Goal: Information Seeking & Learning: Learn about a topic

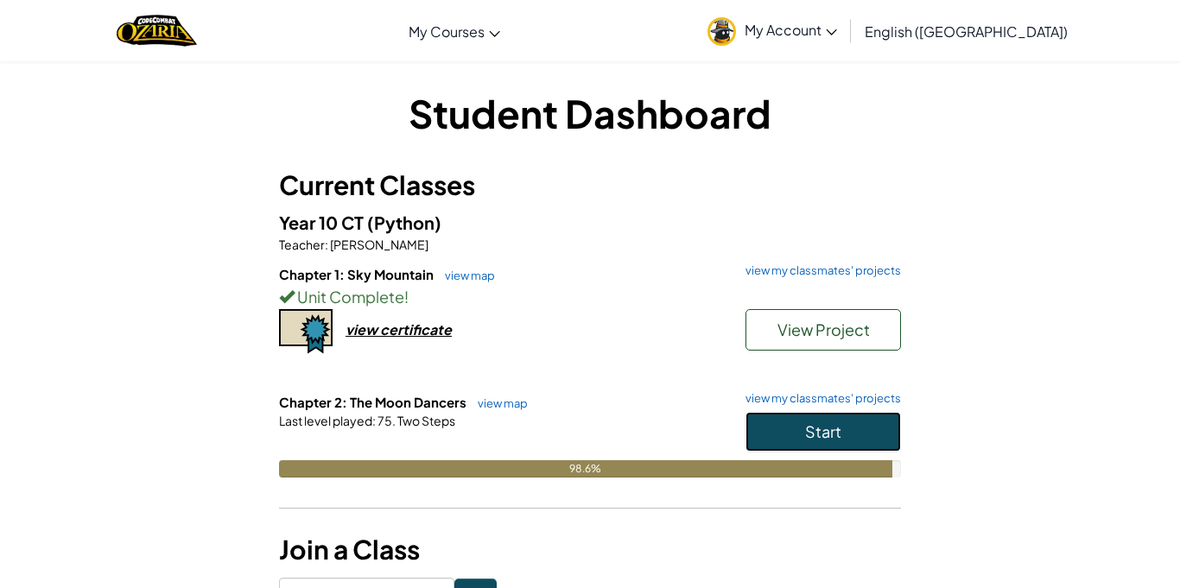
click at [840, 425] on span "Start" at bounding box center [823, 431] width 36 height 20
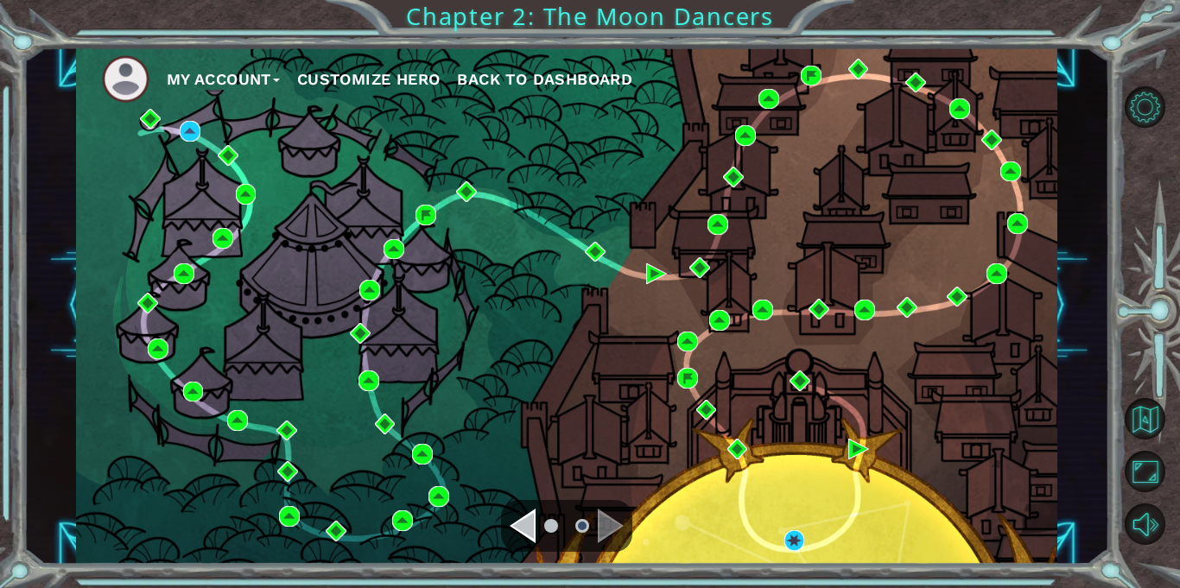
click at [194, 144] on div "My Account Customize Hero Back to Dashboard" at bounding box center [566, 305] width 981 height 517
click at [194, 142] on div "My Account Customize Hero Back to Dashboard" at bounding box center [566, 305] width 981 height 517
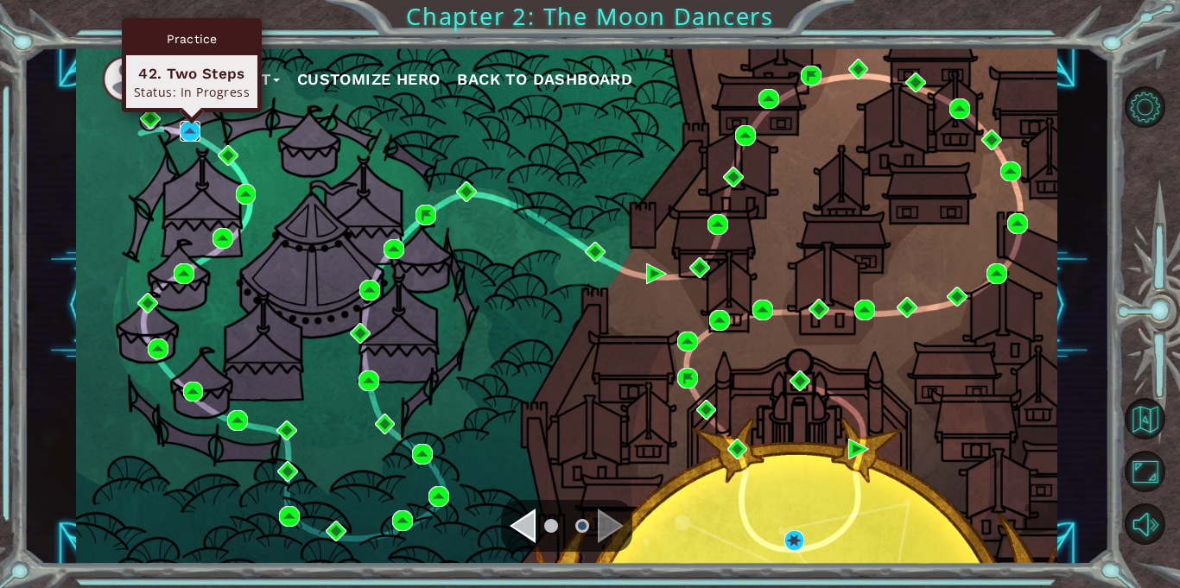
click at [193, 132] on img at bounding box center [190, 131] width 21 height 21
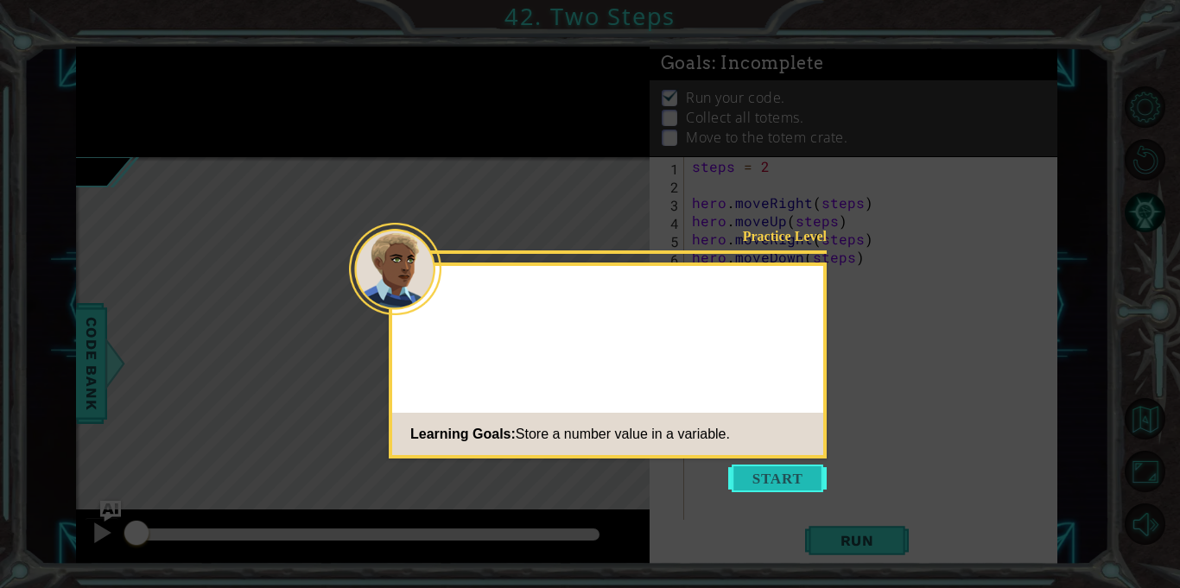
click at [804, 471] on button "Start" at bounding box center [777, 479] width 98 height 28
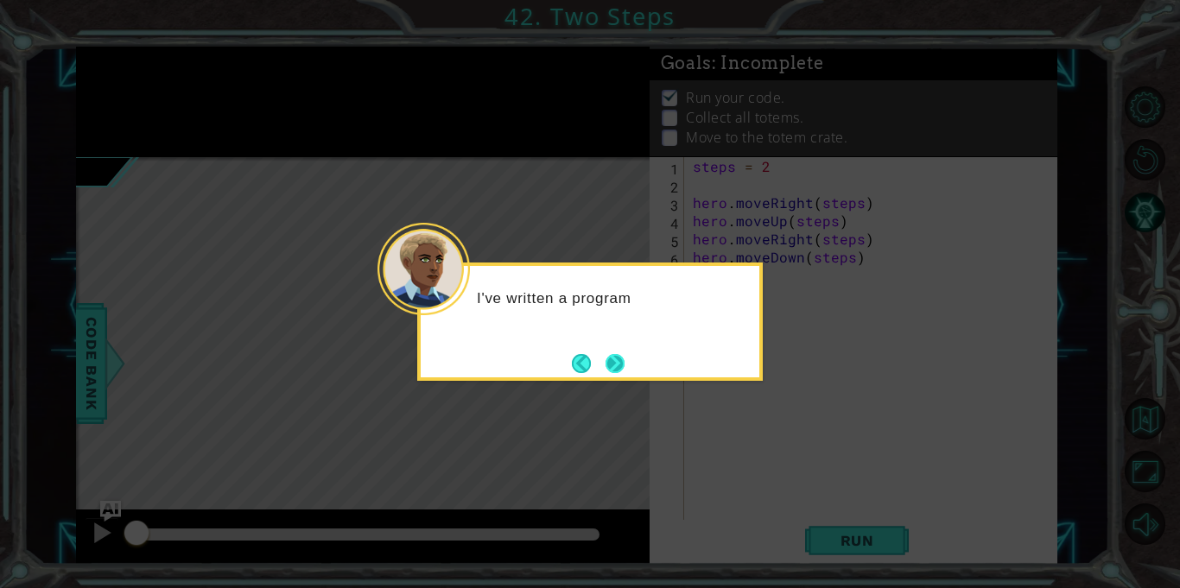
click at [623, 364] on button "Next" at bounding box center [615, 363] width 32 height 32
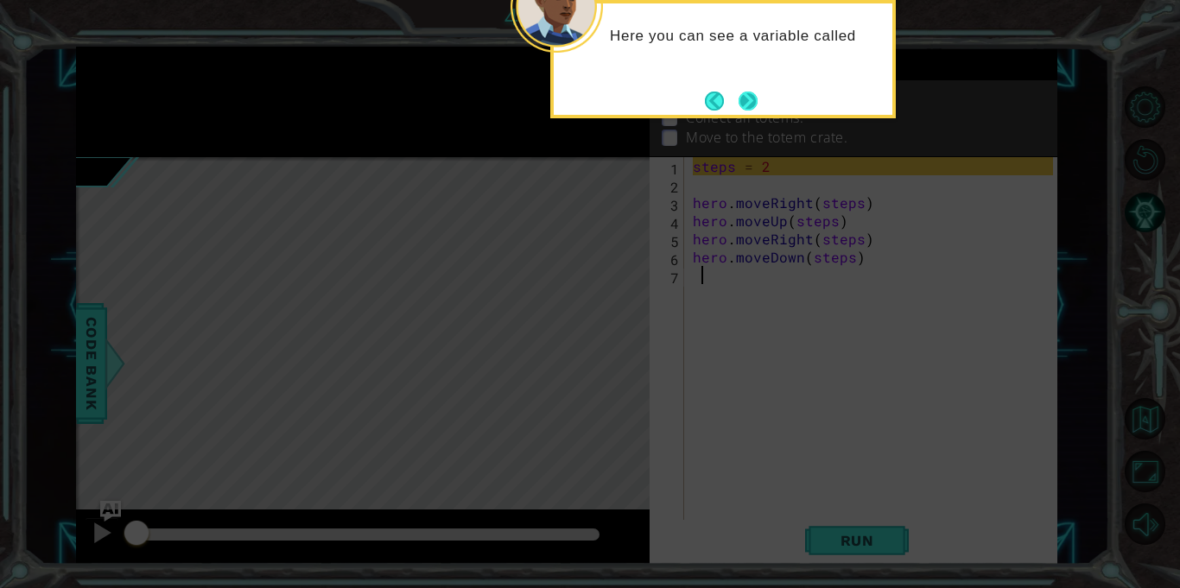
click at [750, 109] on button "Next" at bounding box center [748, 101] width 22 height 22
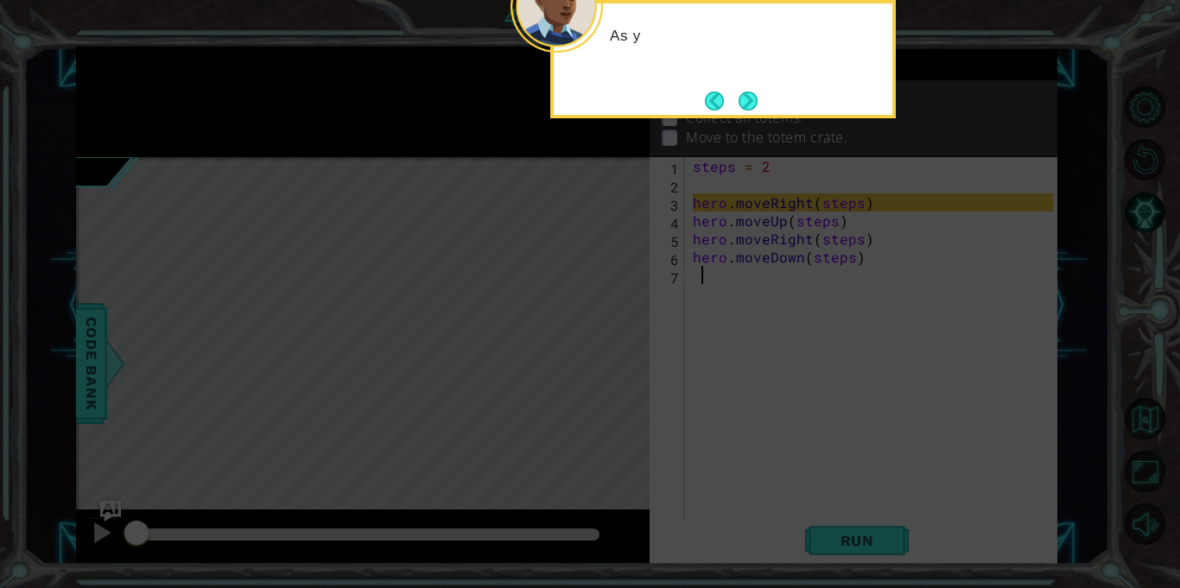
click at [750, 109] on button "Next" at bounding box center [748, 100] width 25 height 25
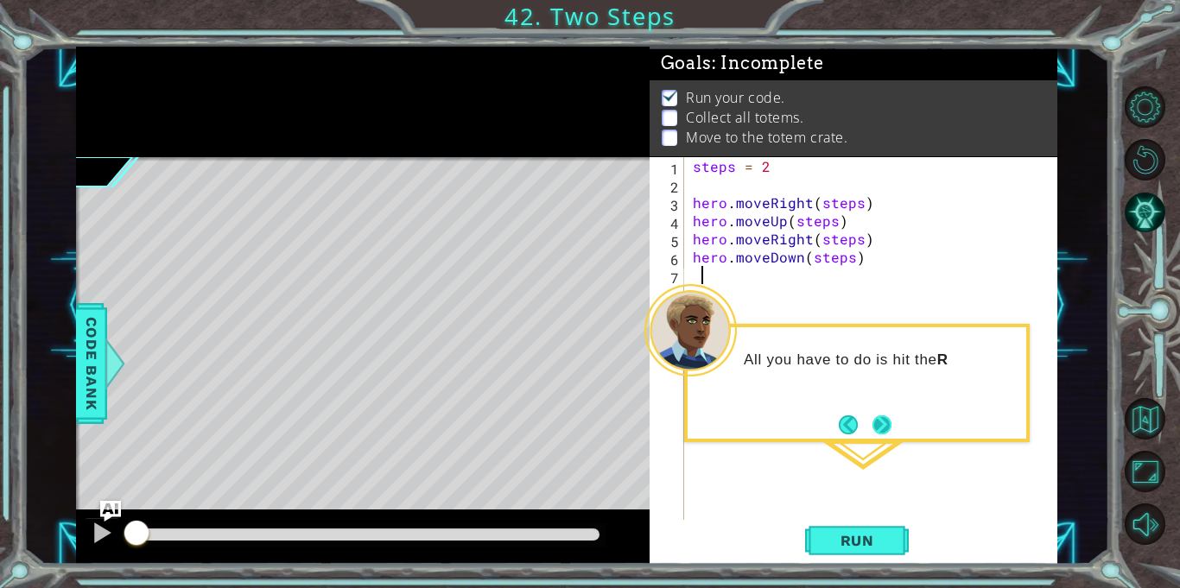
click at [894, 418] on button "Next" at bounding box center [881, 424] width 23 height 23
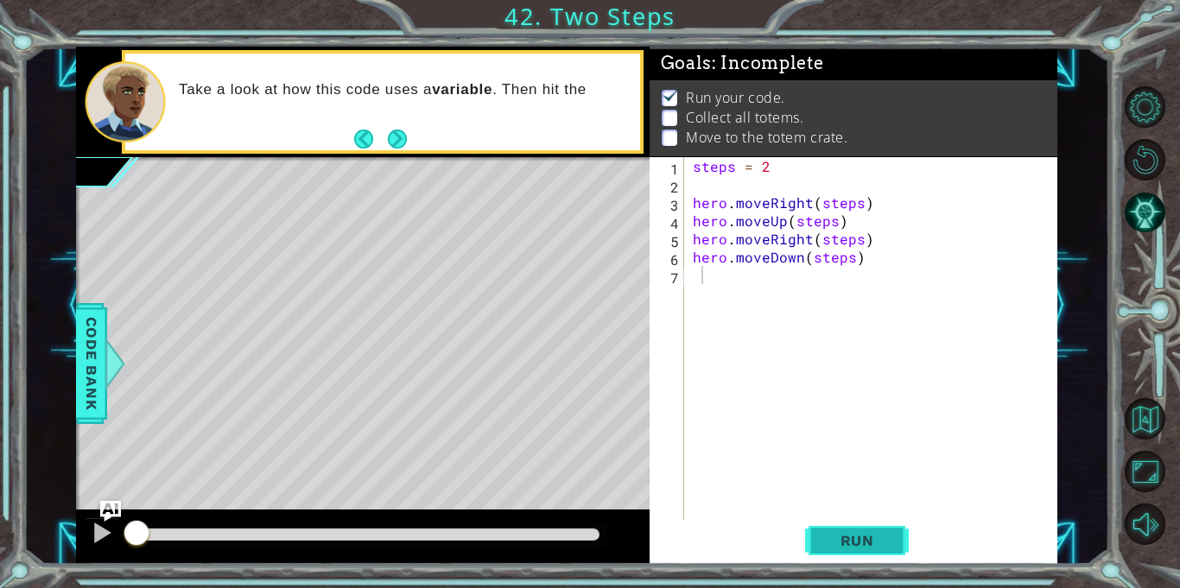
click at [851, 539] on span "Run" at bounding box center [857, 540] width 68 height 17
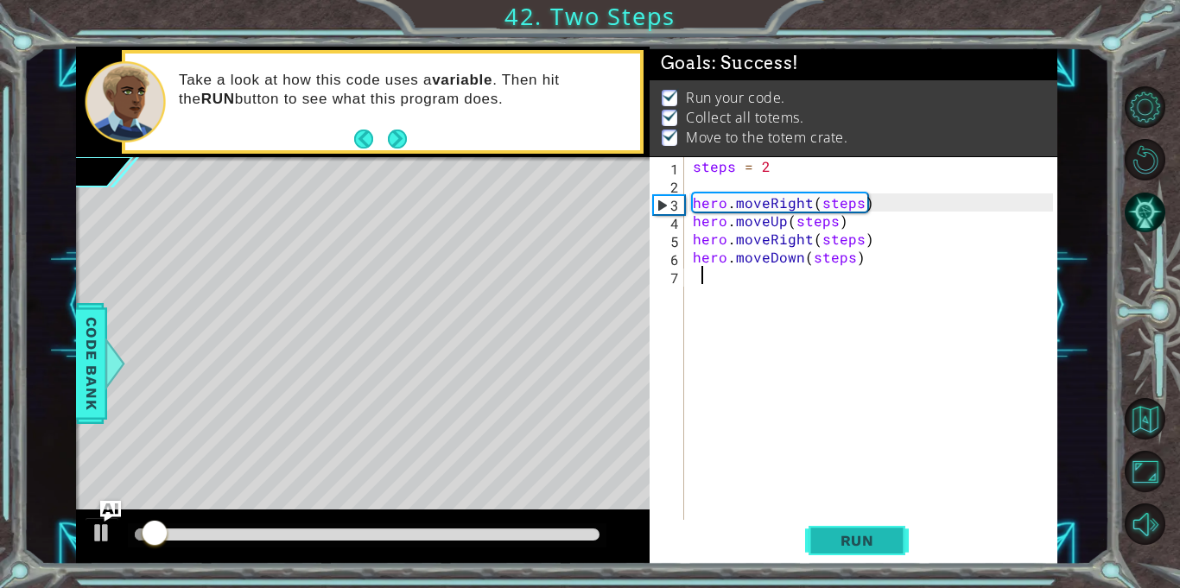
click at [851, 539] on span "Run" at bounding box center [857, 540] width 68 height 17
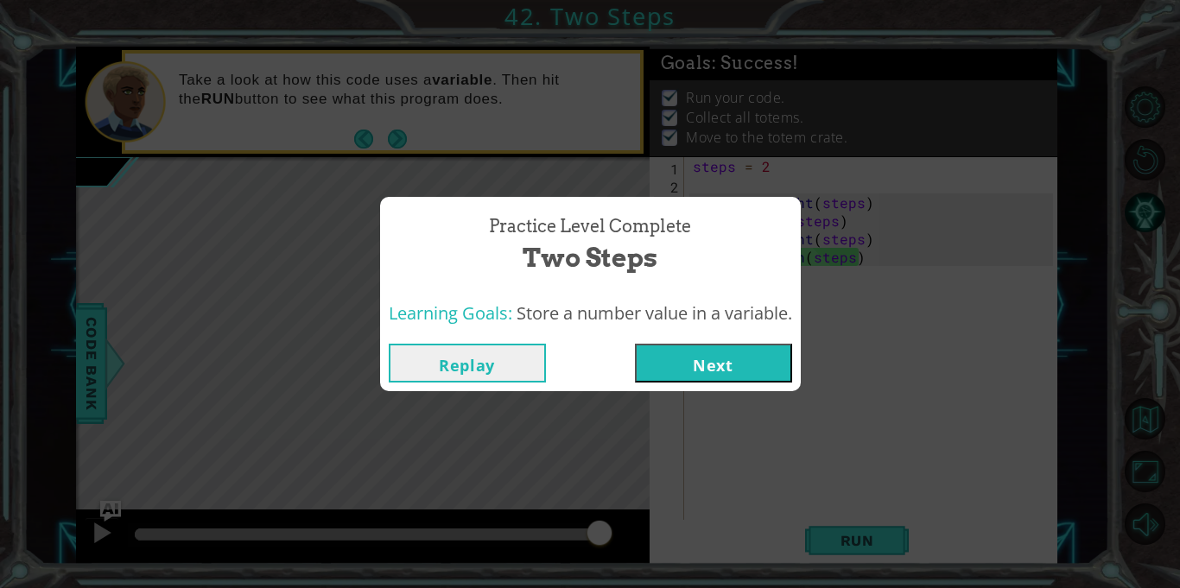
click at [695, 375] on button "Next" at bounding box center [713, 363] width 157 height 39
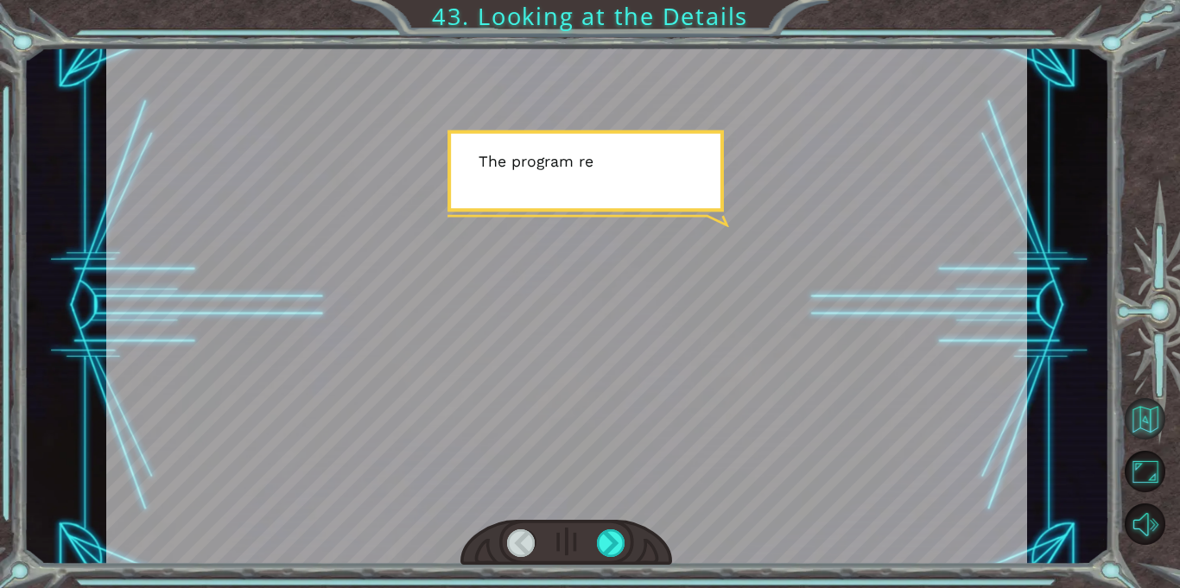
click at [1156, 433] on button "Back to Map" at bounding box center [1144, 418] width 41 height 41
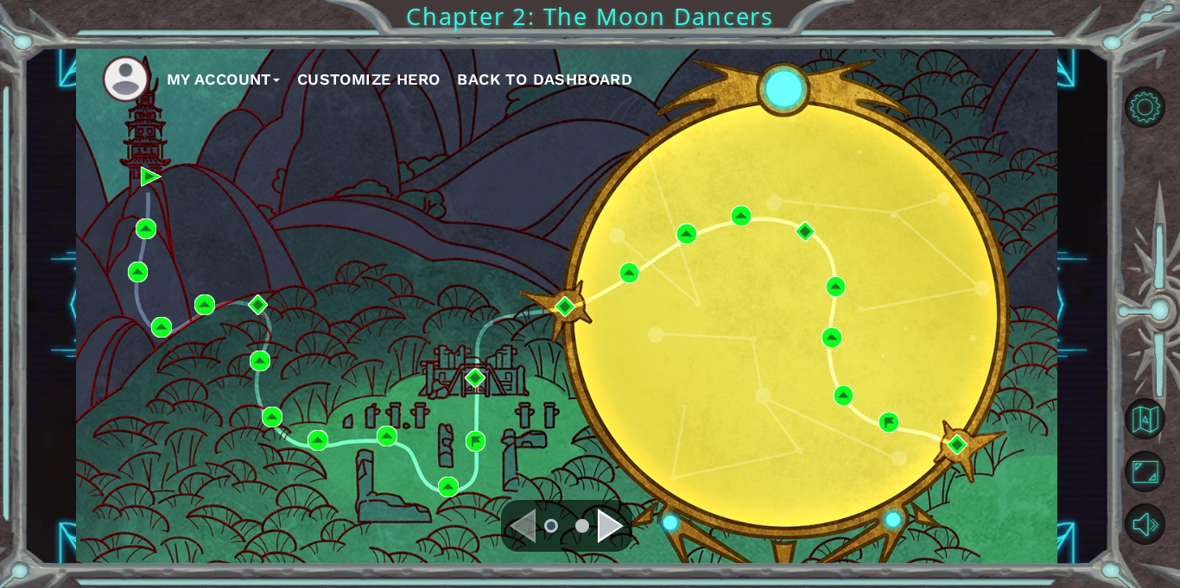
click at [611, 535] on div "Navigate to the next page" at bounding box center [611, 526] width 26 height 35
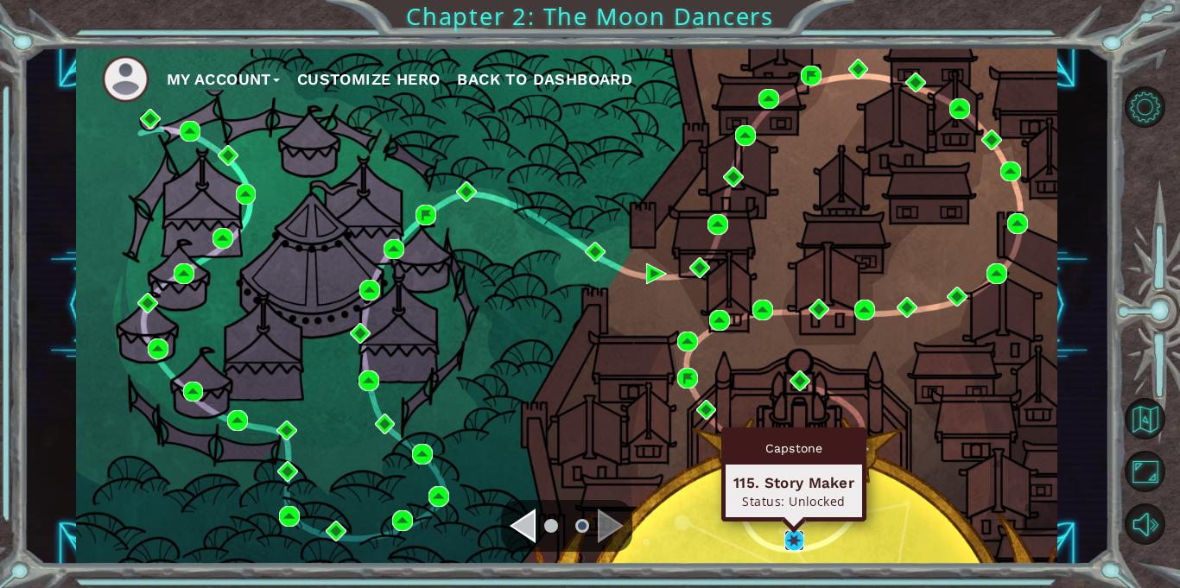
click at [785, 537] on img at bounding box center [794, 540] width 21 height 21
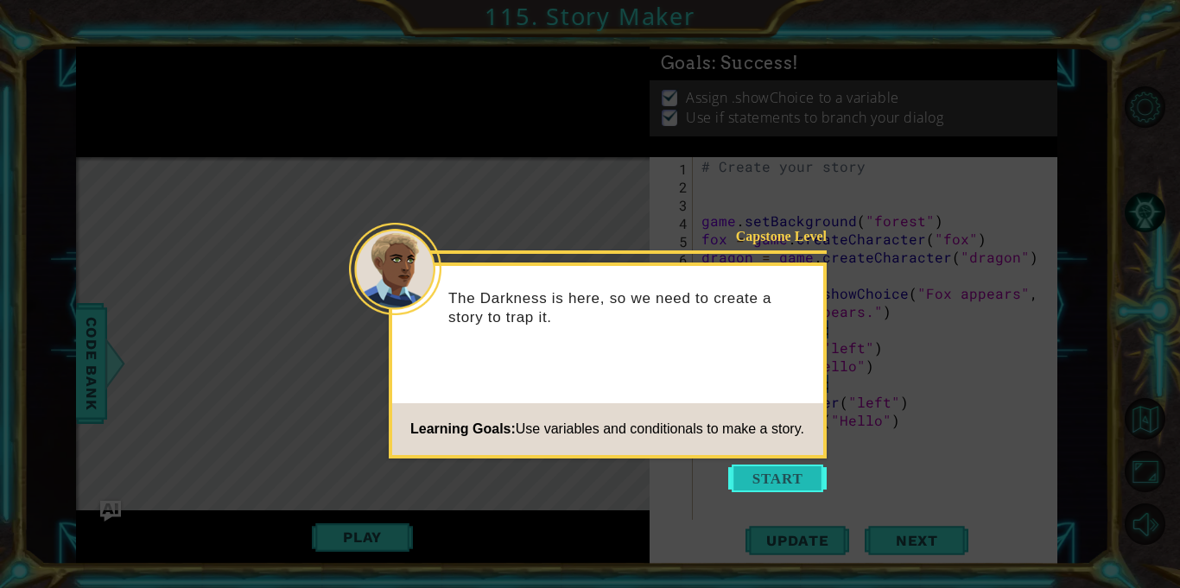
click at [793, 478] on button "Start" at bounding box center [777, 479] width 98 height 28
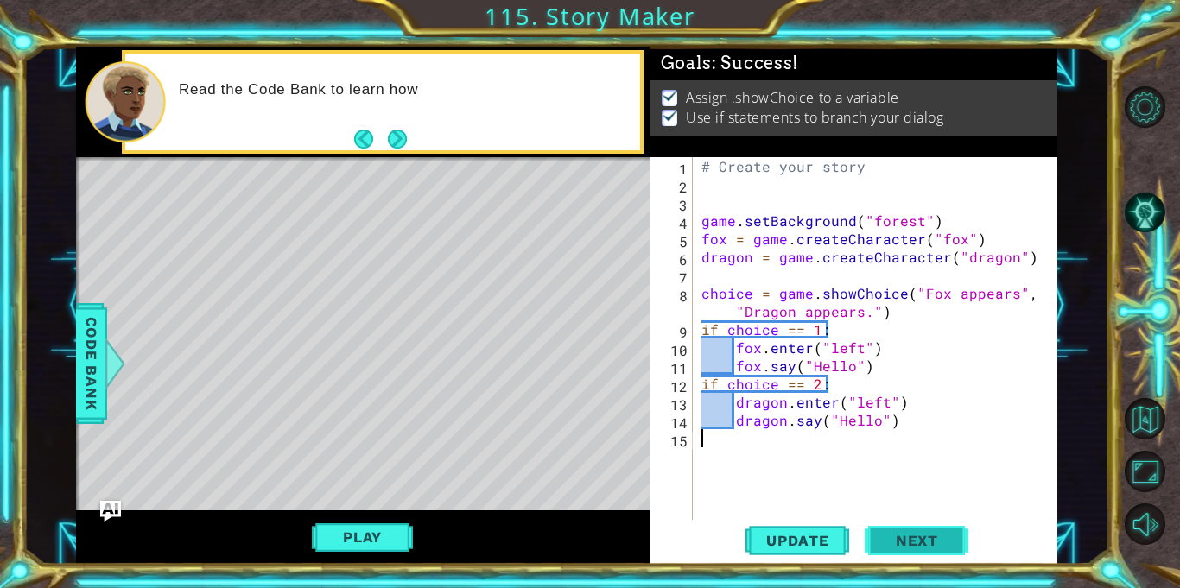
click at [920, 554] on button "Next" at bounding box center [916, 537] width 104 height 41
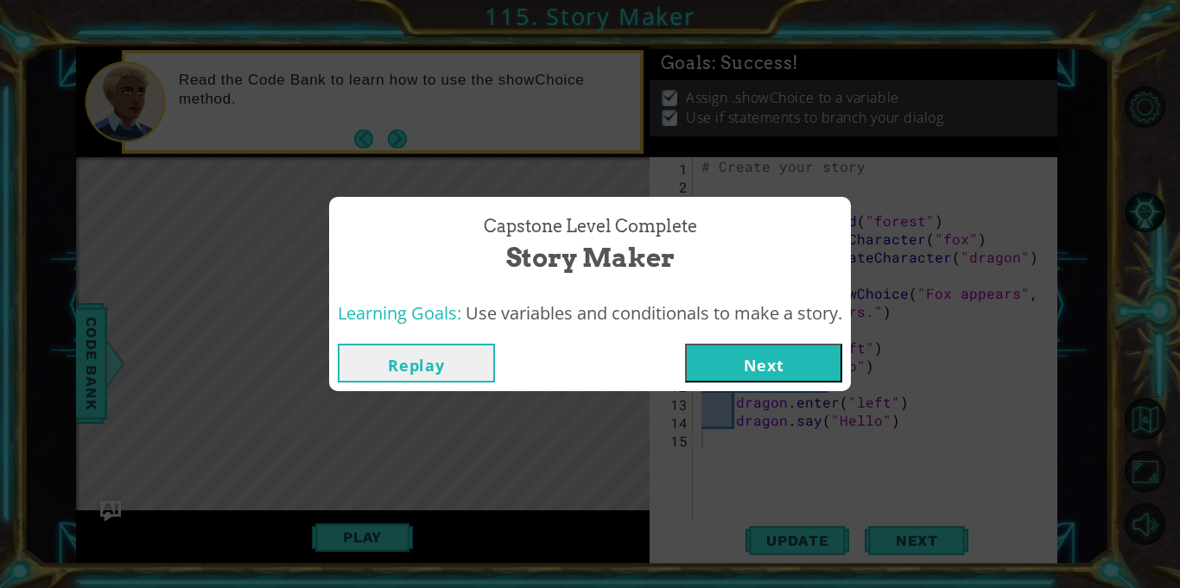
click at [770, 371] on button "Next" at bounding box center [763, 363] width 157 height 39
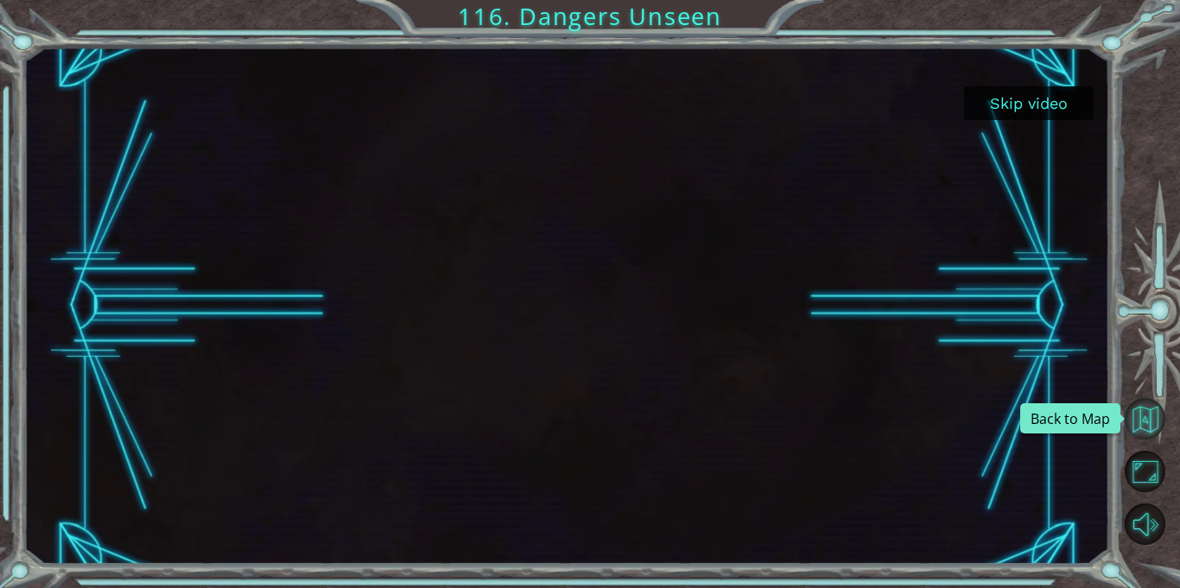
click at [1130, 413] on button "Back to Map" at bounding box center [1144, 418] width 41 height 41
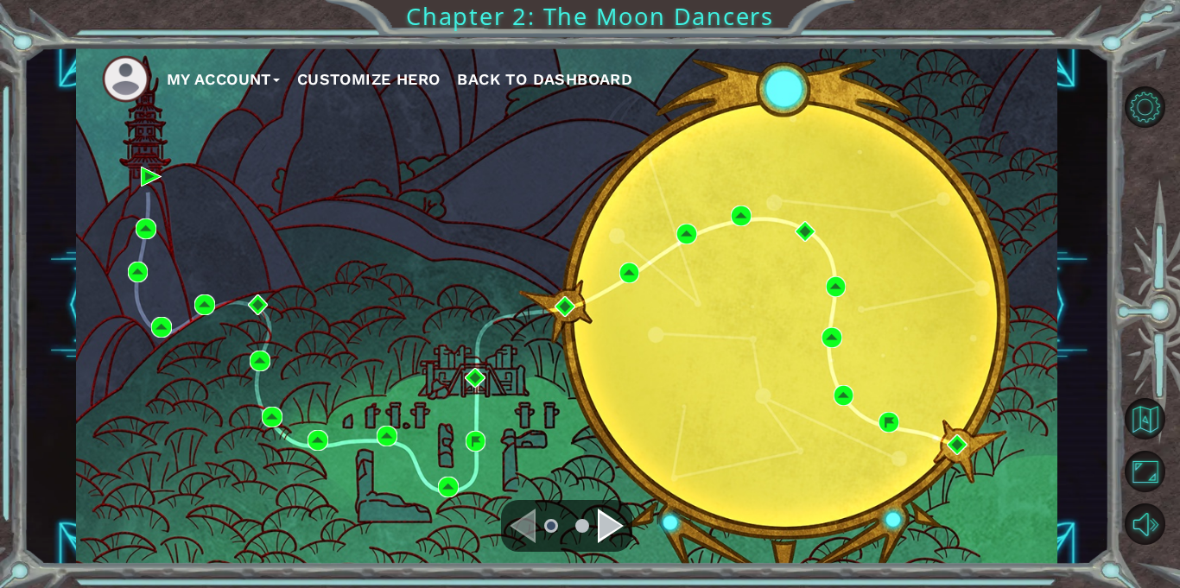
click at [622, 521] on div "Navigate to the next page" at bounding box center [611, 526] width 26 height 35
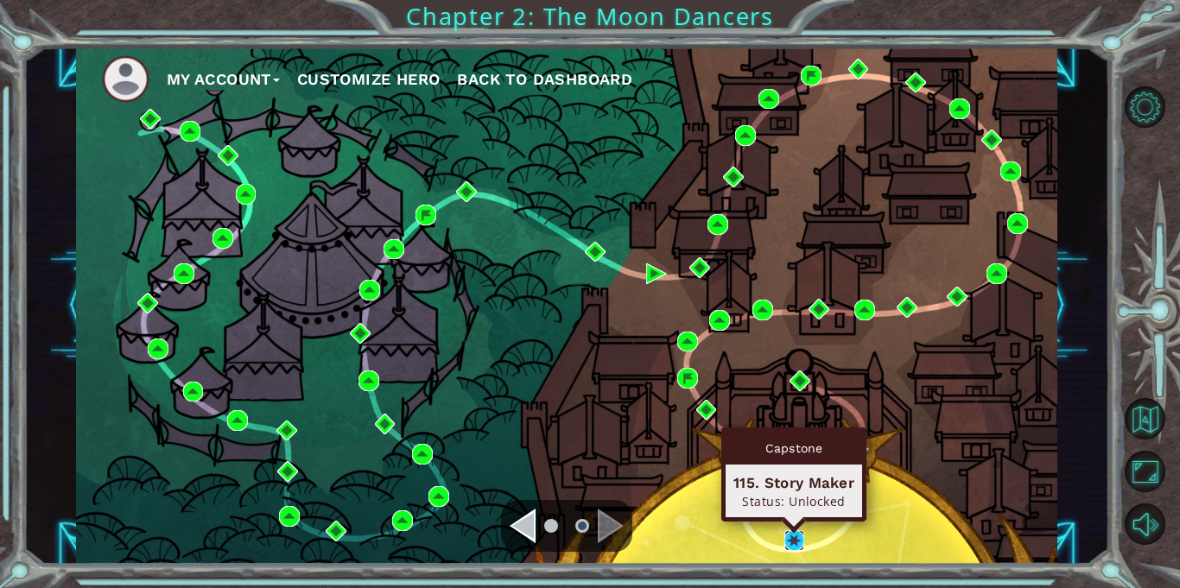
click at [795, 545] on img at bounding box center [794, 540] width 21 height 21
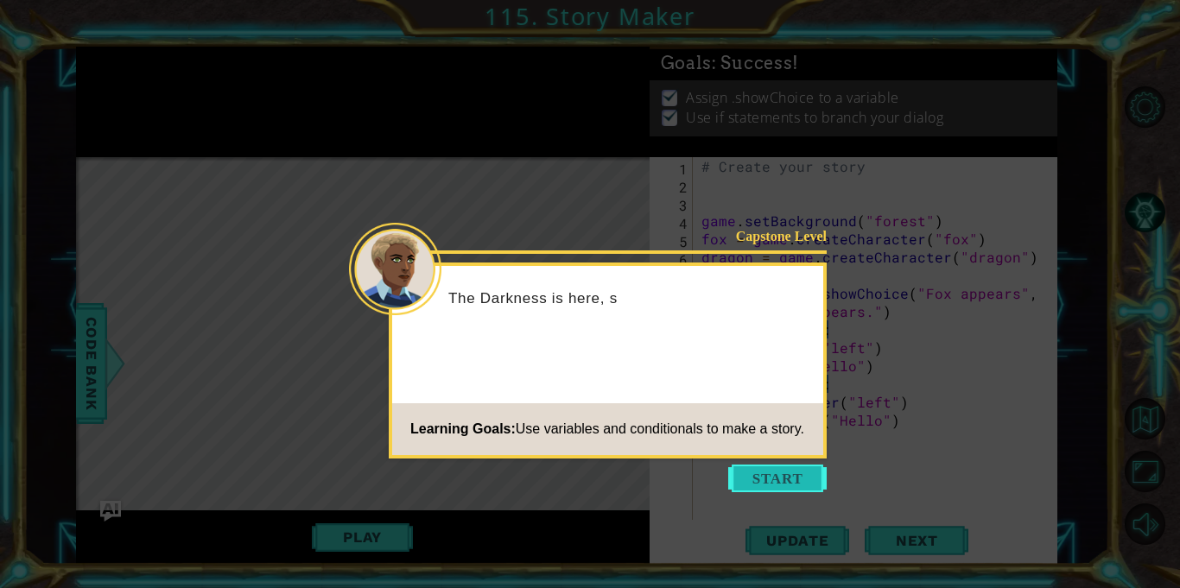
click at [744, 483] on button "Start" at bounding box center [777, 479] width 98 height 28
click at [744, 483] on icon at bounding box center [590, 294] width 1180 height 588
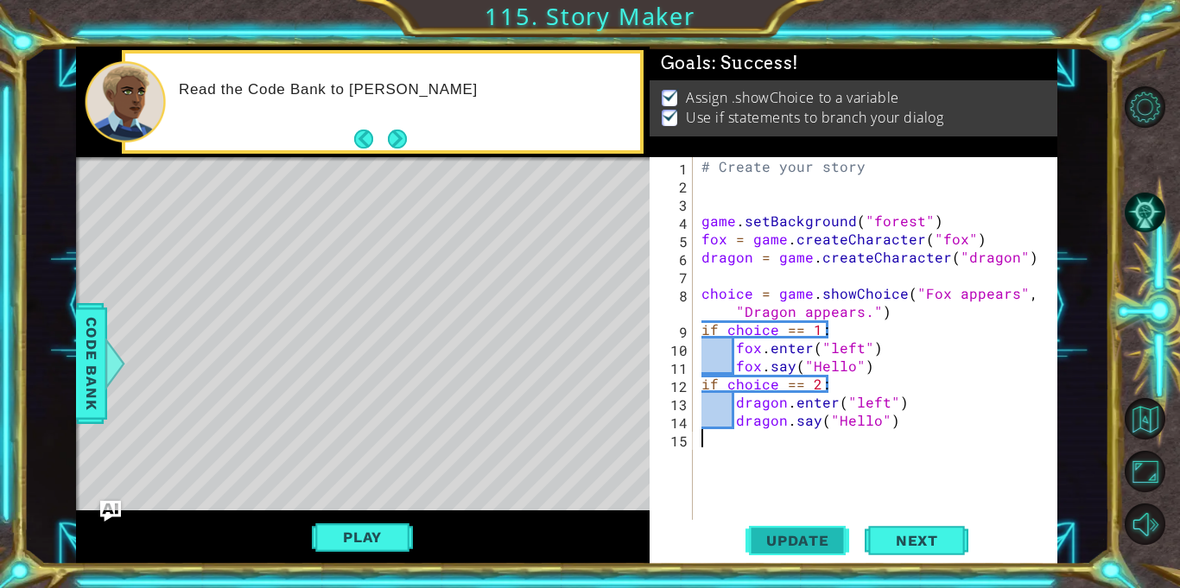
click at [837, 548] on span "Update" at bounding box center [798, 540] width 98 height 17
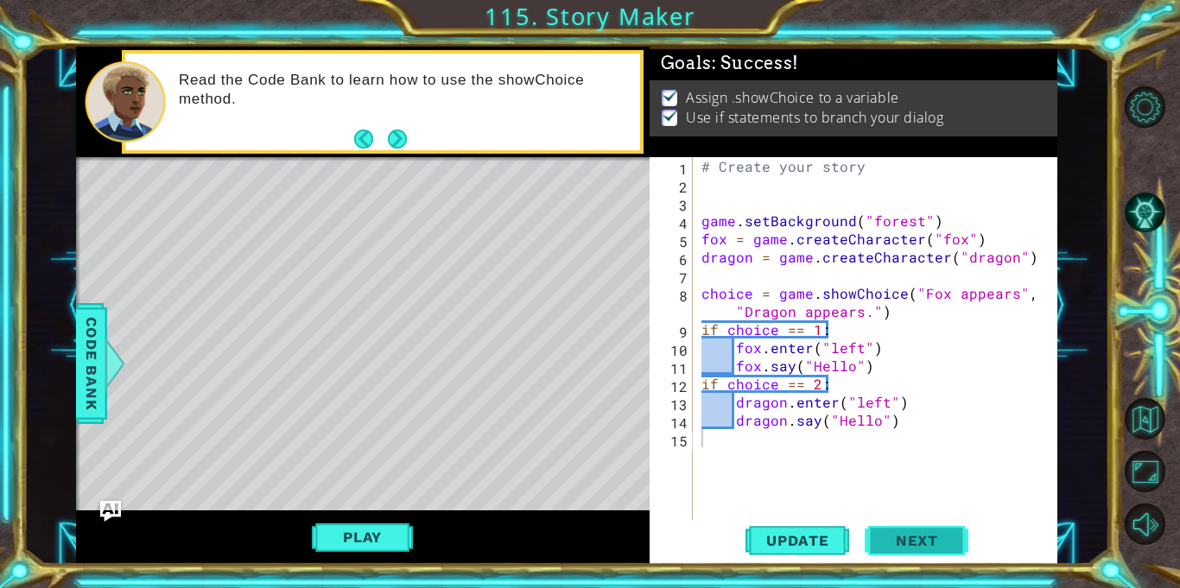
click at [883, 538] on span "Next" at bounding box center [916, 536] width 77 height 17
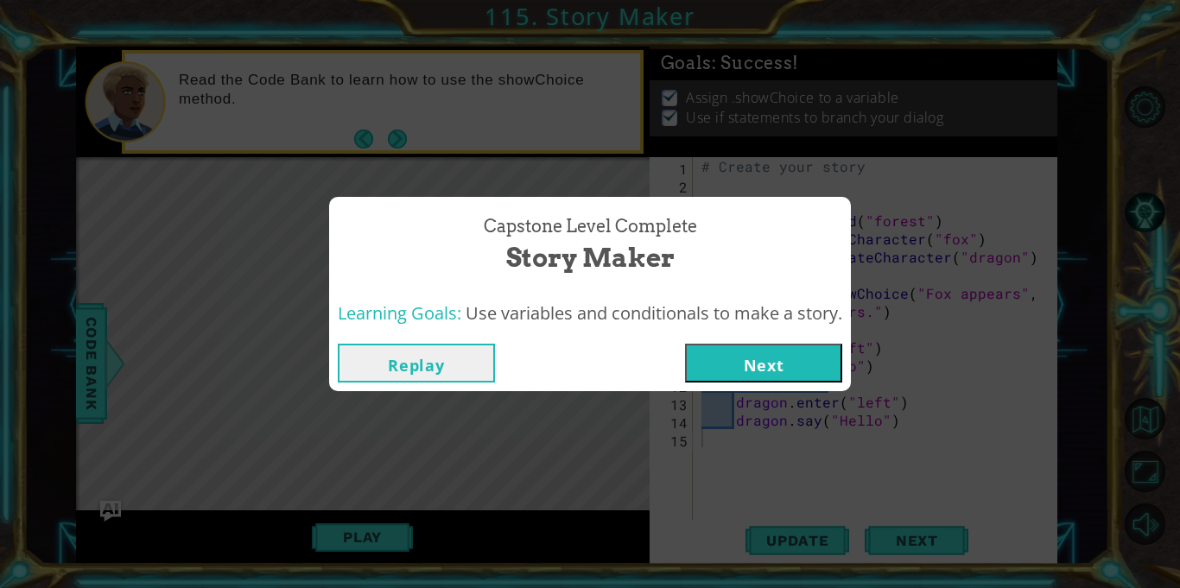
click at [706, 346] on button "Next" at bounding box center [763, 363] width 157 height 39
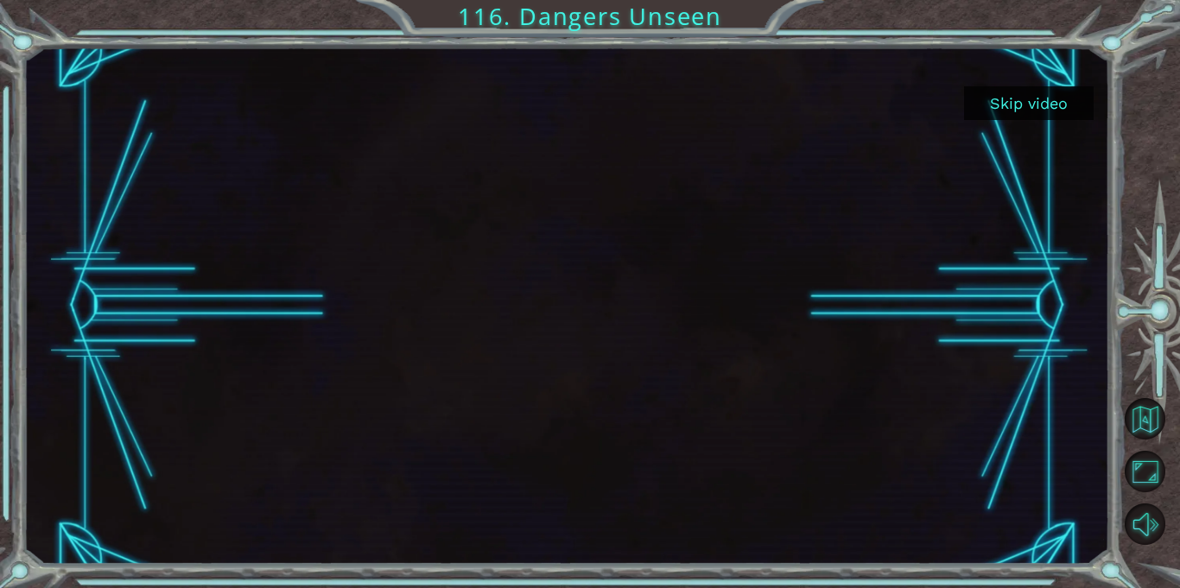
click at [706, 346] on div at bounding box center [566, 305] width 920 height 517
click at [994, 111] on button "Skip video" at bounding box center [1029, 103] width 130 height 34
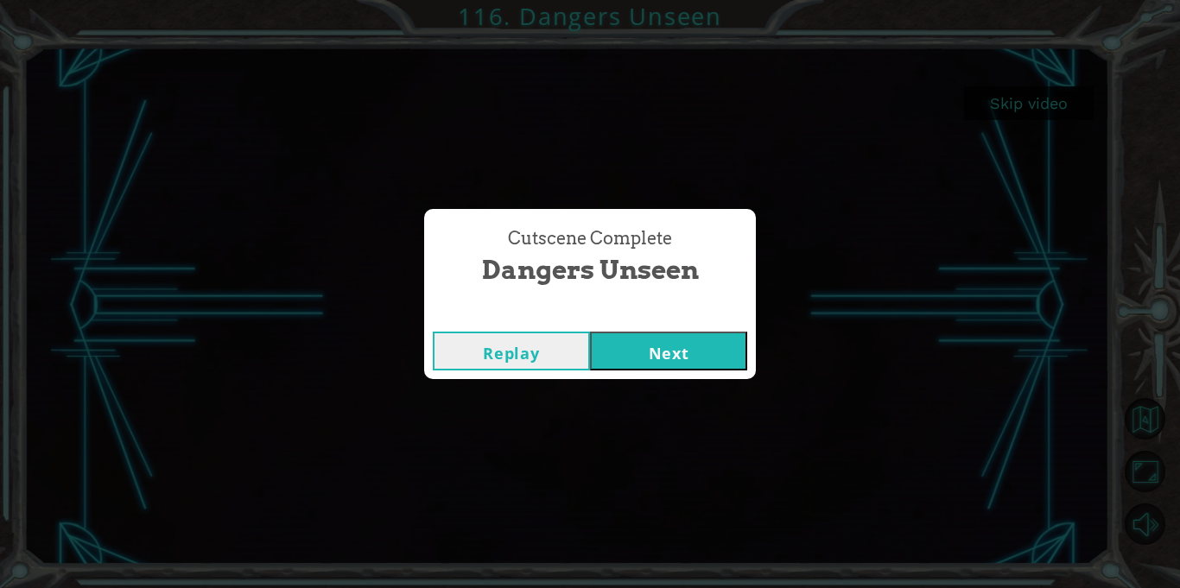
click at [656, 342] on button "Next" at bounding box center [668, 351] width 157 height 39
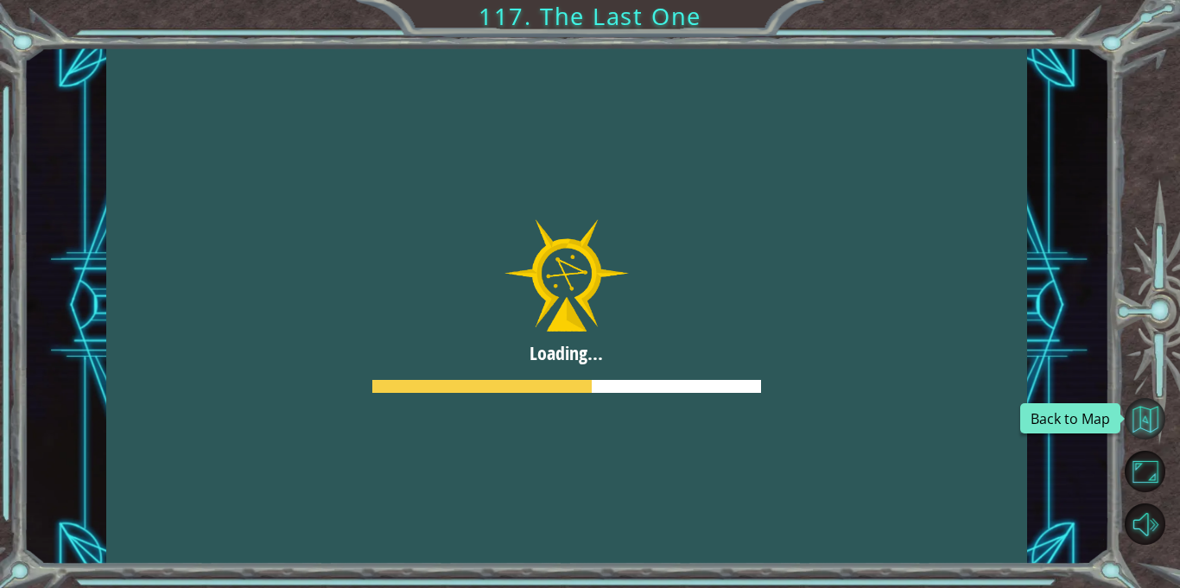
click at [1136, 402] on button "Back to Map" at bounding box center [1144, 418] width 41 height 41
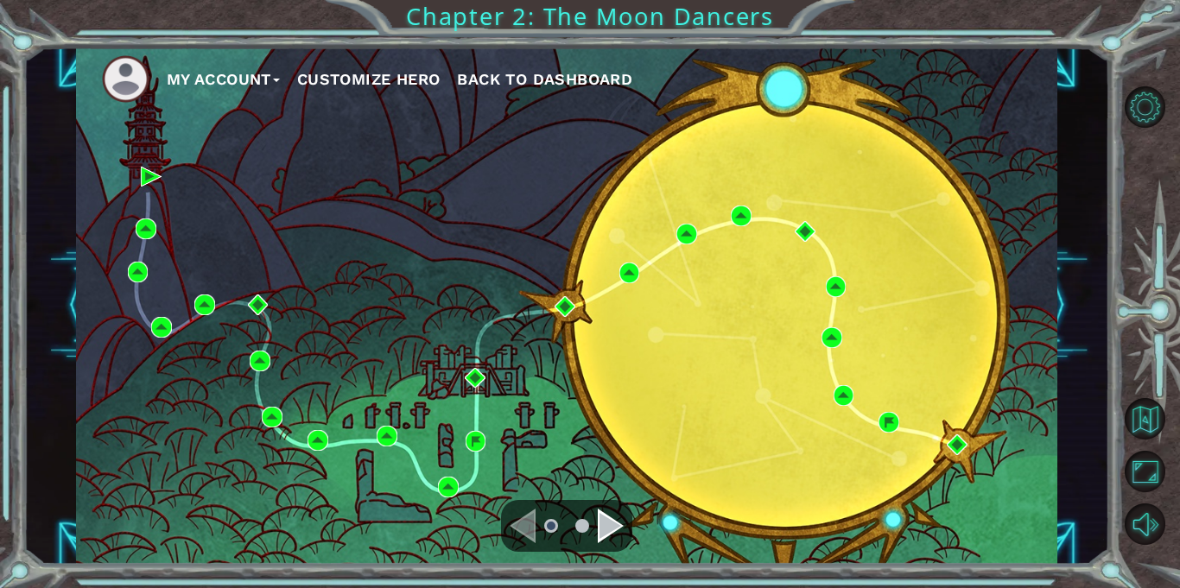
click at [625, 522] on div at bounding box center [566, 526] width 131 height 52
click at [617, 522] on div "Navigate to the next page" at bounding box center [611, 526] width 26 height 35
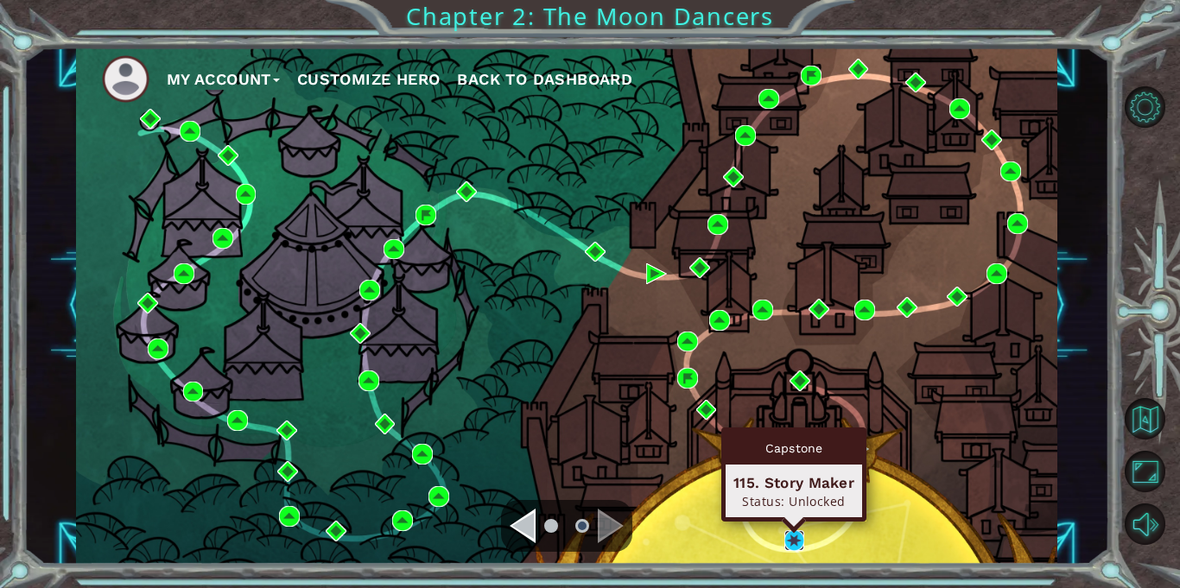
click at [795, 541] on img at bounding box center [794, 540] width 21 height 21
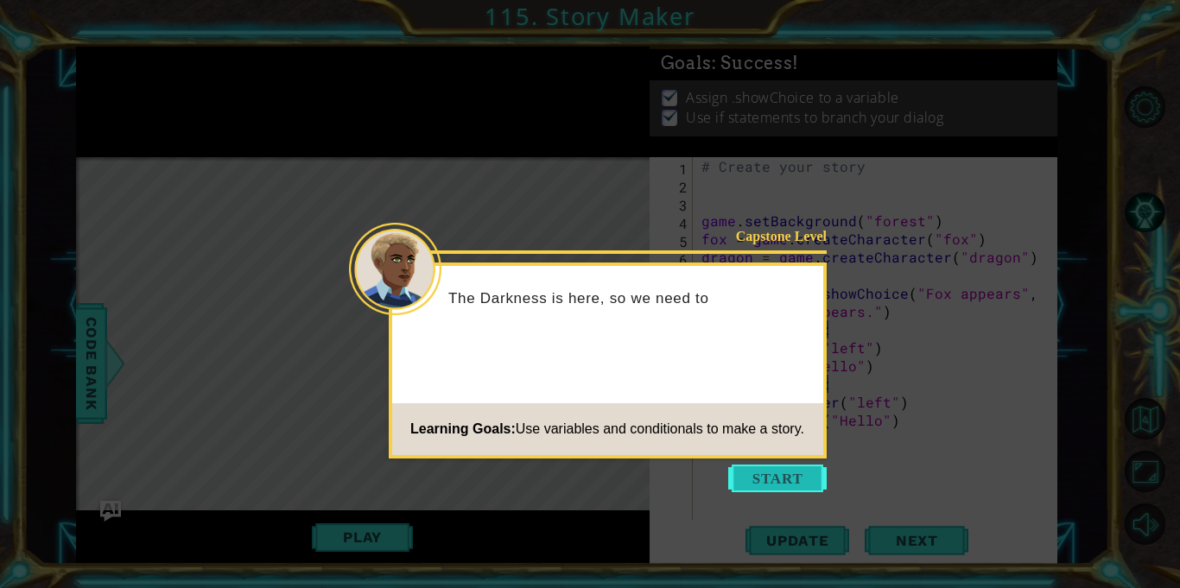
click at [755, 476] on button "Start" at bounding box center [777, 479] width 98 height 28
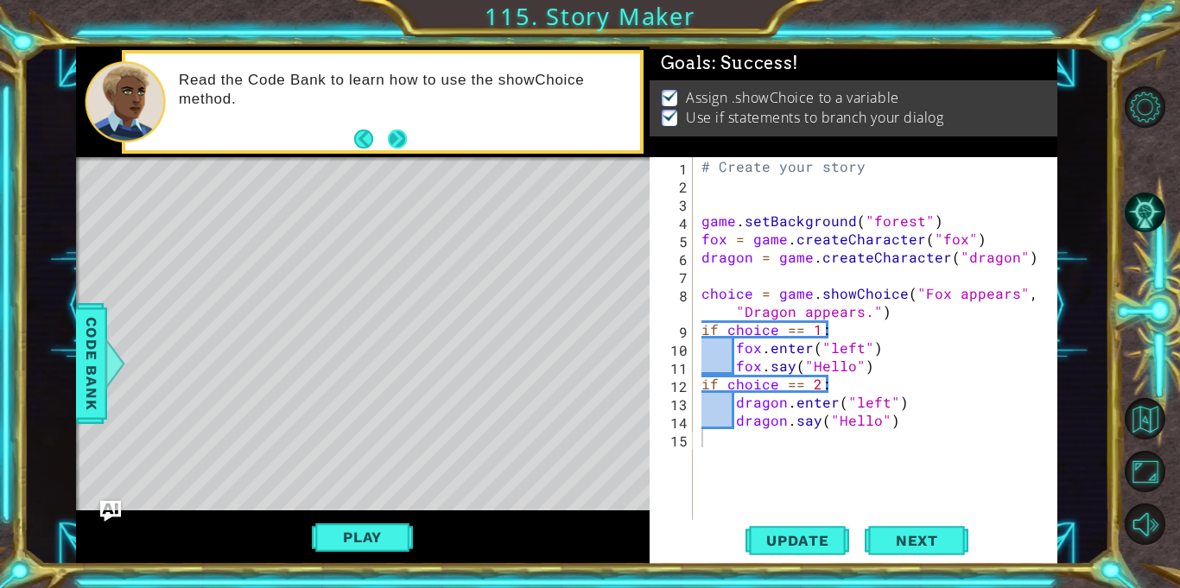
click at [393, 136] on button "Next" at bounding box center [397, 138] width 31 height 31
click at [771, 541] on span "Update" at bounding box center [798, 540] width 98 height 17
click at [326, 541] on button "Play" at bounding box center [362, 537] width 101 height 33
click at [914, 537] on span "Next" at bounding box center [916, 537] width 77 height 17
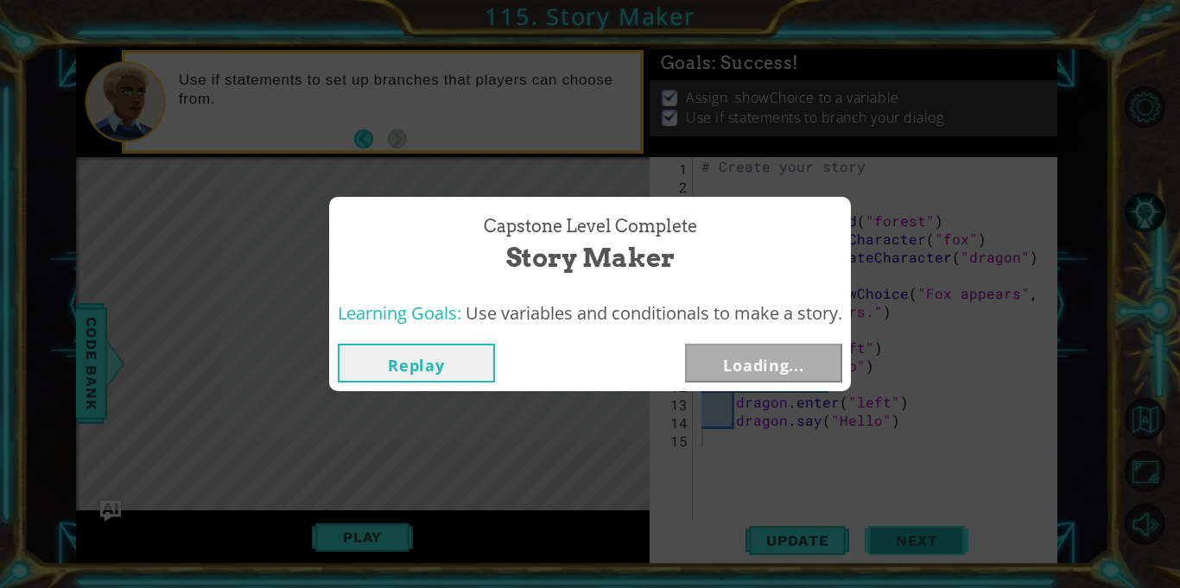
click at [914, 537] on div "Capstone Level Complete Story Maker Learning Goals: Use variables and condition…" at bounding box center [590, 294] width 1180 height 588
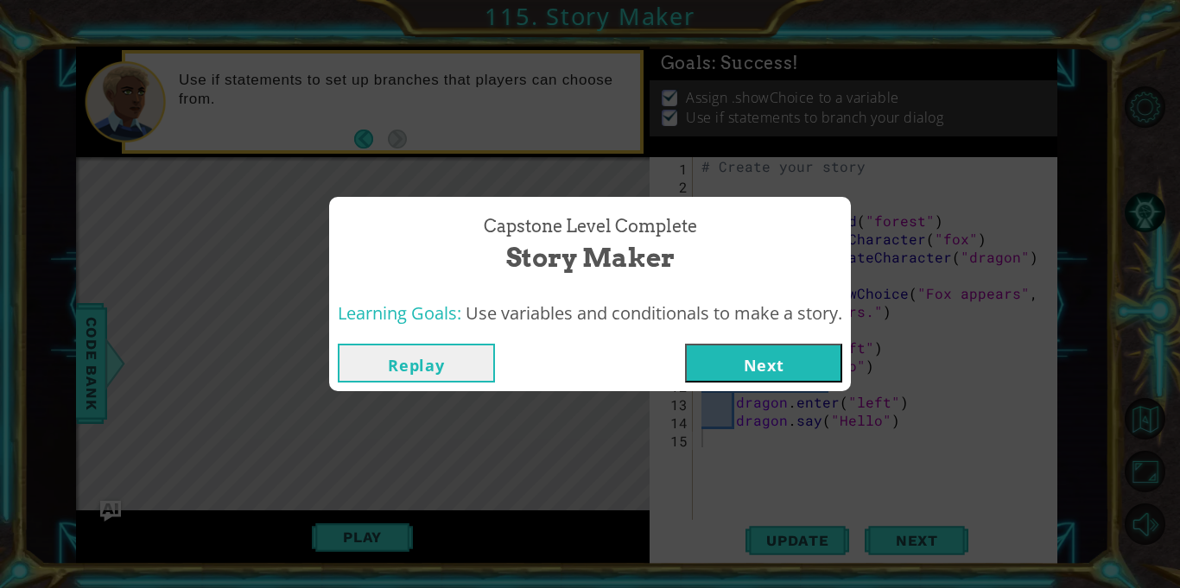
click at [738, 362] on button "Next" at bounding box center [763, 363] width 157 height 39
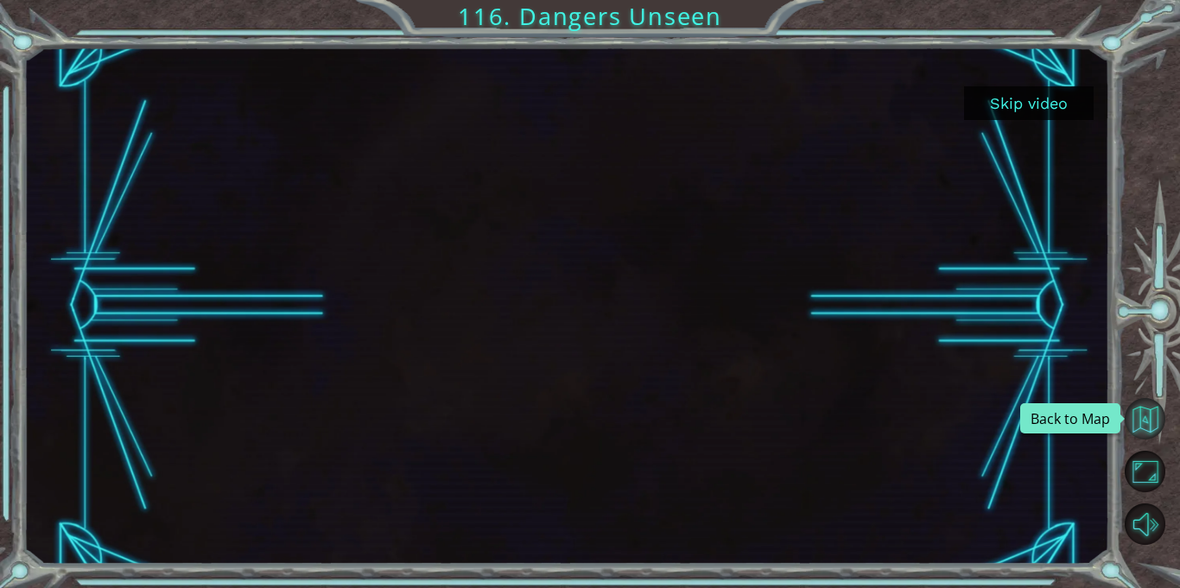
click at [1130, 429] on button "Back to Map" at bounding box center [1144, 418] width 41 height 41
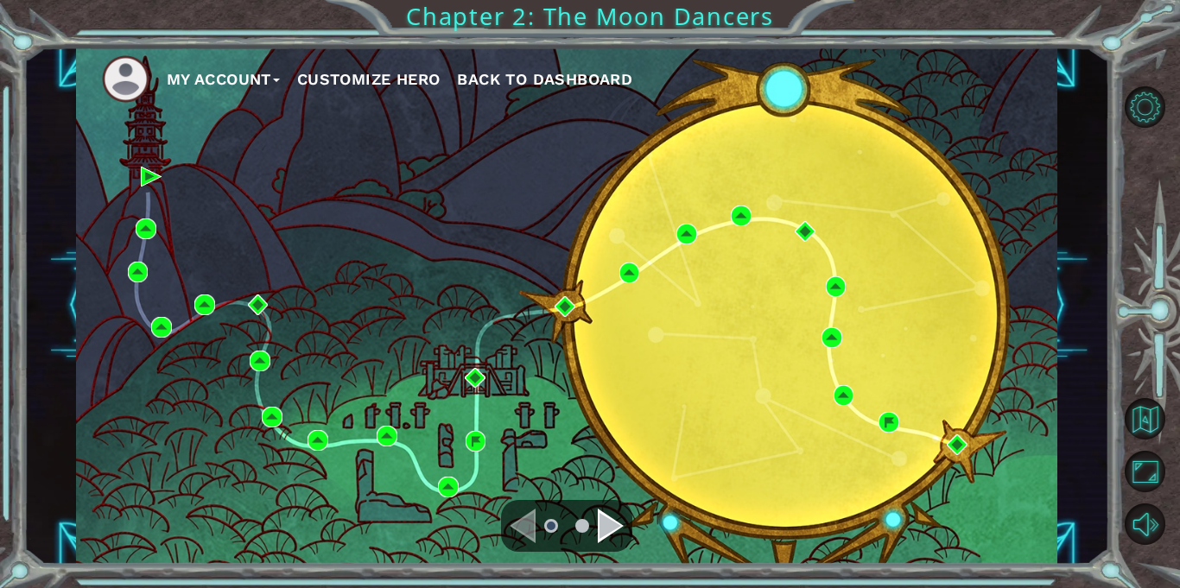
click at [614, 510] on div "Navigate to the next page" at bounding box center [611, 526] width 26 height 35
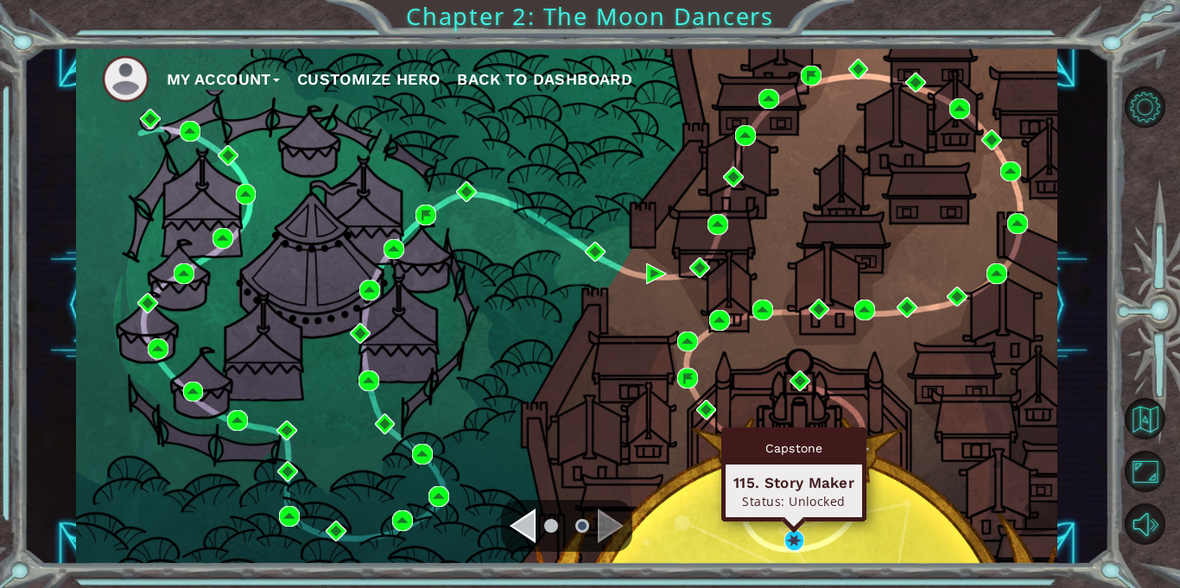
click at [791, 522] on div "Capstone 115. Story Maker Status: Unlocked" at bounding box center [793, 474] width 145 height 94
click at [794, 538] on img at bounding box center [794, 540] width 21 height 21
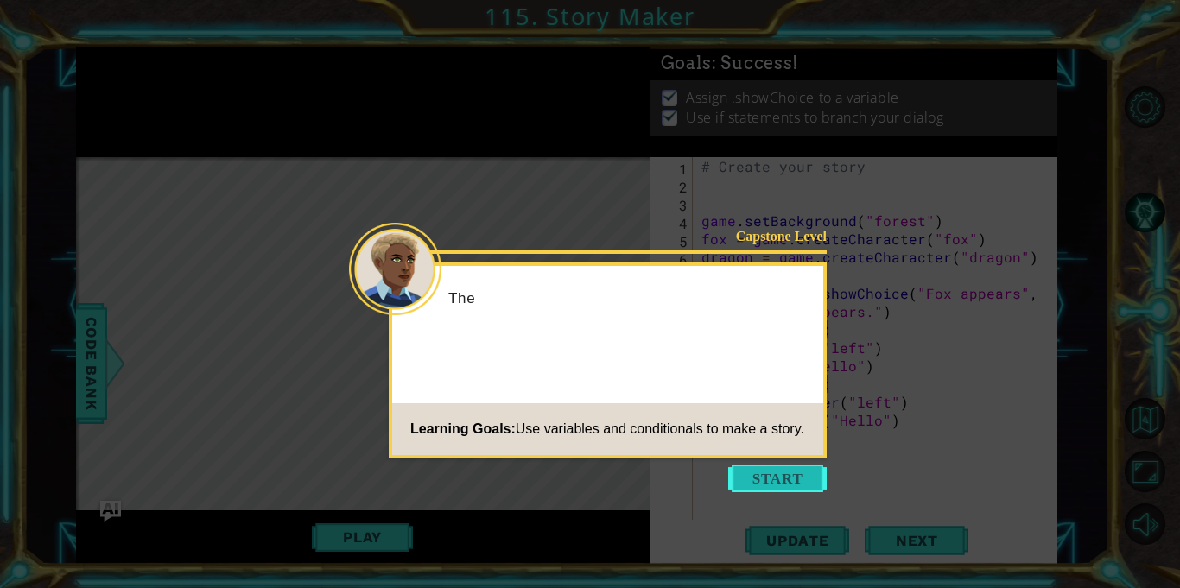
click at [789, 470] on button "Start" at bounding box center [777, 479] width 98 height 28
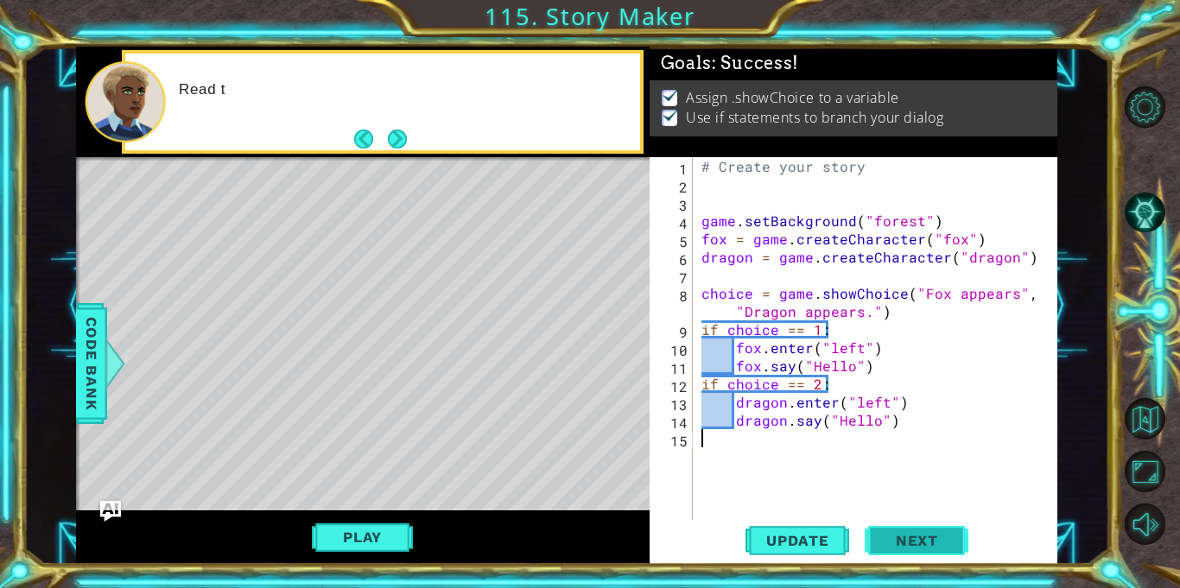
click at [882, 532] on span "Next" at bounding box center [916, 540] width 77 height 17
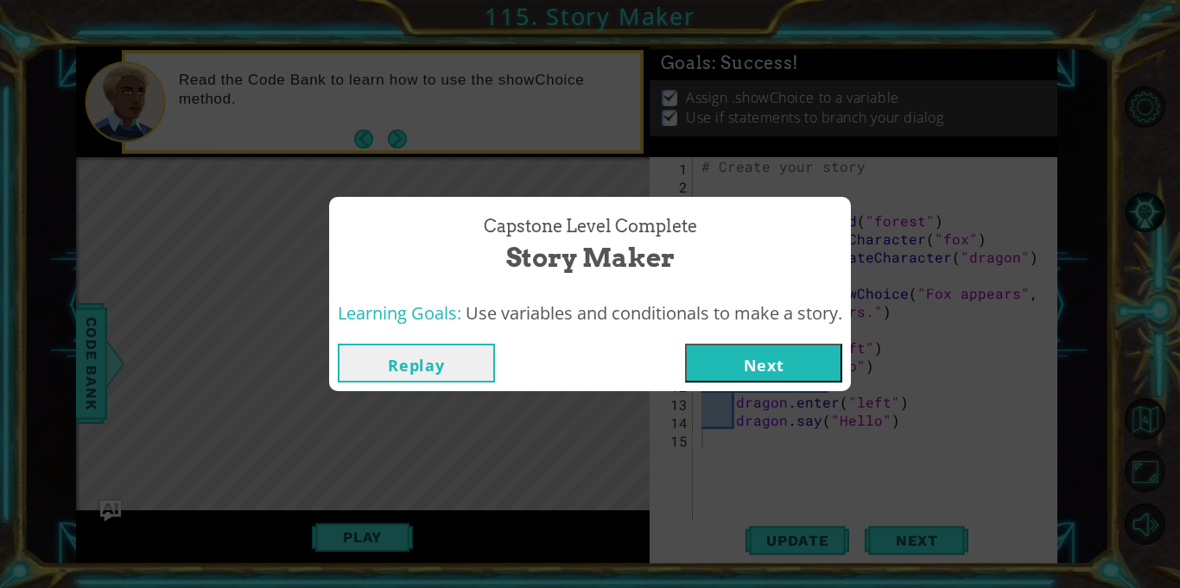
click at [744, 341] on div "Replay Next" at bounding box center [590, 363] width 522 height 56
click at [758, 355] on button "Next" at bounding box center [763, 363] width 157 height 39
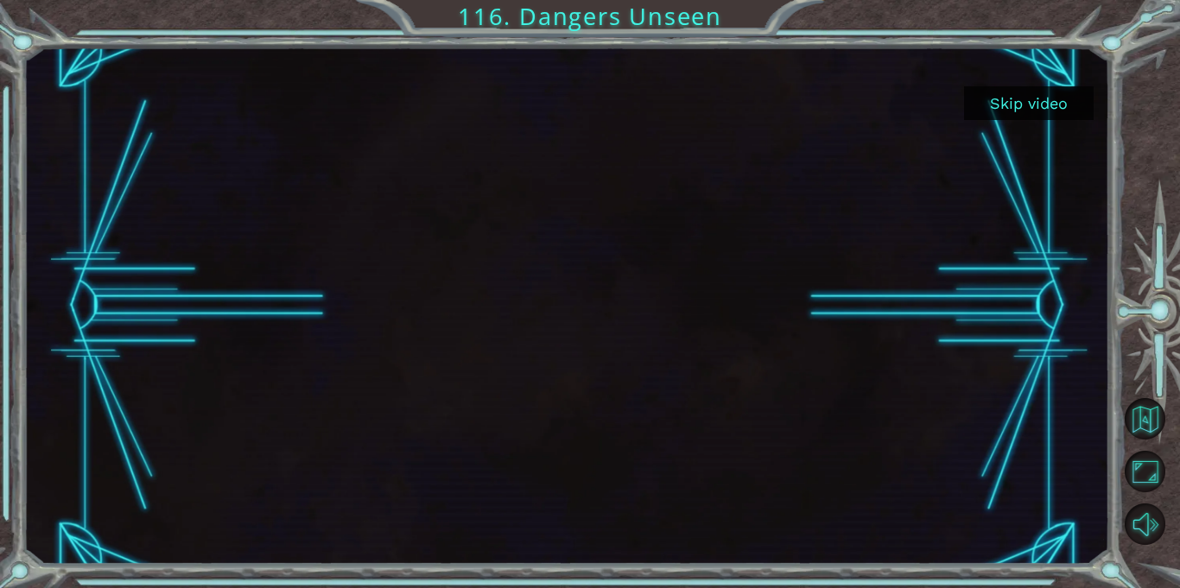
click at [1022, 108] on button "Skip video" at bounding box center [1029, 103] width 130 height 34
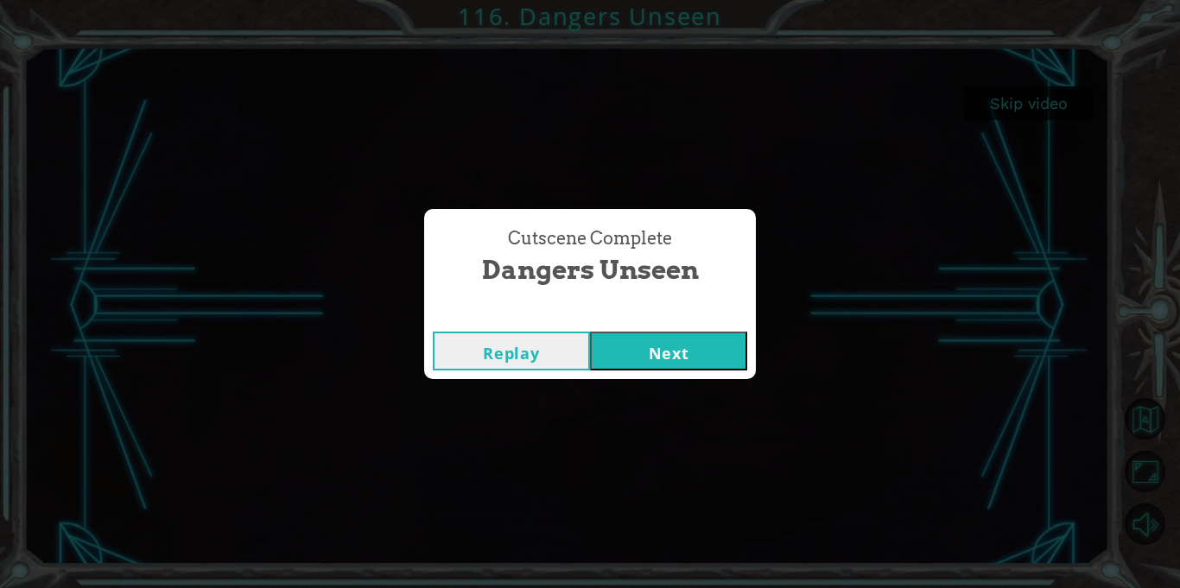
click at [711, 342] on button "Next" at bounding box center [668, 351] width 157 height 39
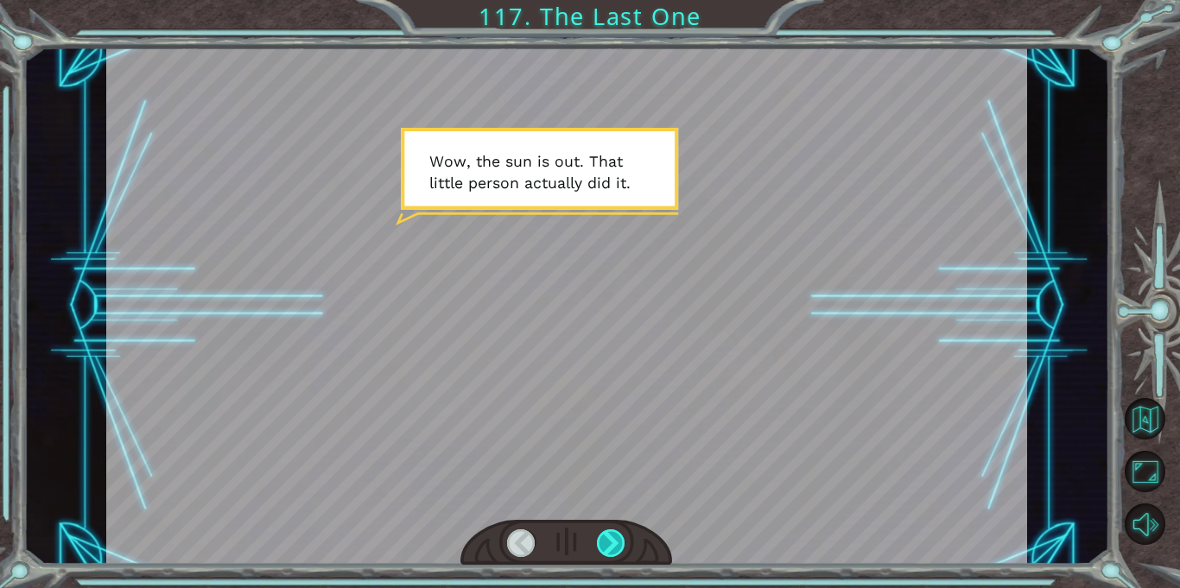
click at [617, 543] on div at bounding box center [611, 543] width 28 height 28
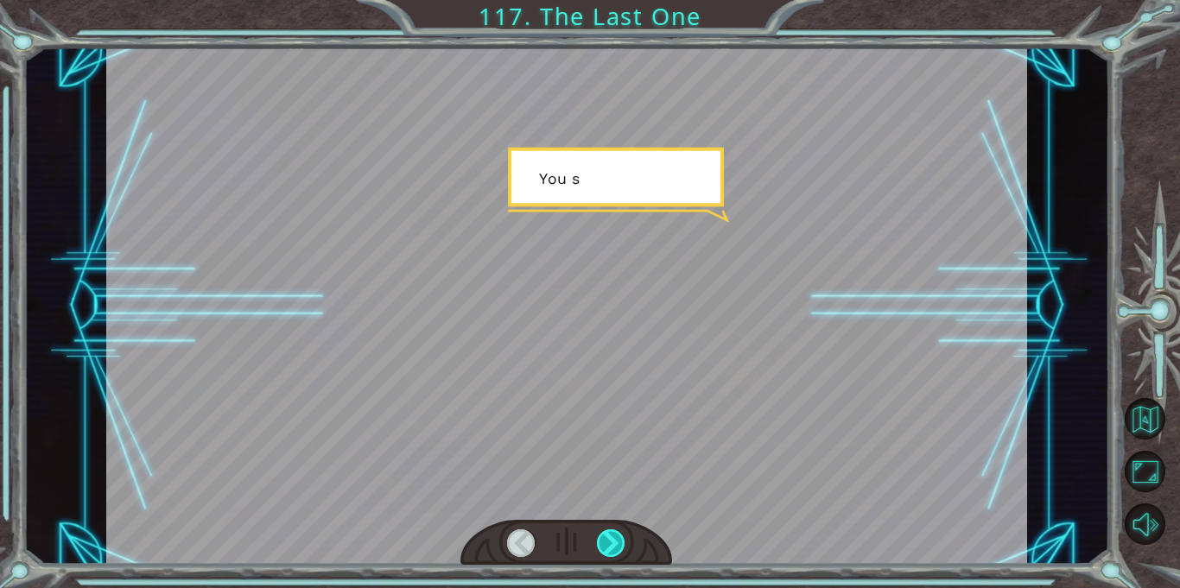
click at [617, 543] on div at bounding box center [611, 543] width 28 height 28
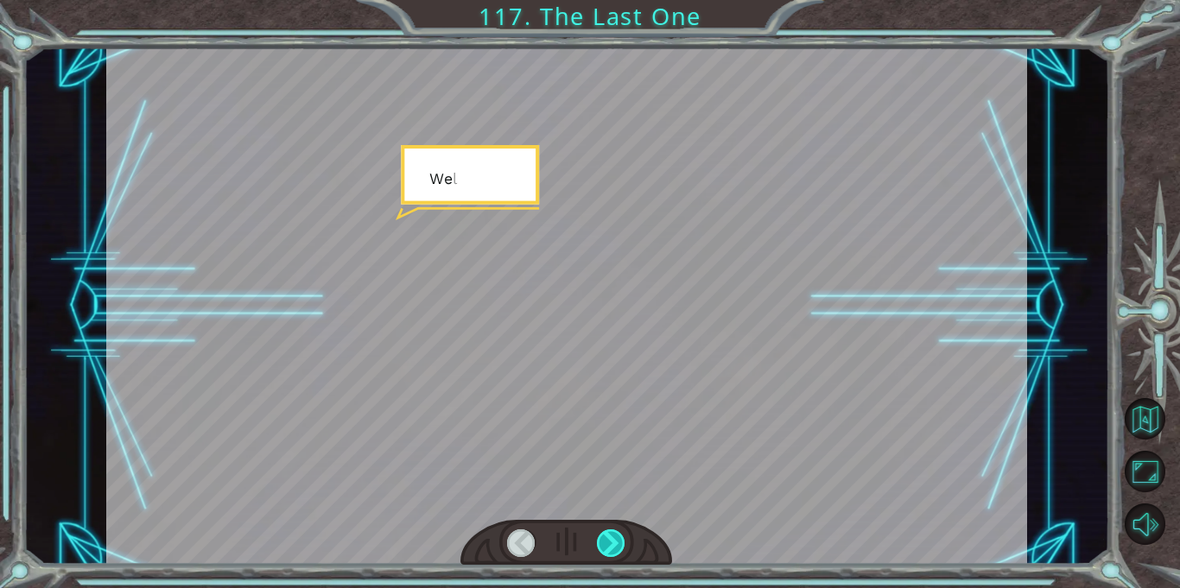
click at [617, 543] on div at bounding box center [611, 543] width 28 height 28
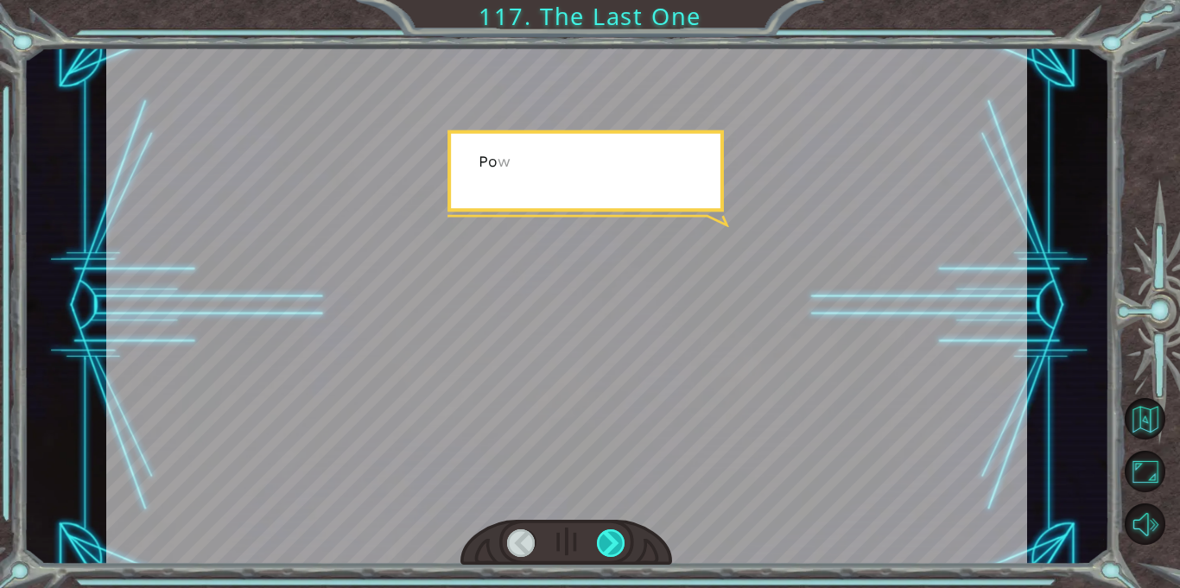
click at [617, 543] on div at bounding box center [611, 543] width 28 height 28
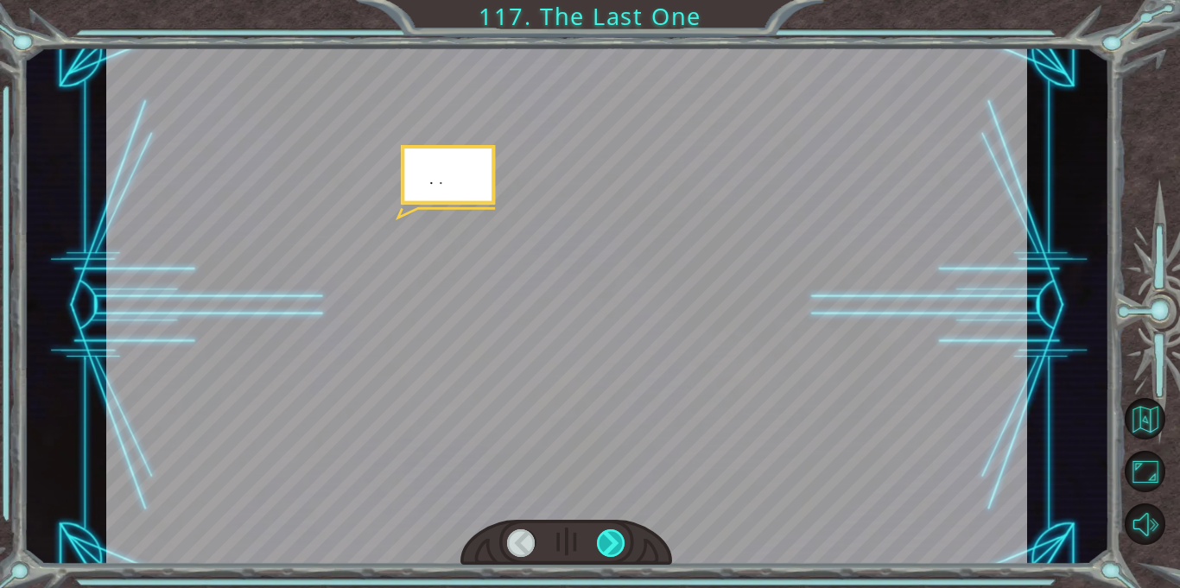
click at [617, 543] on div at bounding box center [611, 543] width 28 height 28
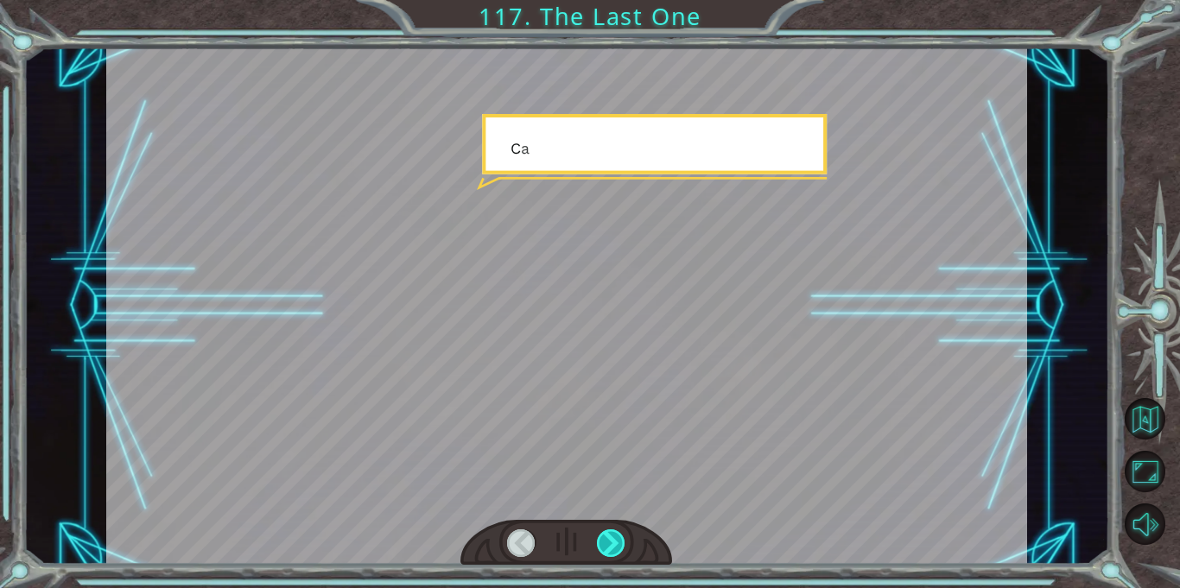
click at [617, 543] on div at bounding box center [611, 543] width 28 height 28
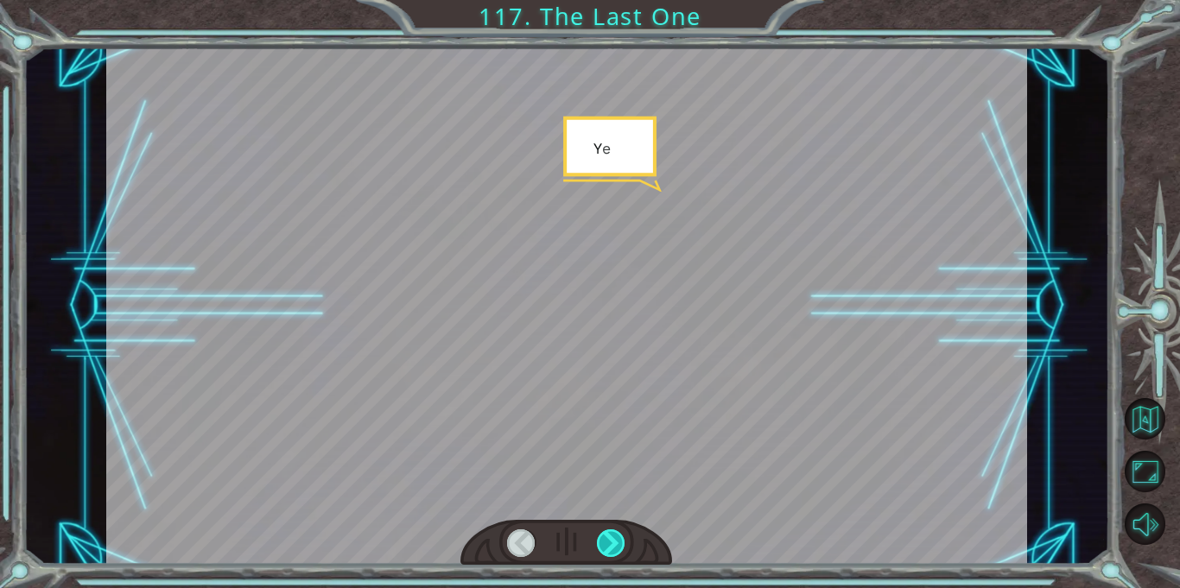
click at [617, 543] on div at bounding box center [611, 543] width 28 height 28
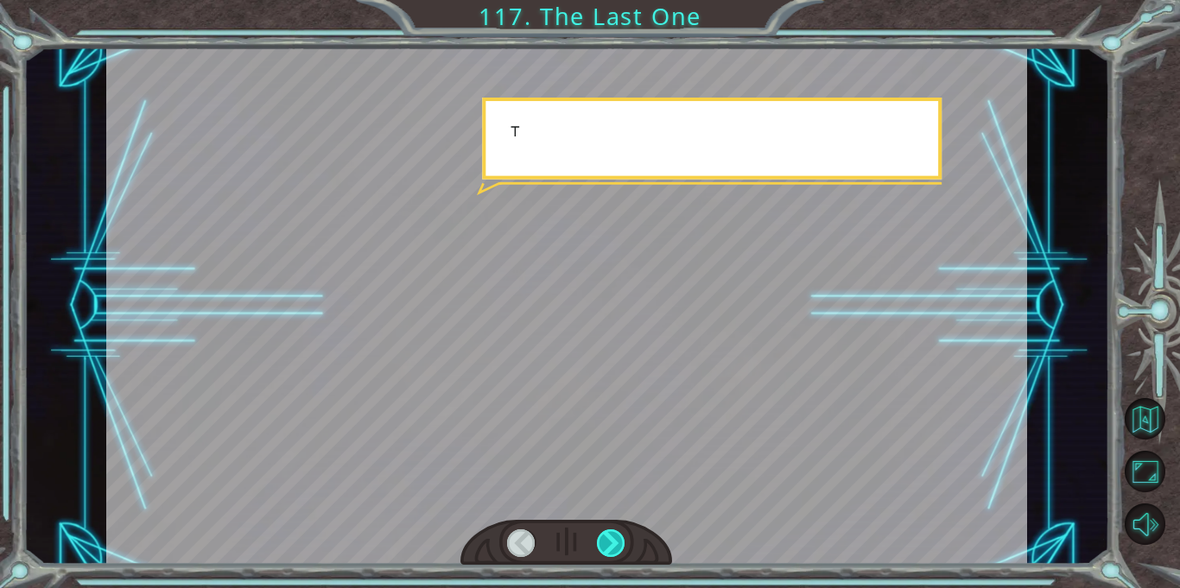
click at [617, 543] on div at bounding box center [611, 543] width 28 height 28
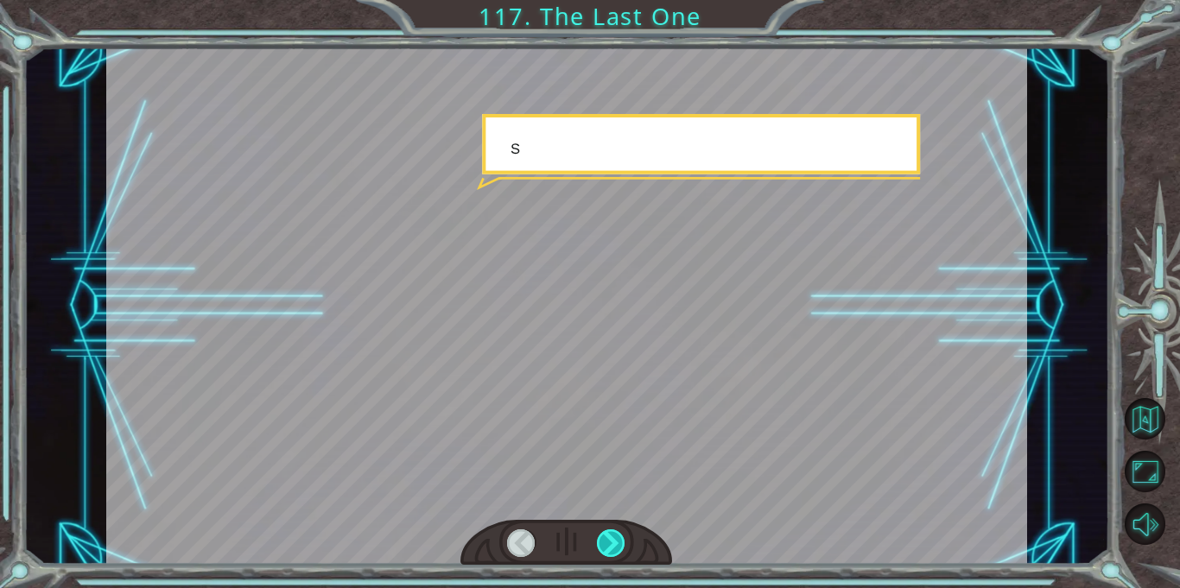
click at [617, 543] on div at bounding box center [611, 543] width 28 height 28
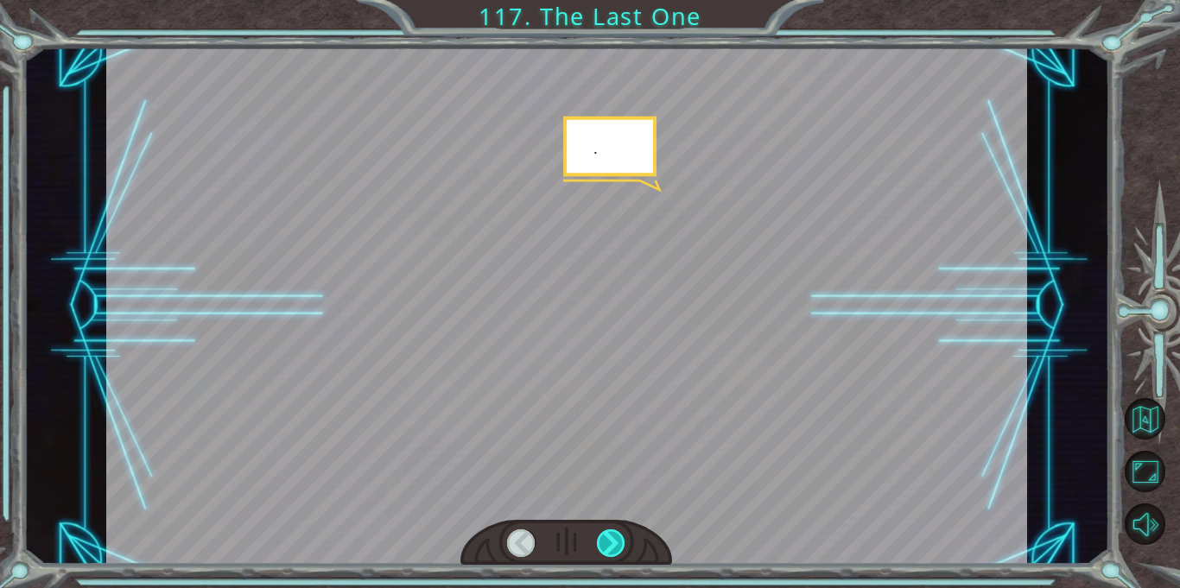
click at [617, 543] on div at bounding box center [611, 543] width 28 height 28
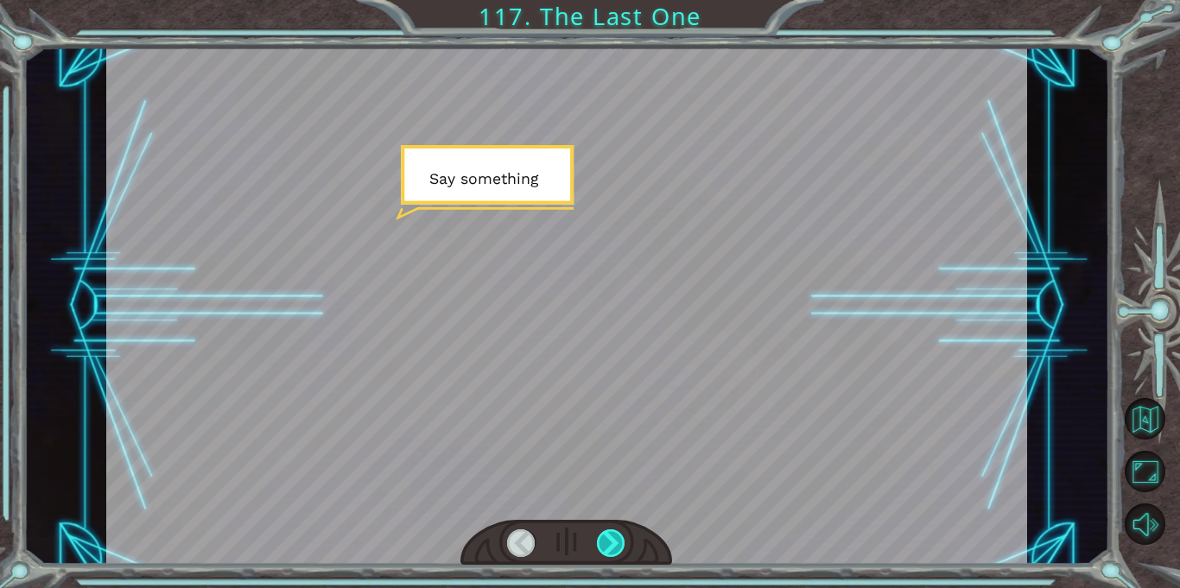
click at [617, 543] on div at bounding box center [611, 543] width 28 height 28
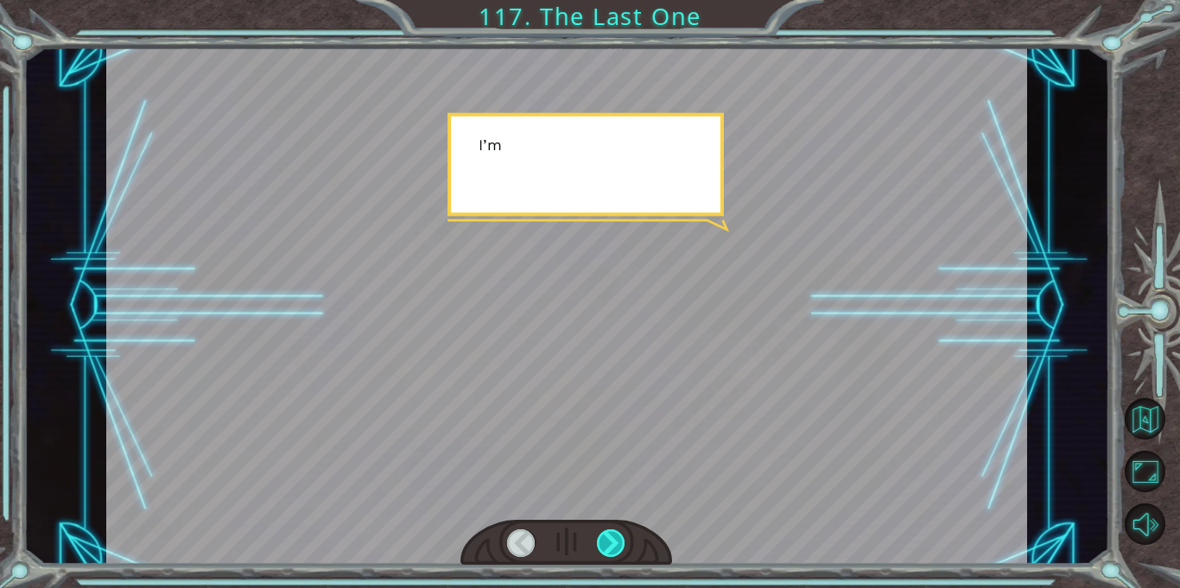
click at [617, 543] on div at bounding box center [611, 543] width 28 height 28
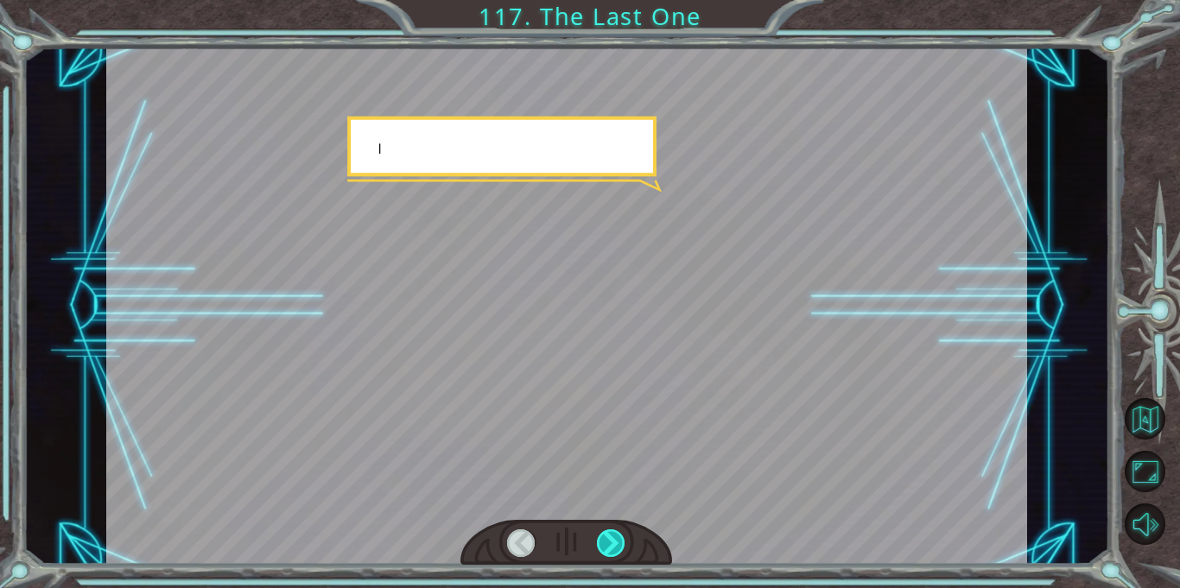
click at [617, 543] on div at bounding box center [611, 543] width 28 height 28
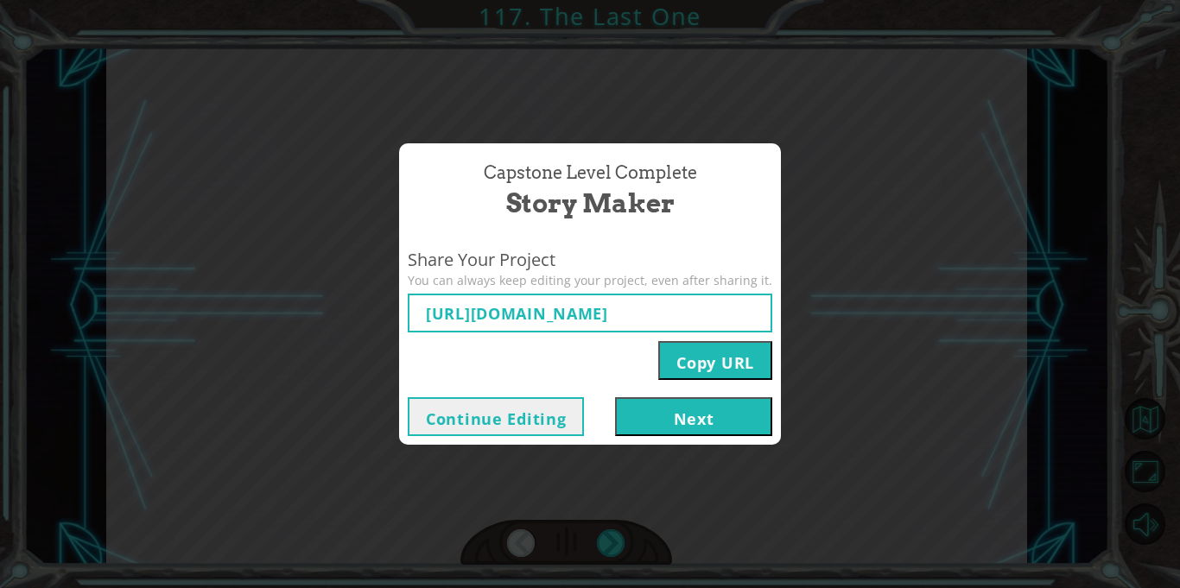
type input "[URL][DOMAIN_NAME]"
click at [735, 425] on button "Next" at bounding box center [693, 416] width 157 height 39
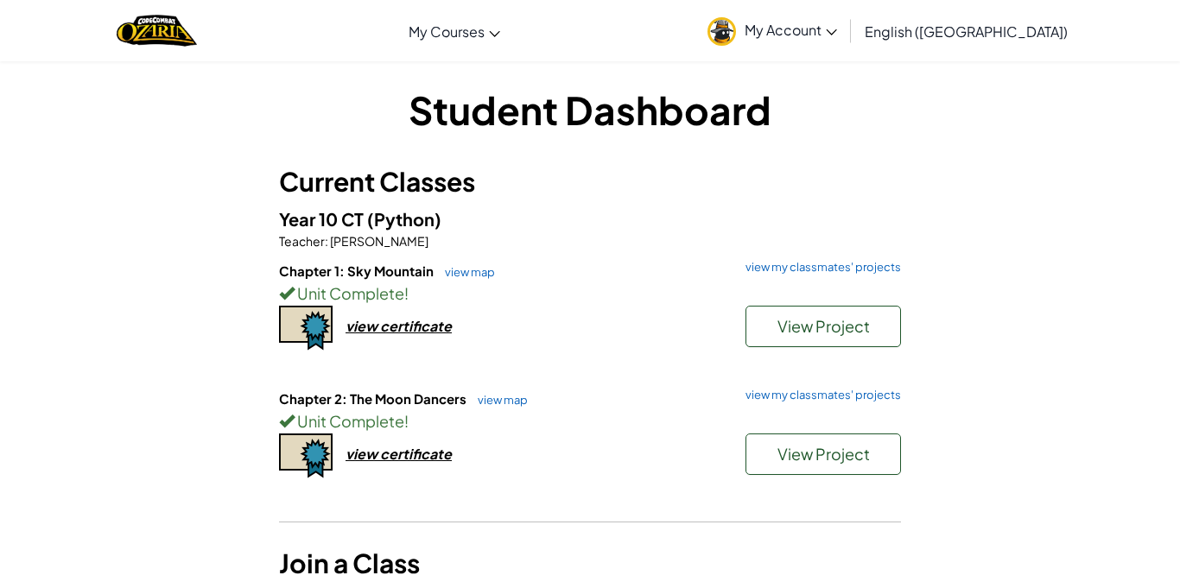
scroll to position [5, 0]
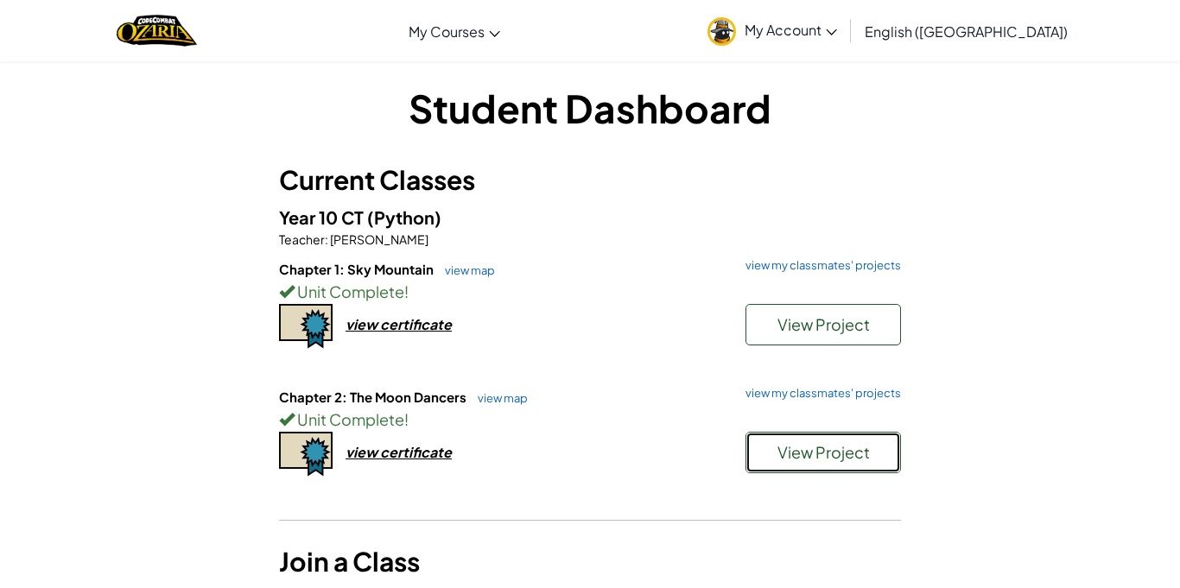
click at [777, 442] on span "View Project" at bounding box center [823, 452] width 92 height 20
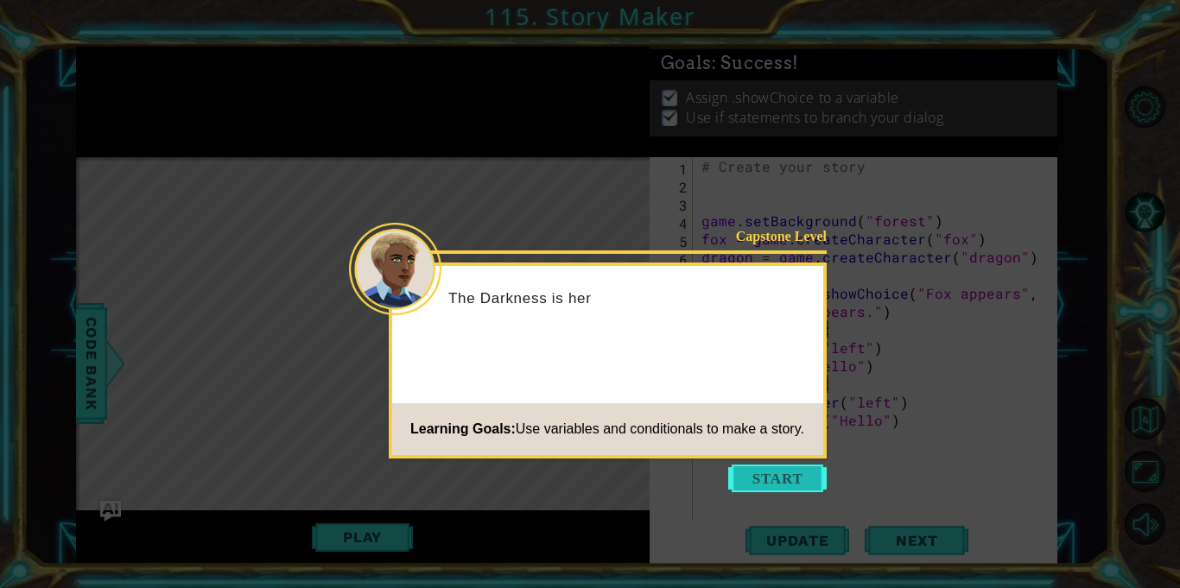
click at [787, 472] on button "Start" at bounding box center [777, 479] width 98 height 28
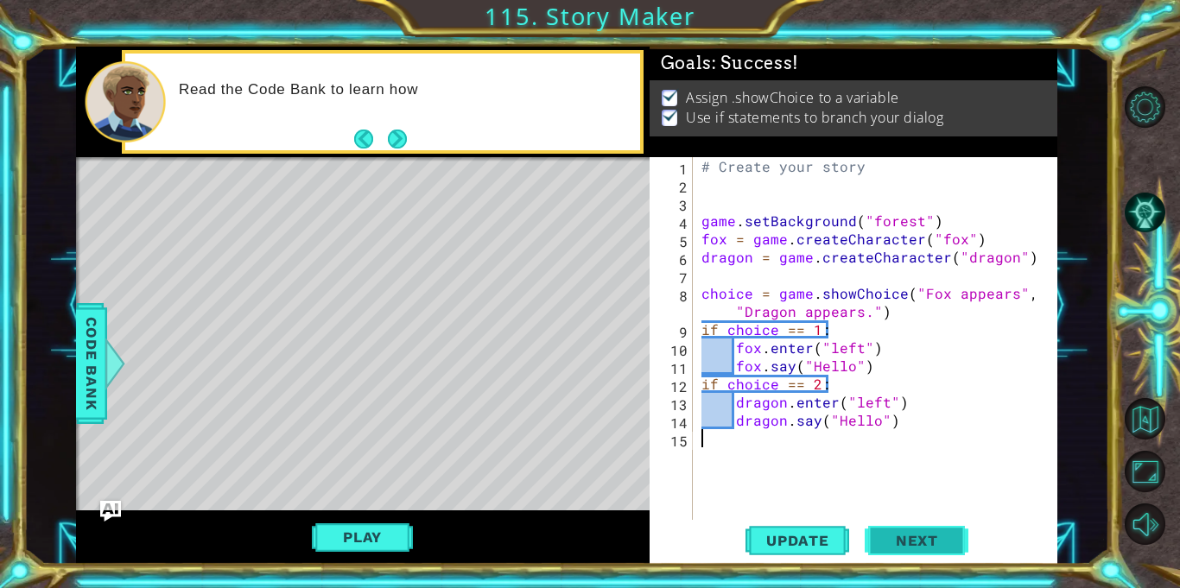
click at [882, 525] on button "Next" at bounding box center [916, 545] width 104 height 41
click at [882, 524] on button "Next" at bounding box center [916, 541] width 104 height 41
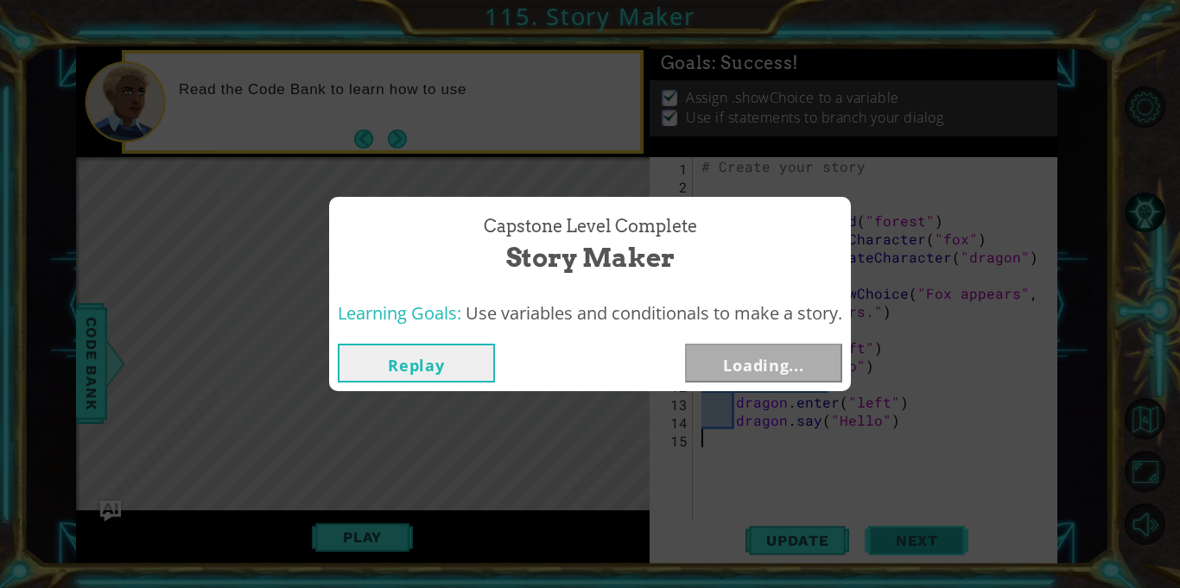
click at [882, 524] on div "Capstone Level Complete Story Maker Learning Goals: Use variables and condition…" at bounding box center [590, 294] width 1180 height 588
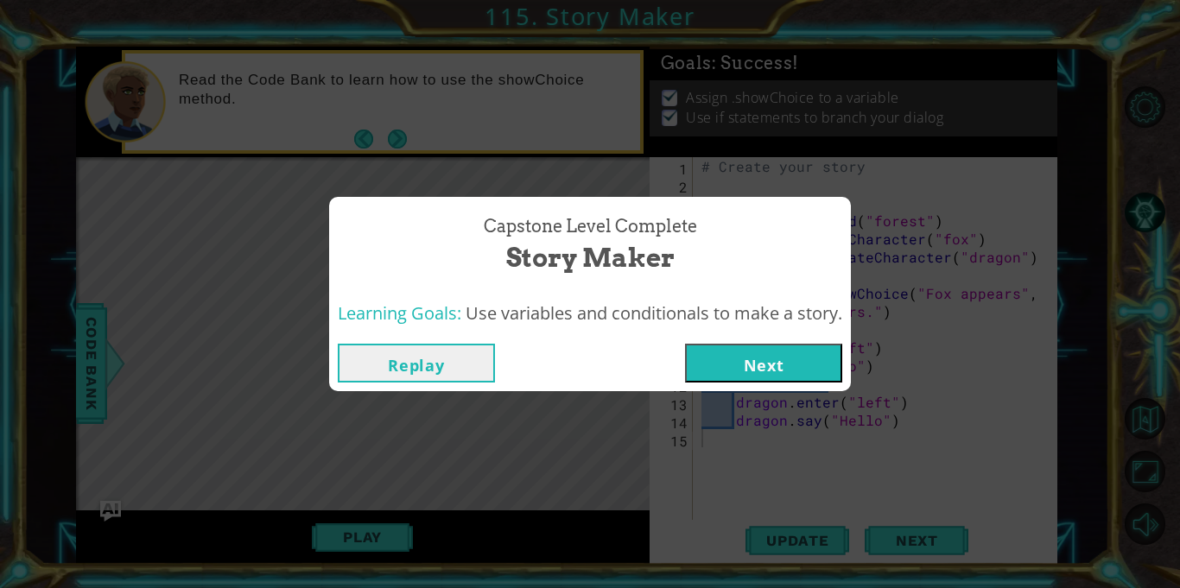
click at [739, 370] on button "Next" at bounding box center [763, 363] width 157 height 39
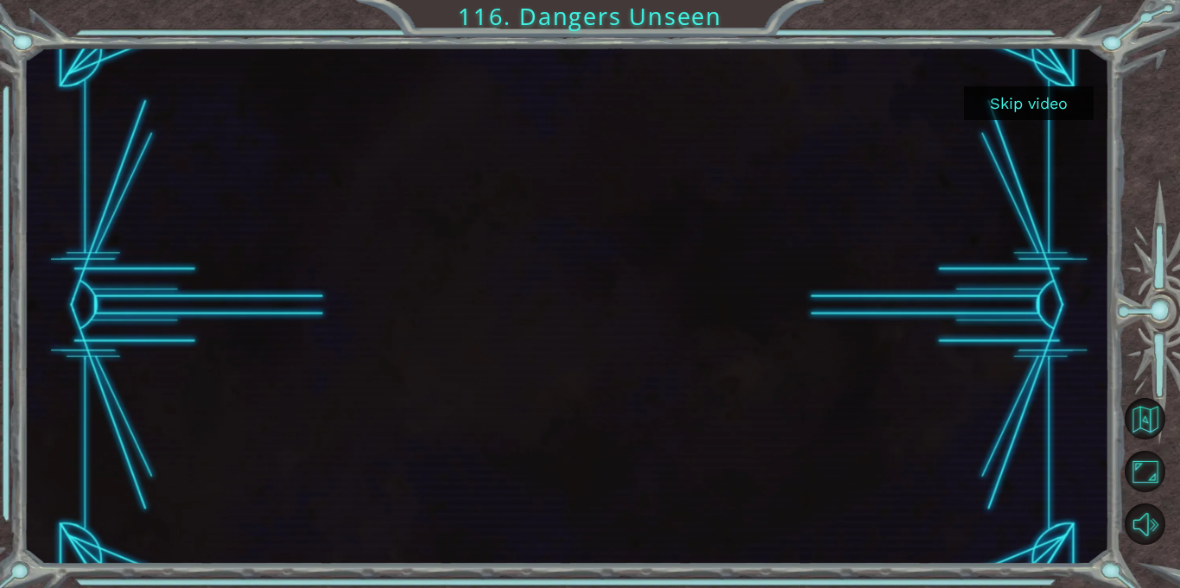
click at [990, 88] on button "Skip video" at bounding box center [1029, 103] width 130 height 34
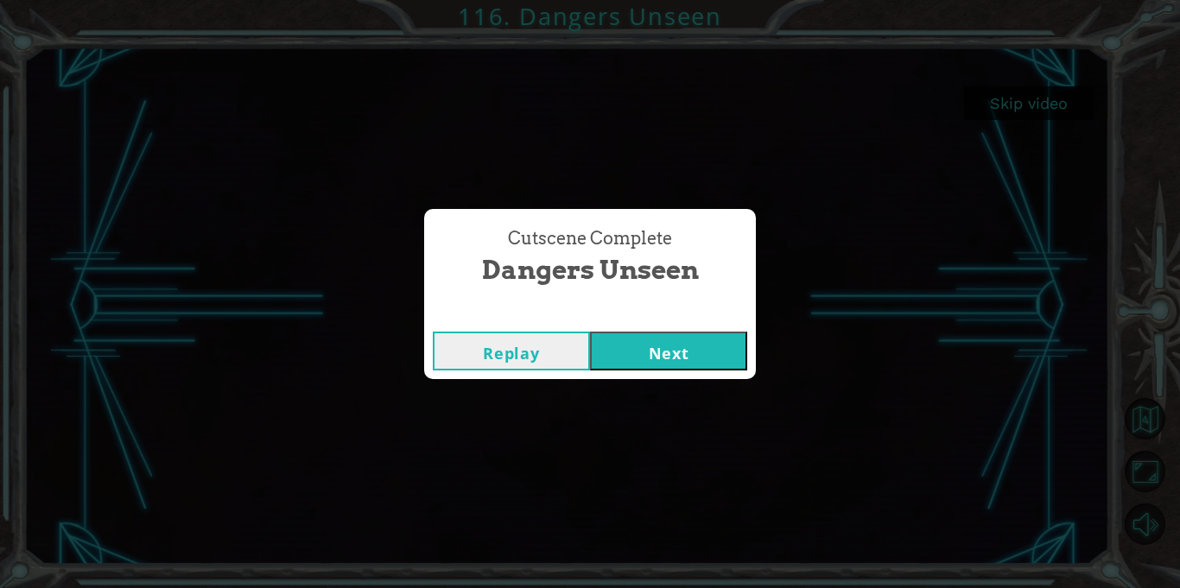
click at [712, 356] on button "Next" at bounding box center [668, 351] width 157 height 39
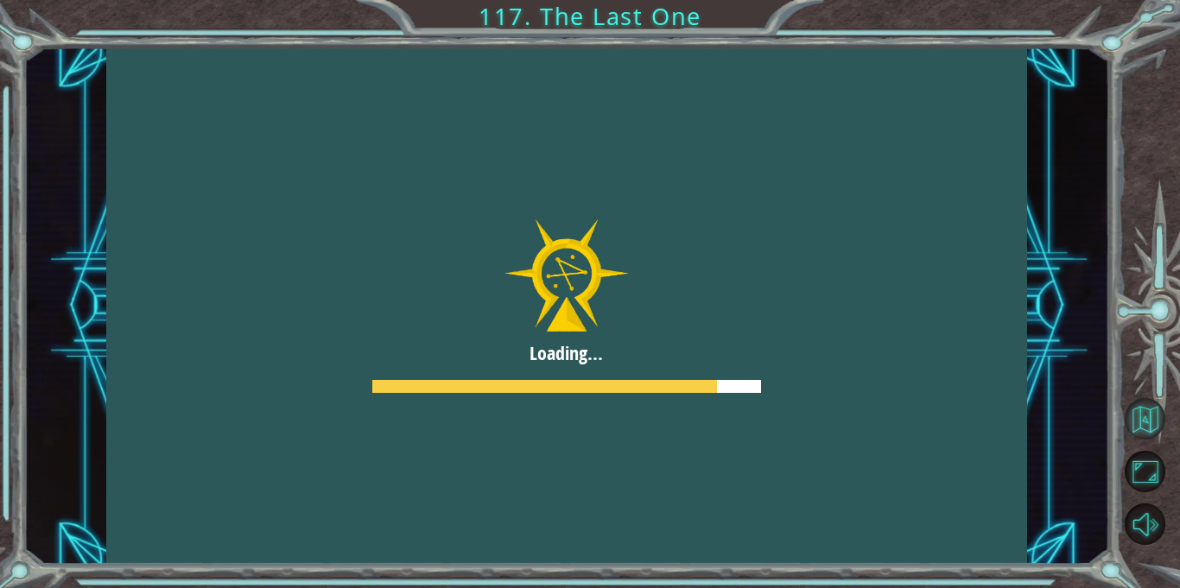
click at [1149, 424] on button "Back to Map" at bounding box center [1144, 418] width 41 height 41
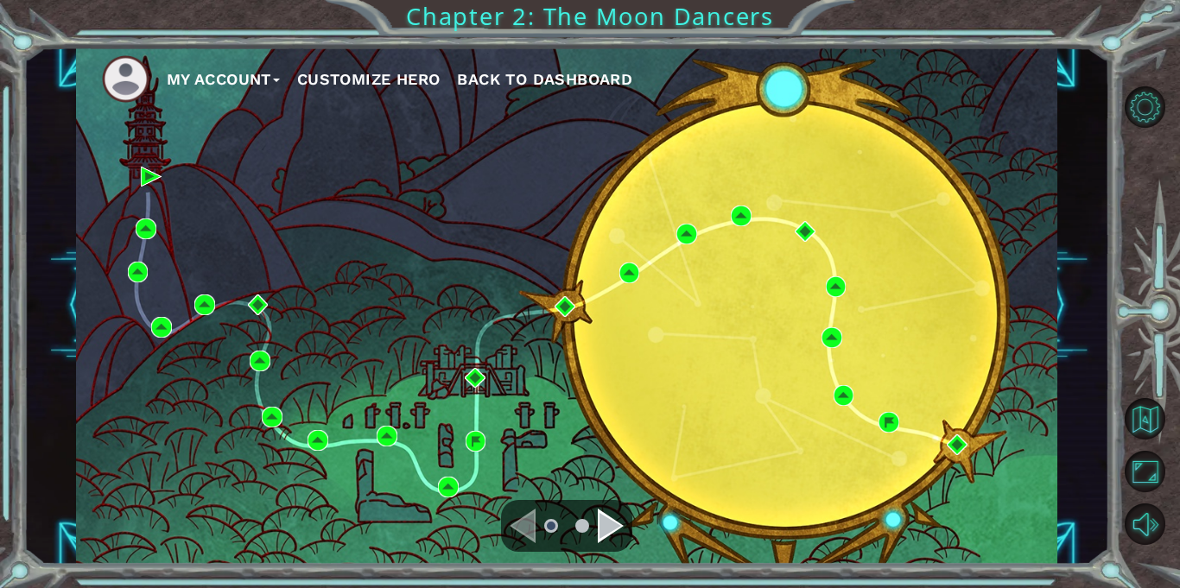
click at [618, 526] on div "Navigate to the next page" at bounding box center [611, 526] width 26 height 35
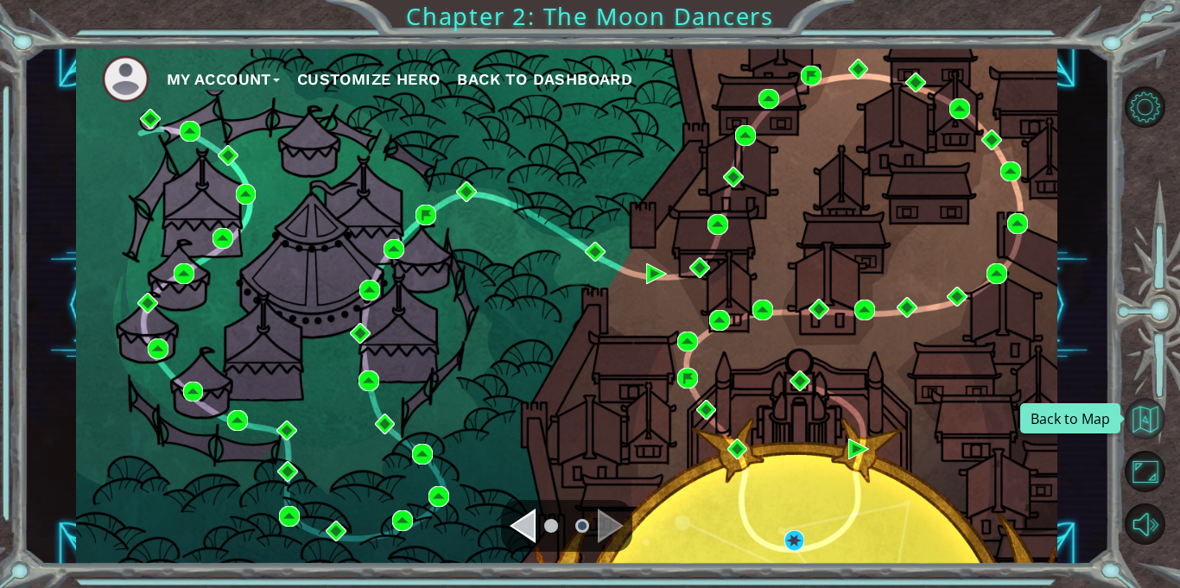
click at [1155, 422] on button "Back to Map" at bounding box center [1144, 418] width 41 height 41
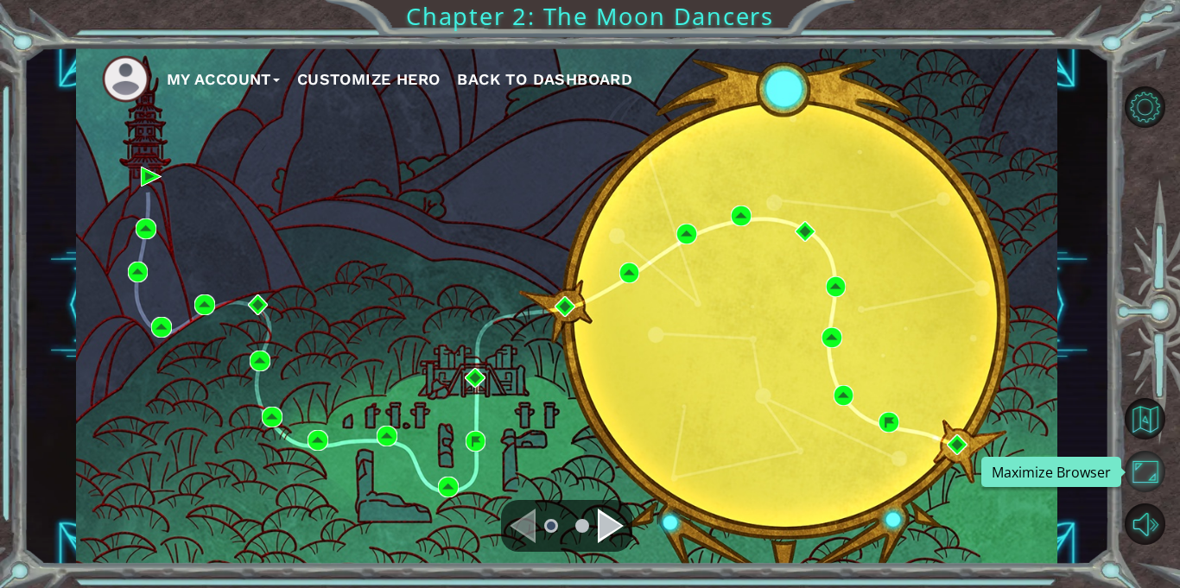
click at [1148, 458] on button "Maximize Browser" at bounding box center [1144, 471] width 41 height 41
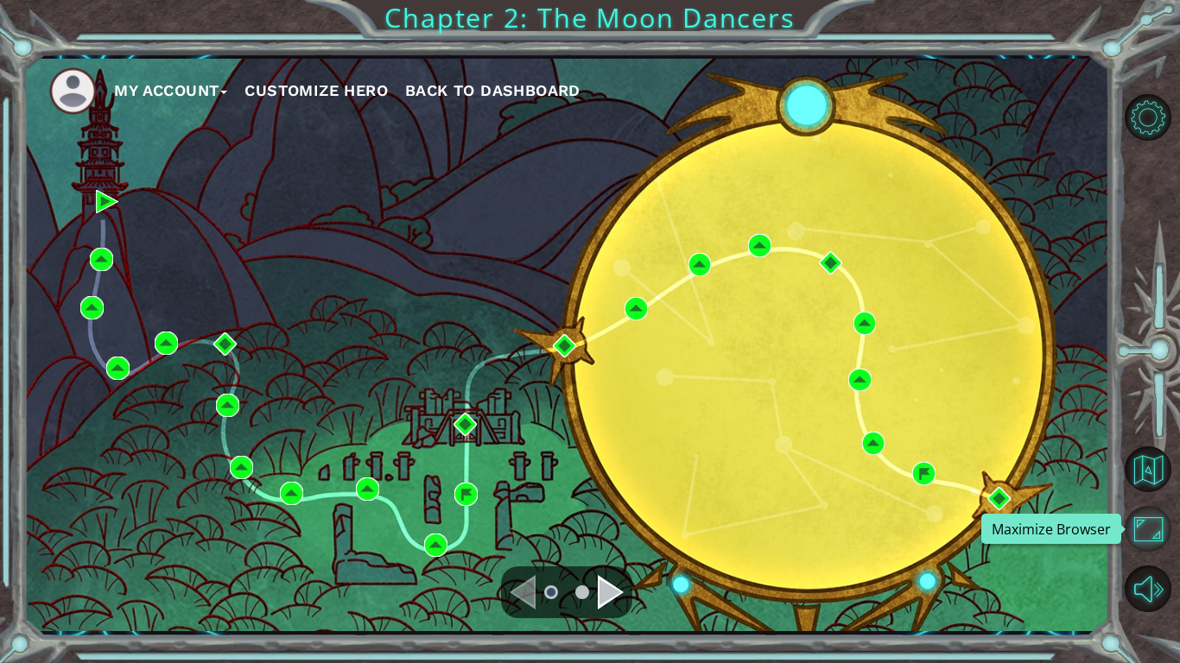
click at [1148, 533] on button "Maximize Browser" at bounding box center [1147, 529] width 47 height 47
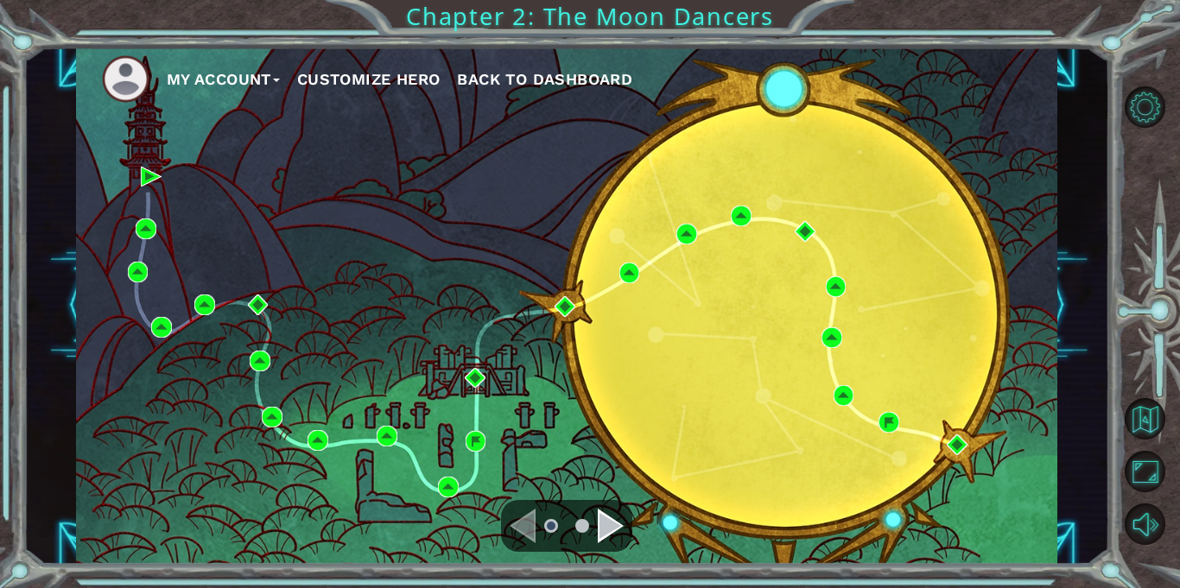
click at [611, 518] on div "Navigate to the next page" at bounding box center [611, 526] width 26 height 35
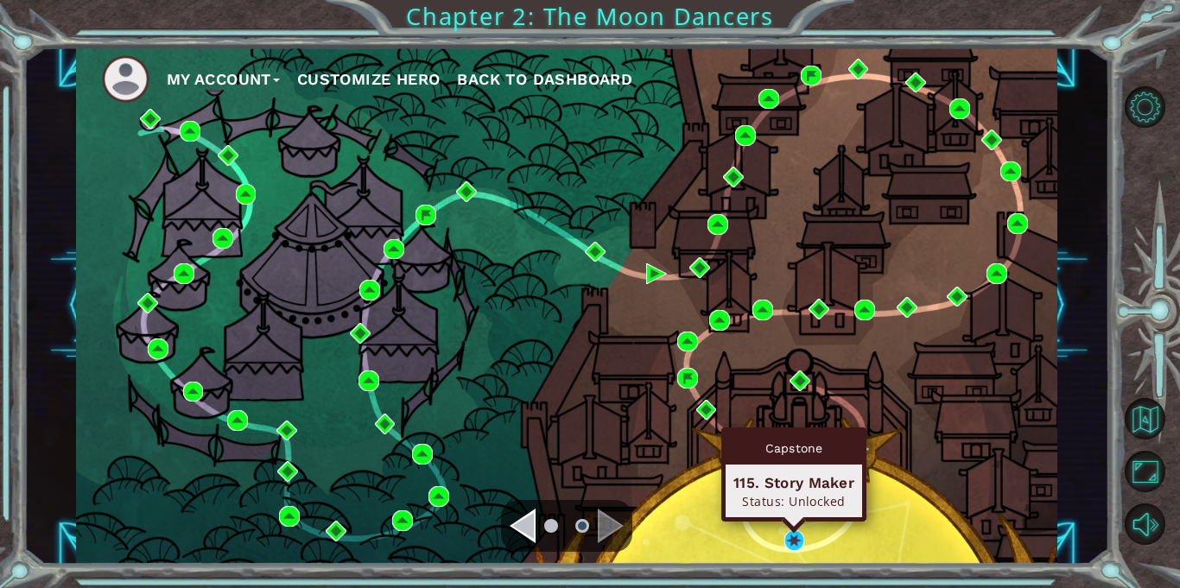
click at [794, 522] on div "Capstone 115. Story Maker Status: Unlocked" at bounding box center [793, 474] width 145 height 94
click at [795, 535] on img at bounding box center [794, 540] width 21 height 21
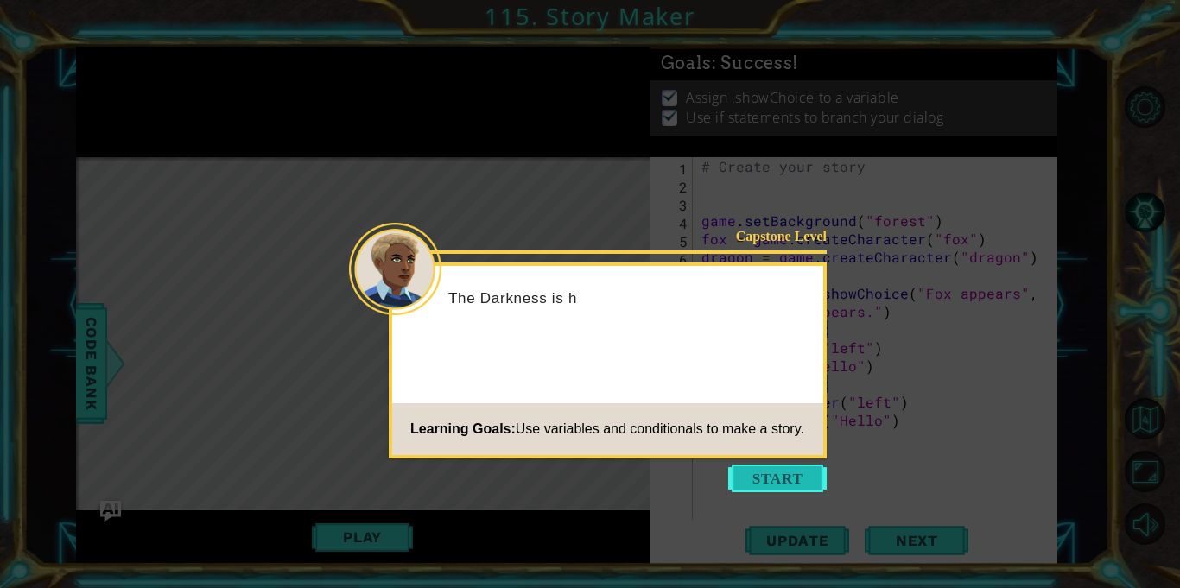
click at [794, 476] on button "Start" at bounding box center [777, 479] width 98 height 28
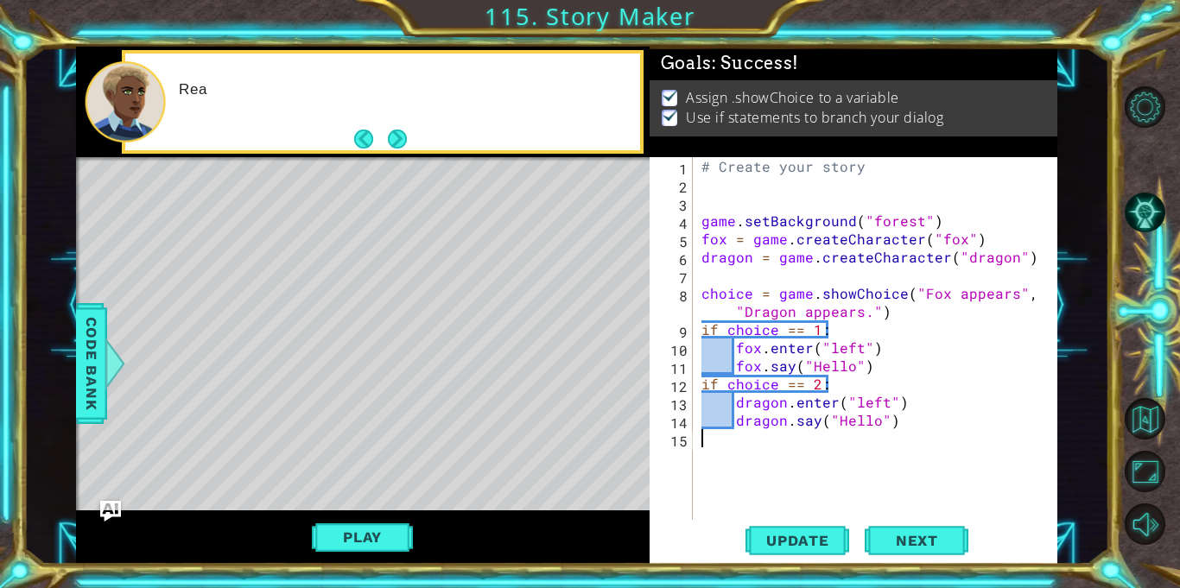
click at [807, 227] on div "# Create your story game . setBackground ( "forest" ) fox = game . createCharac…" at bounding box center [880, 356] width 364 height 399
type textarea "game.setBackground("forest")"
click at [764, 275] on div "# Create your story game . setBackground ( "forest" ) fox = game . createCharac…" at bounding box center [880, 356] width 364 height 399
click at [383, 524] on button "Play" at bounding box center [362, 537] width 101 height 33
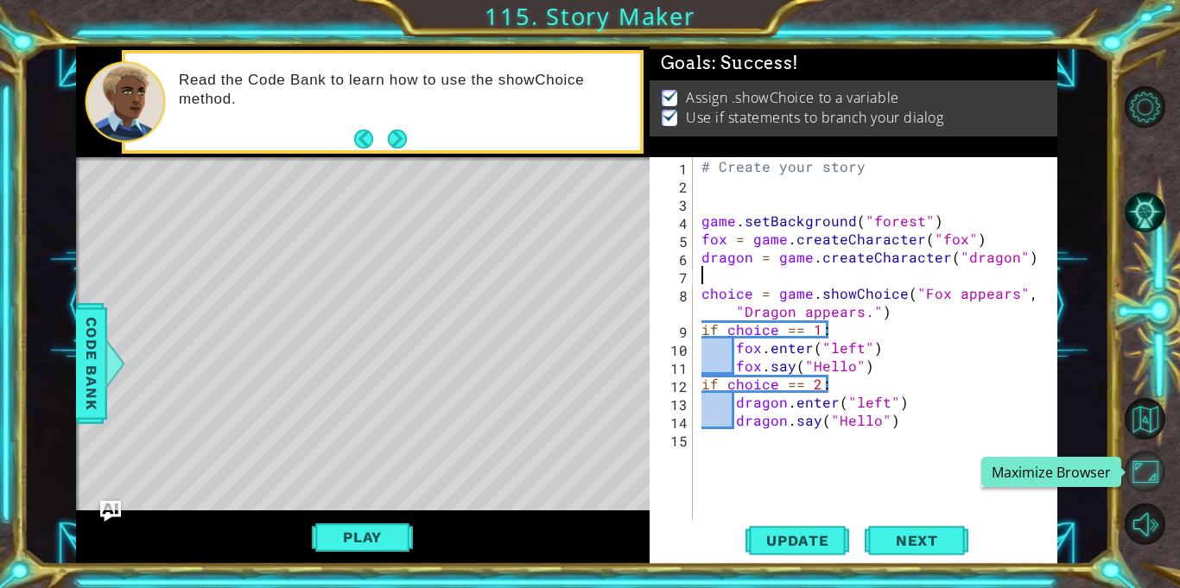
click at [1158, 475] on button "Maximize Browser" at bounding box center [1144, 471] width 41 height 41
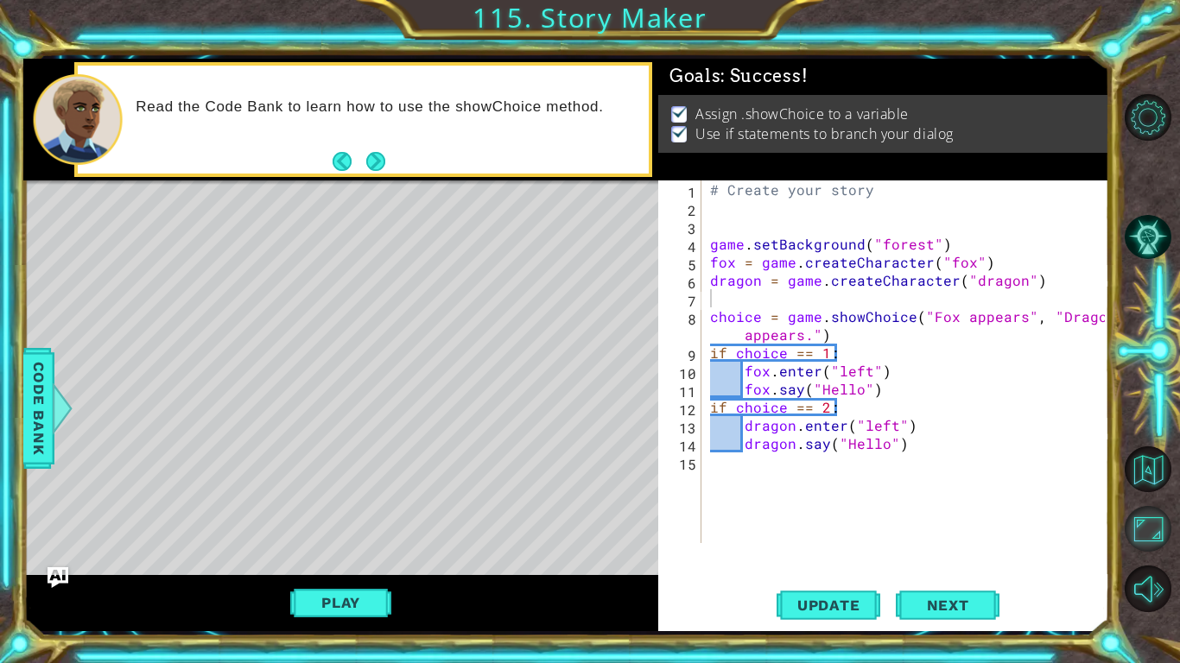
click at [1155, 541] on button "Maximize Browser" at bounding box center [1147, 529] width 47 height 47
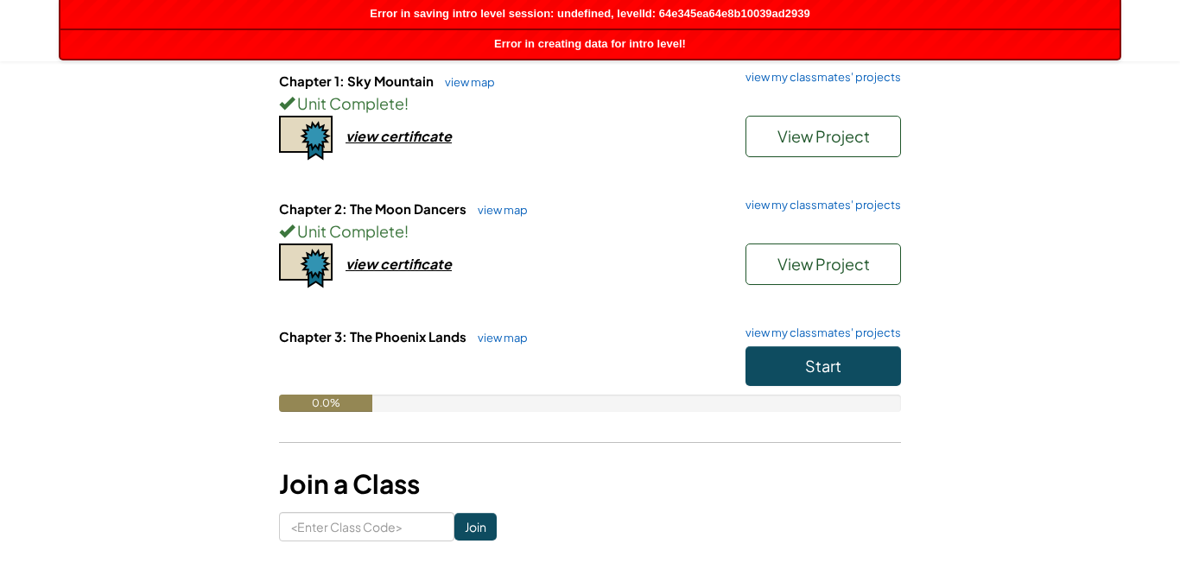
scroll to position [194, 0]
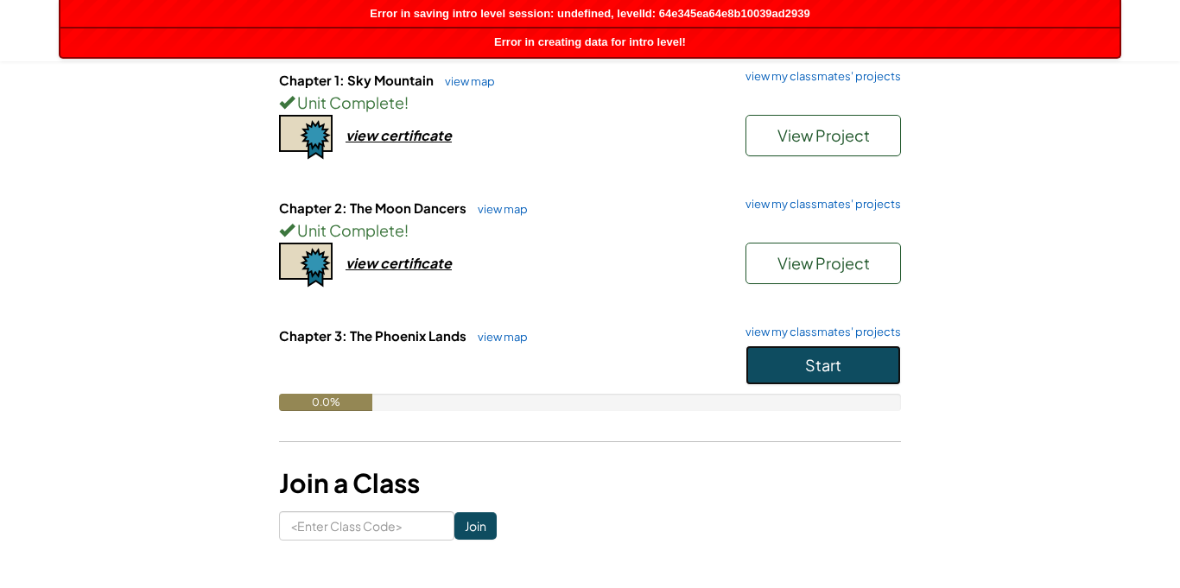
click at [794, 384] on button "Start" at bounding box center [822, 365] width 155 height 40
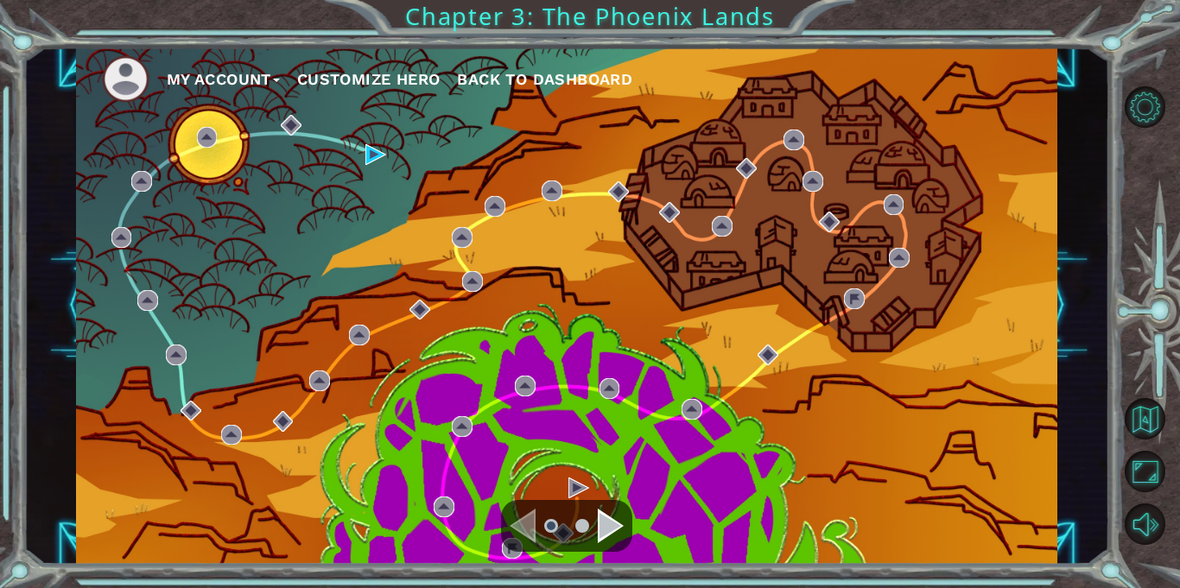
click at [199, 199] on div "My Account Customize Hero Back to Dashboard" at bounding box center [566, 305] width 981 height 517
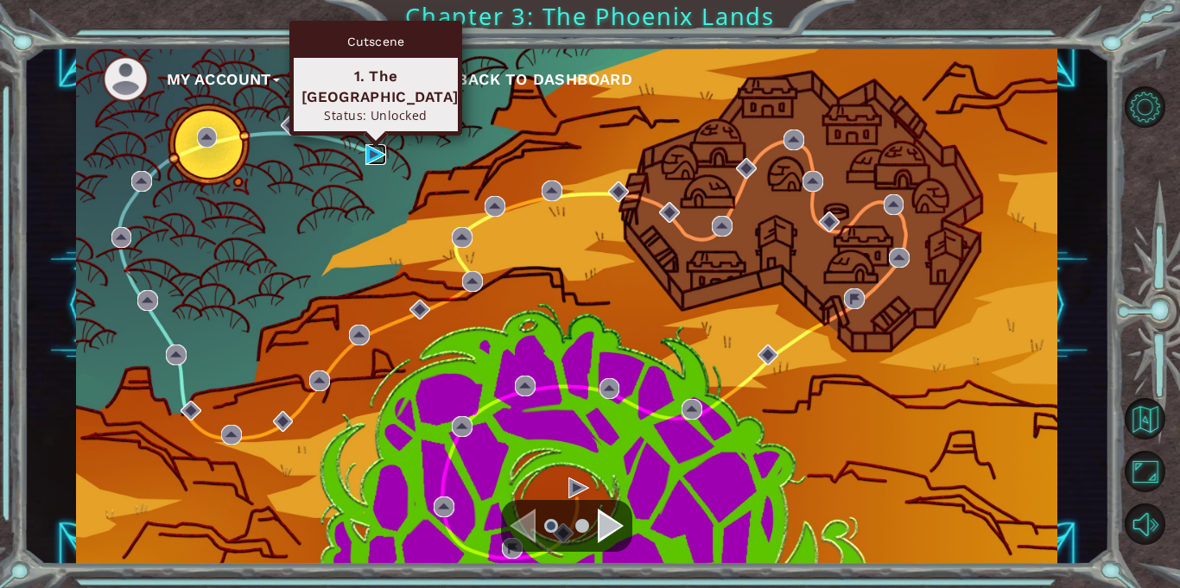
click at [374, 152] on img at bounding box center [375, 154] width 21 height 21
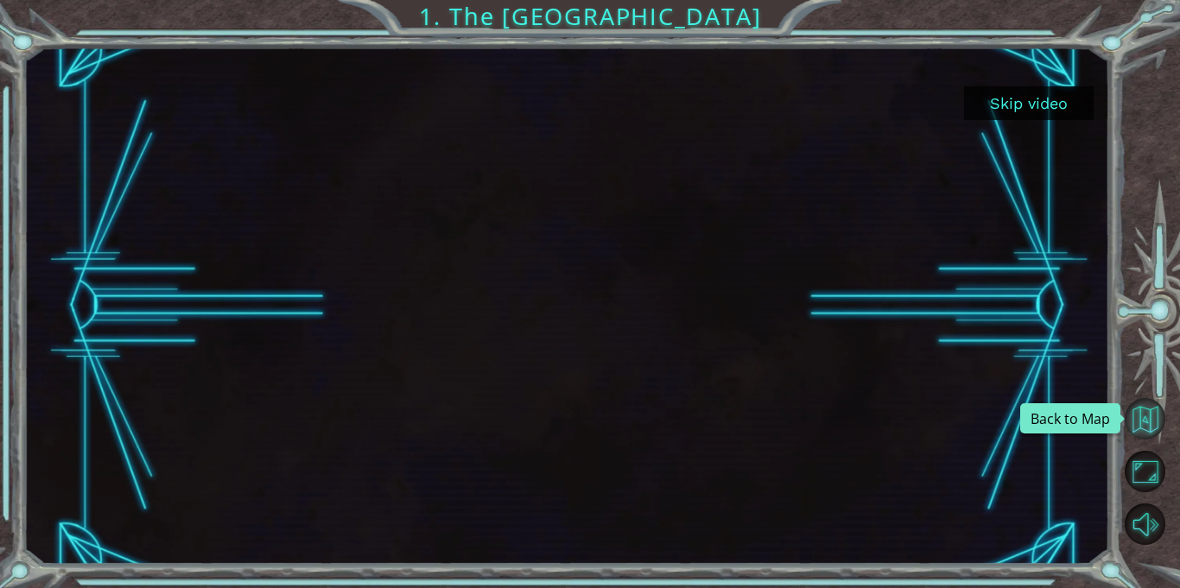
click at [1140, 422] on button "Back to Map" at bounding box center [1144, 418] width 41 height 41
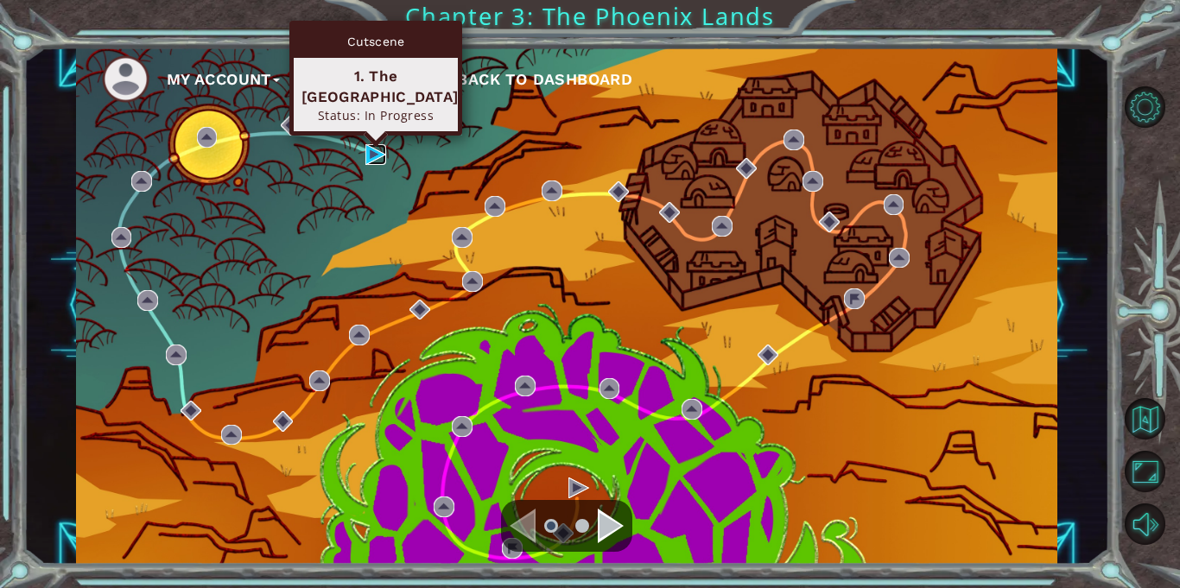
click at [373, 160] on img at bounding box center [375, 154] width 21 height 21
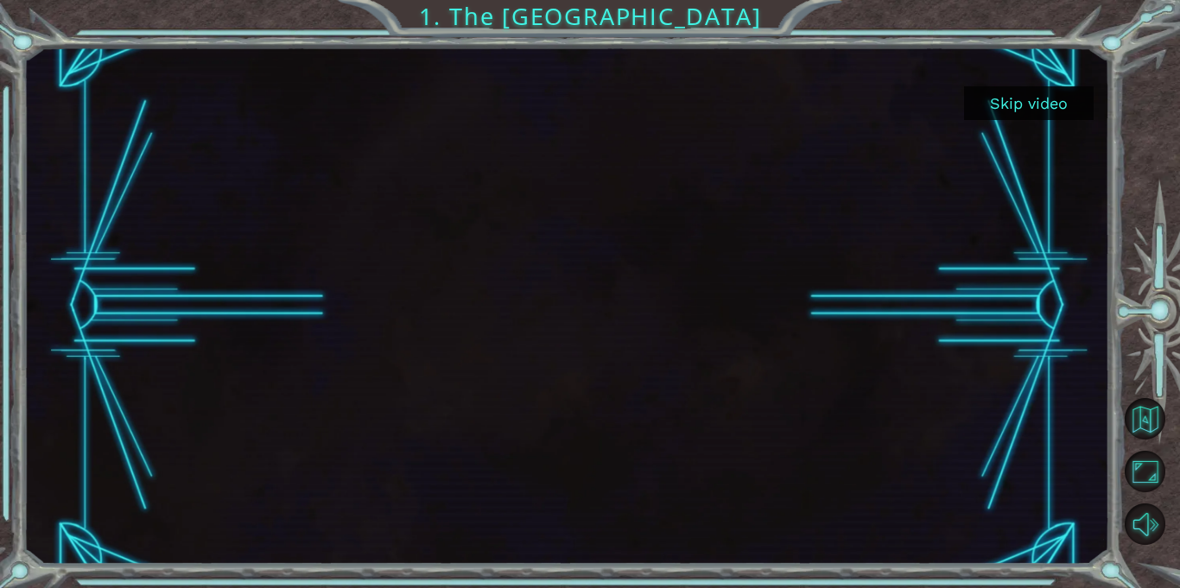
click at [989, 106] on button "Skip video" at bounding box center [1029, 103] width 130 height 34
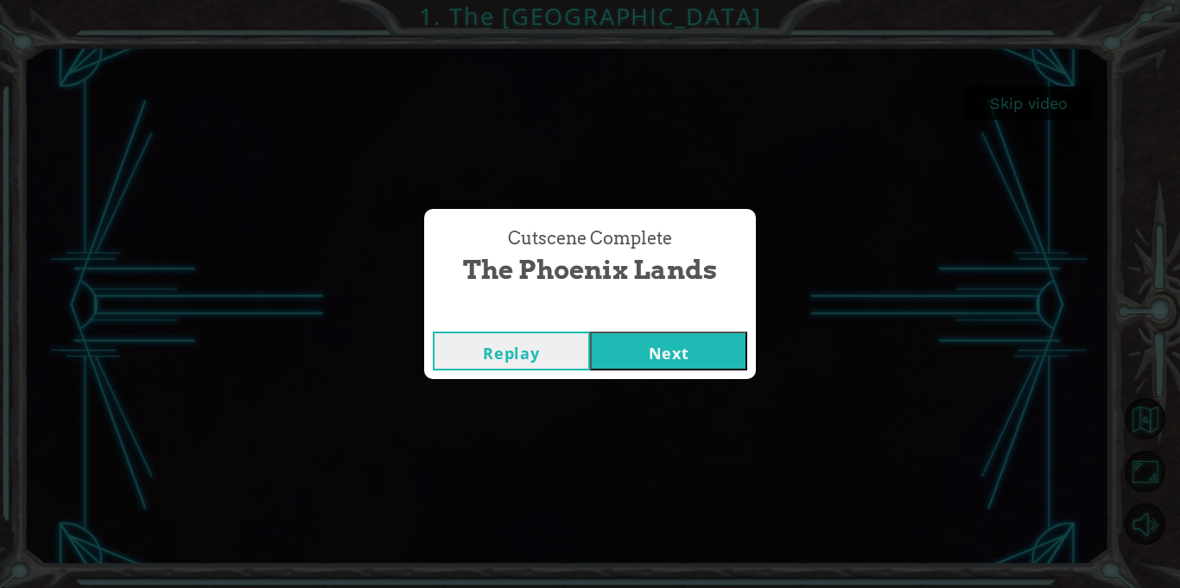
click at [672, 362] on button "Next" at bounding box center [668, 351] width 157 height 39
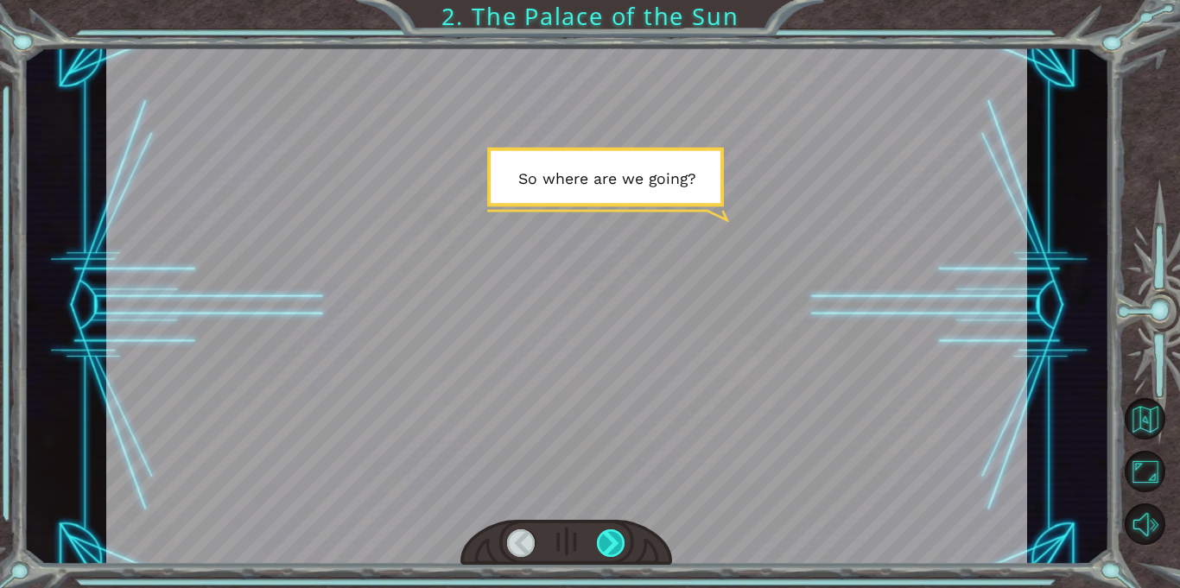
click at [603, 554] on div at bounding box center [611, 543] width 28 height 28
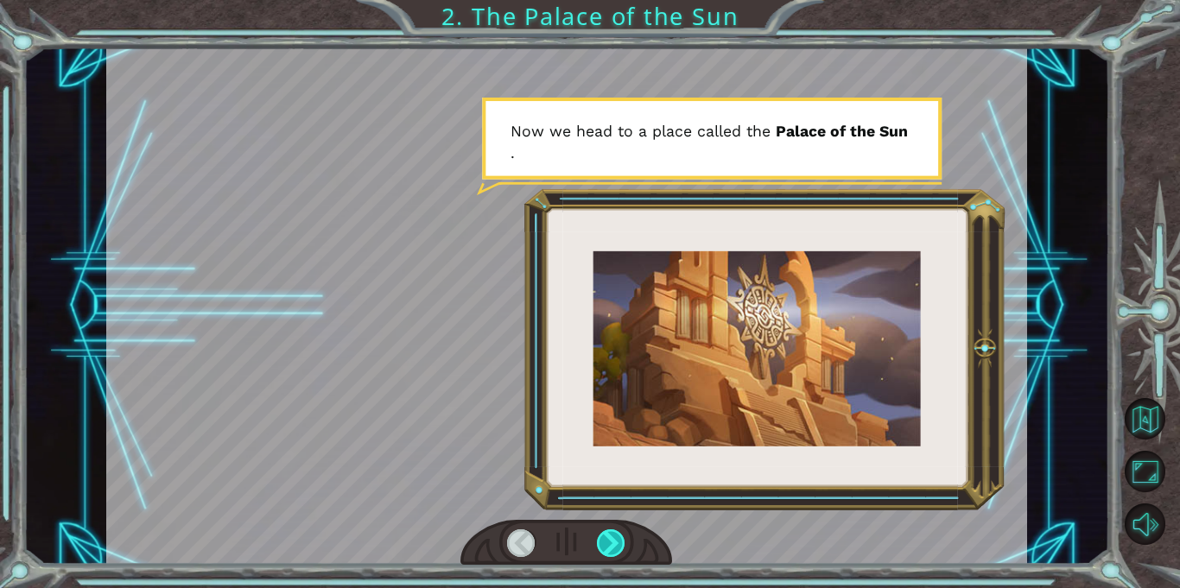
click at [603, 552] on div at bounding box center [611, 543] width 28 height 28
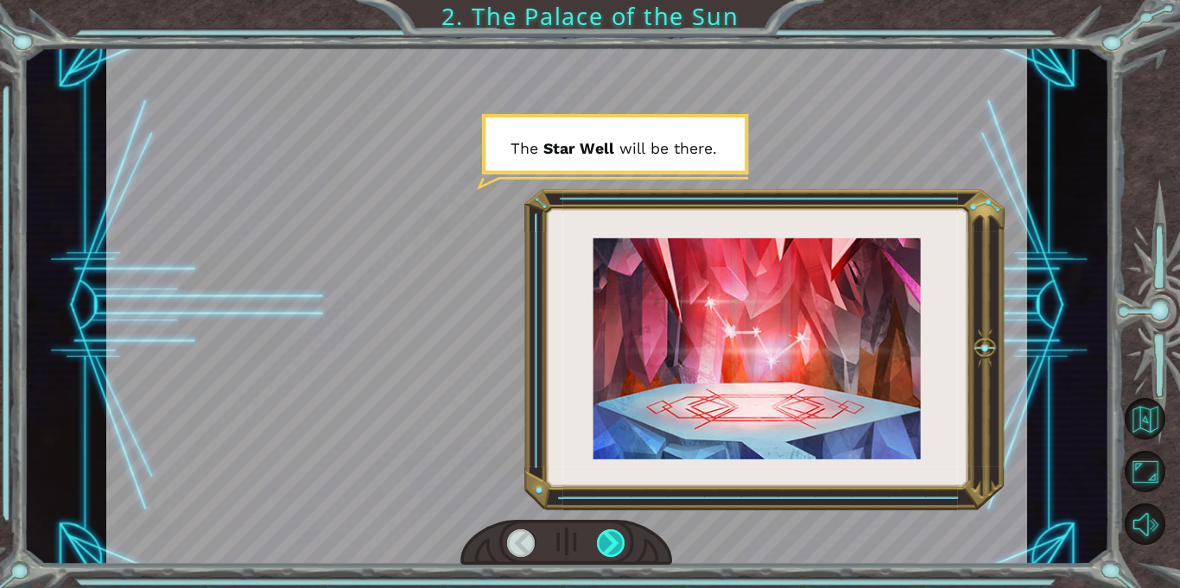
click at [603, 552] on div at bounding box center [611, 543] width 28 height 28
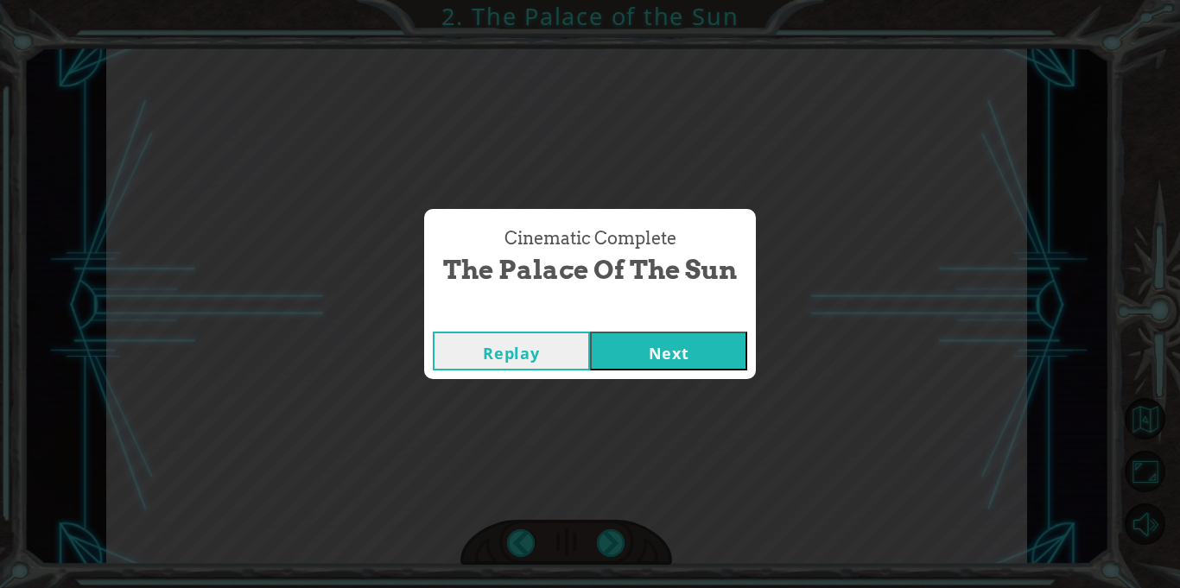
click at [673, 376] on div "Replay Next" at bounding box center [590, 351] width 332 height 56
click at [657, 334] on button "Next" at bounding box center [668, 351] width 157 height 39
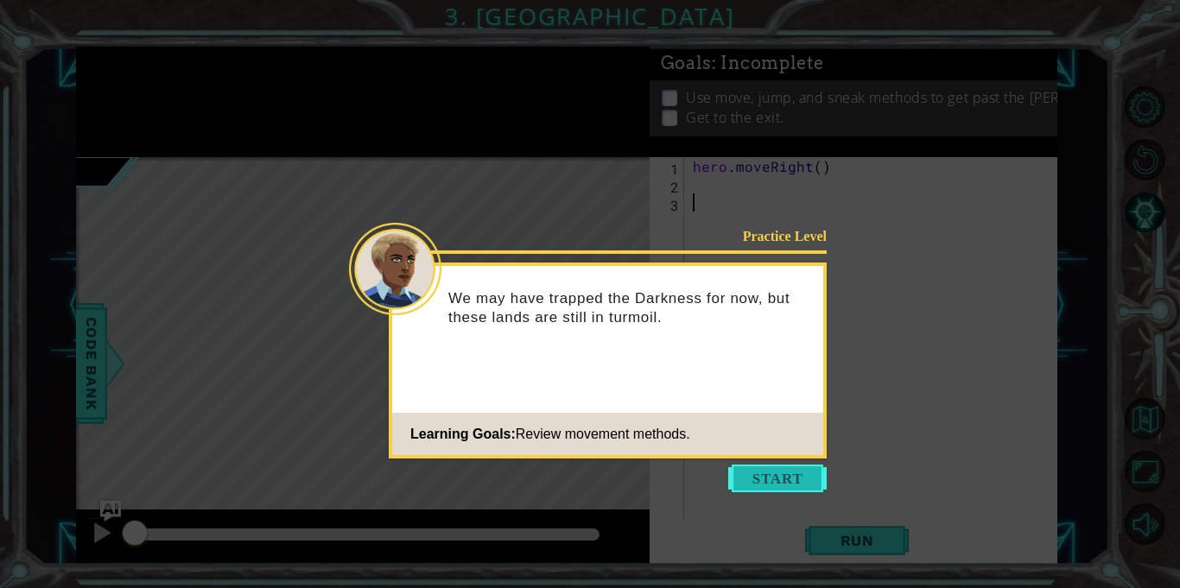
click at [775, 484] on button "Start" at bounding box center [777, 479] width 98 height 28
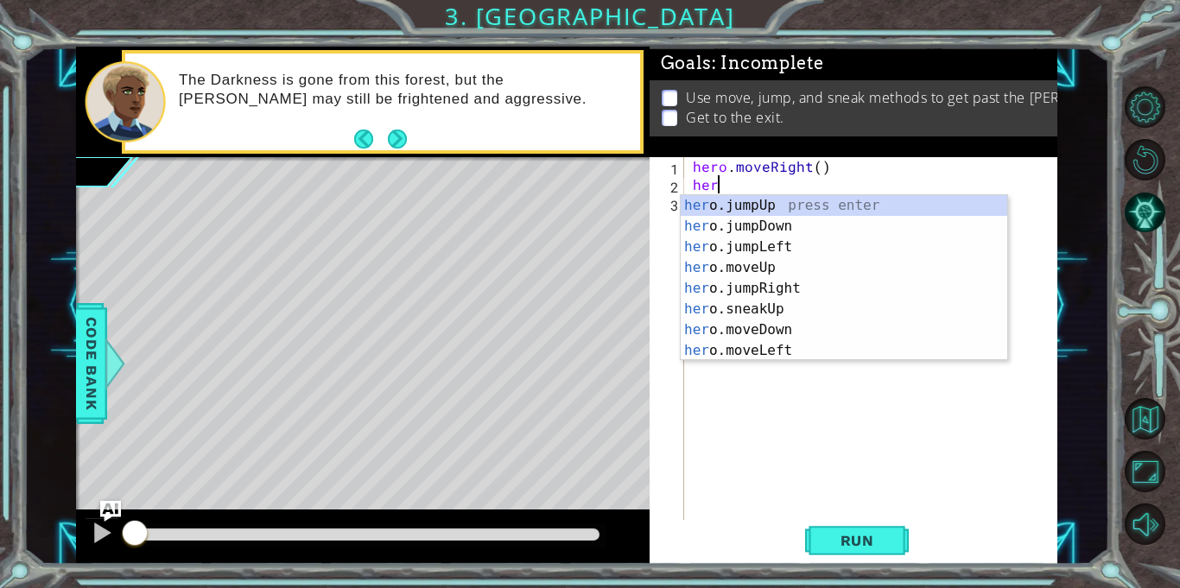
scroll to position [0, 1]
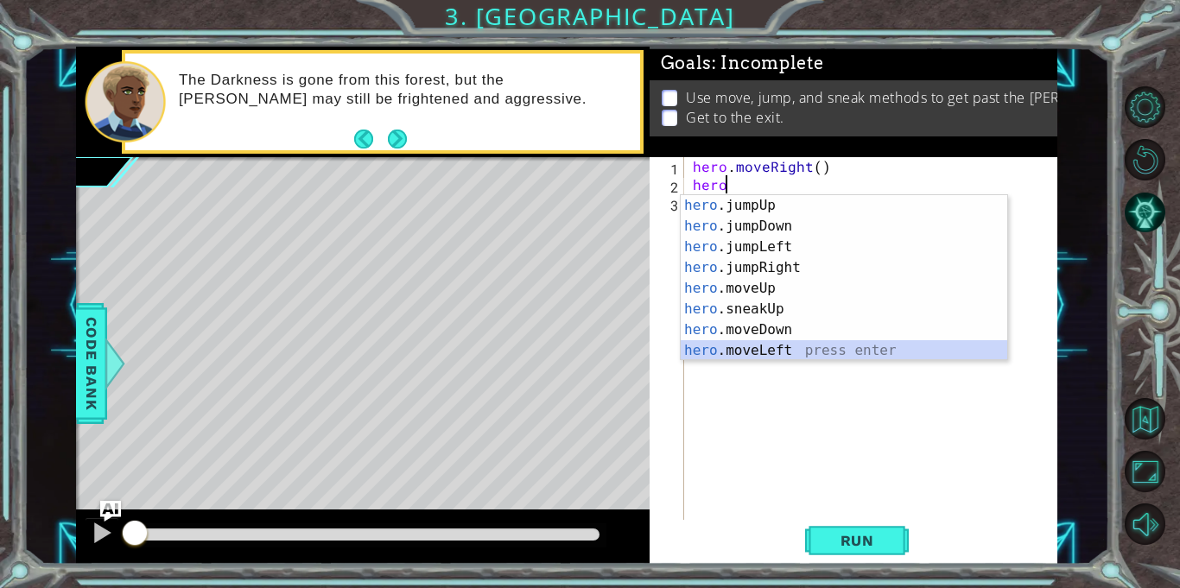
type textarea "hero.moveLeft(1)"
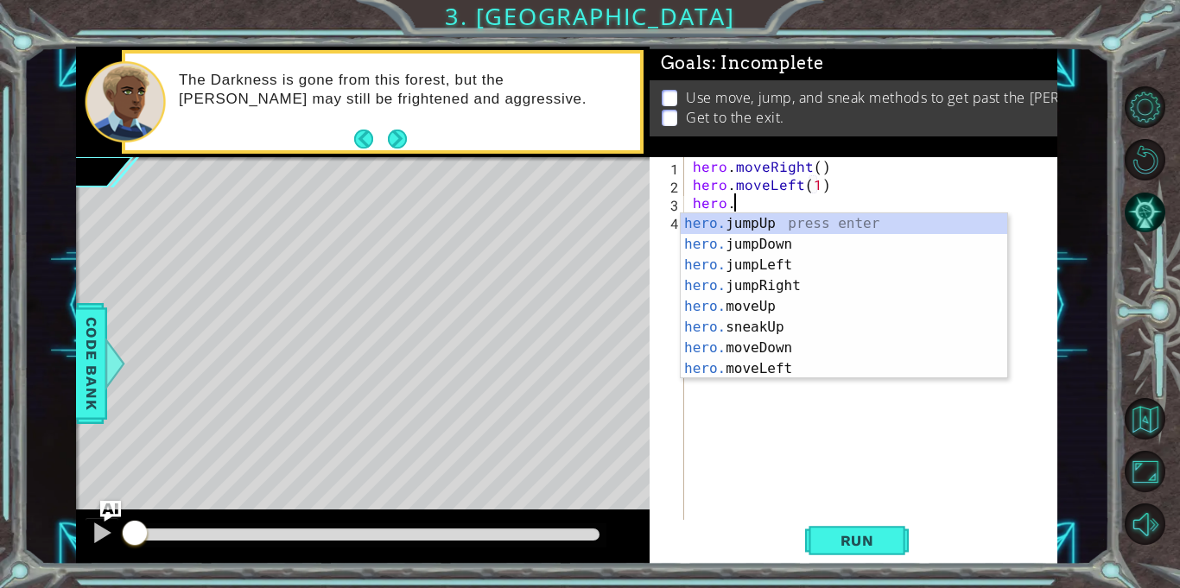
scroll to position [0, 2]
type textarea "hero.j"
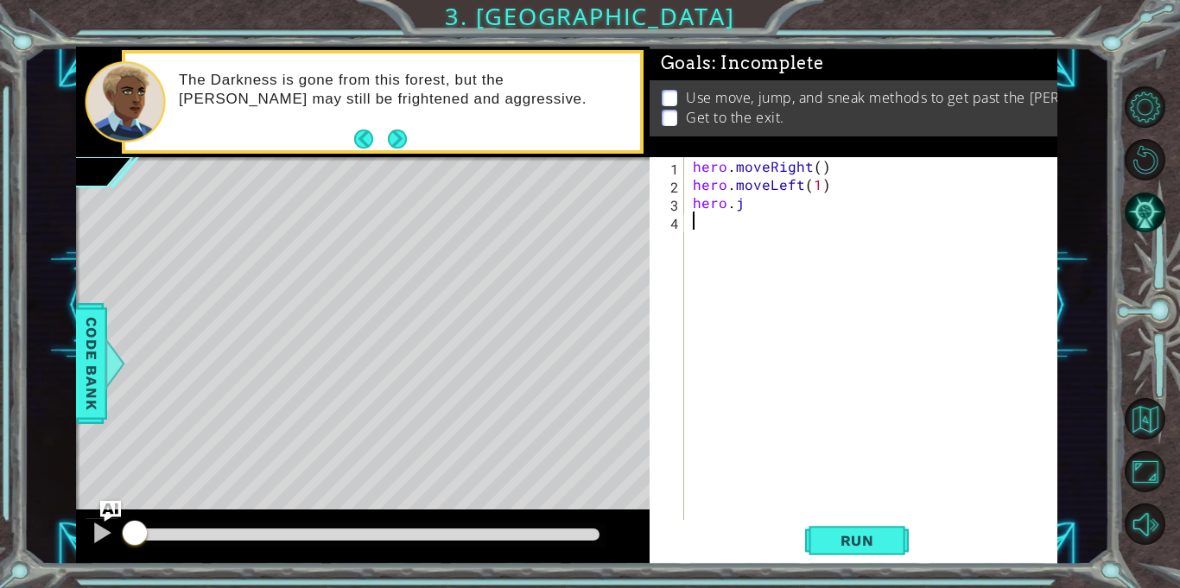
scroll to position [0, 0]
click at [797, 210] on div "hero . moveRight ( ) hero . moveLeft ( 1 ) hero . j" at bounding box center [875, 356] width 372 height 399
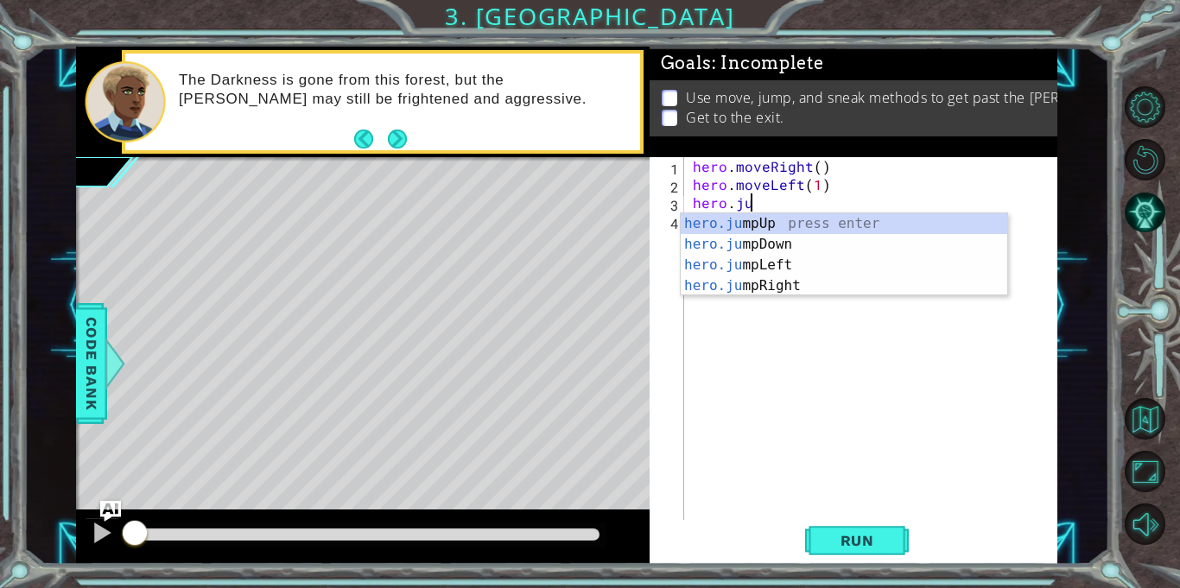
type textarea "hero.jum"
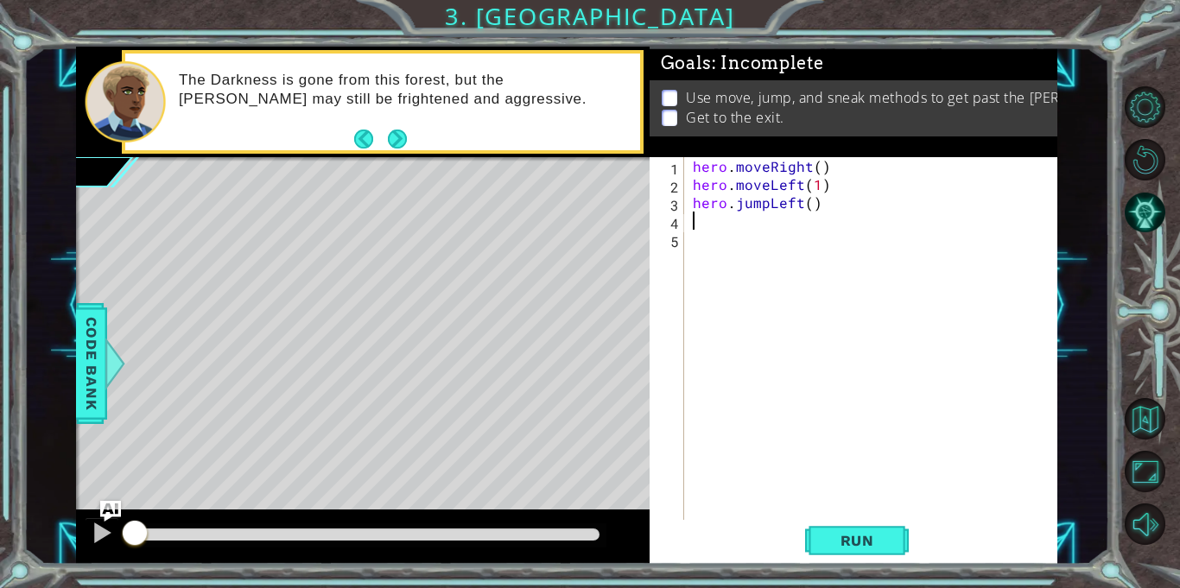
scroll to position [0, 0]
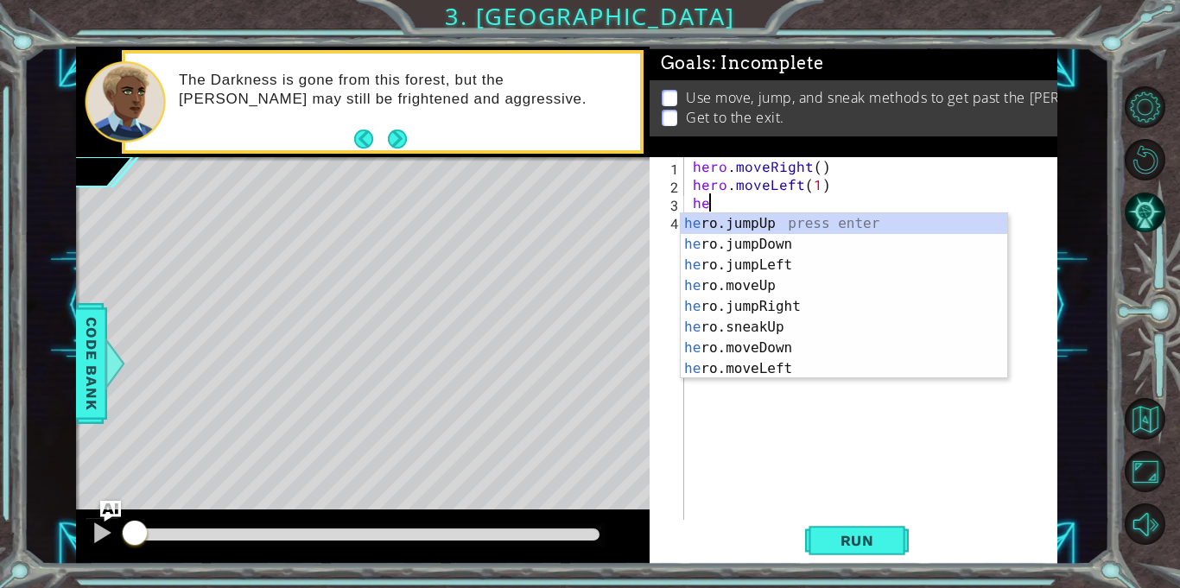
type textarea "h"
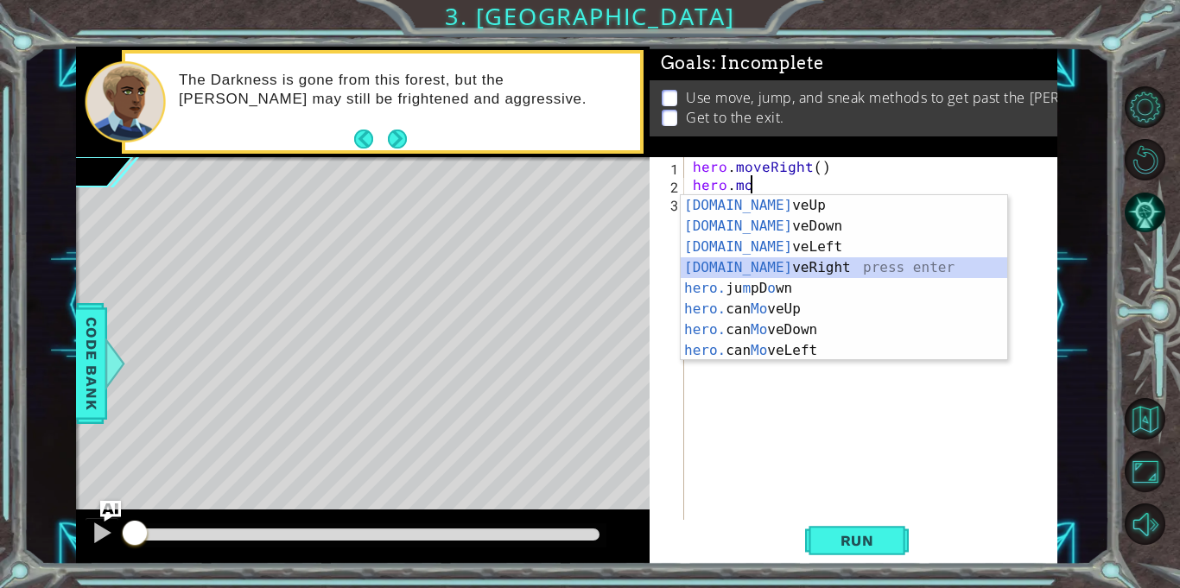
type textarea "hero.moveRight(1)"
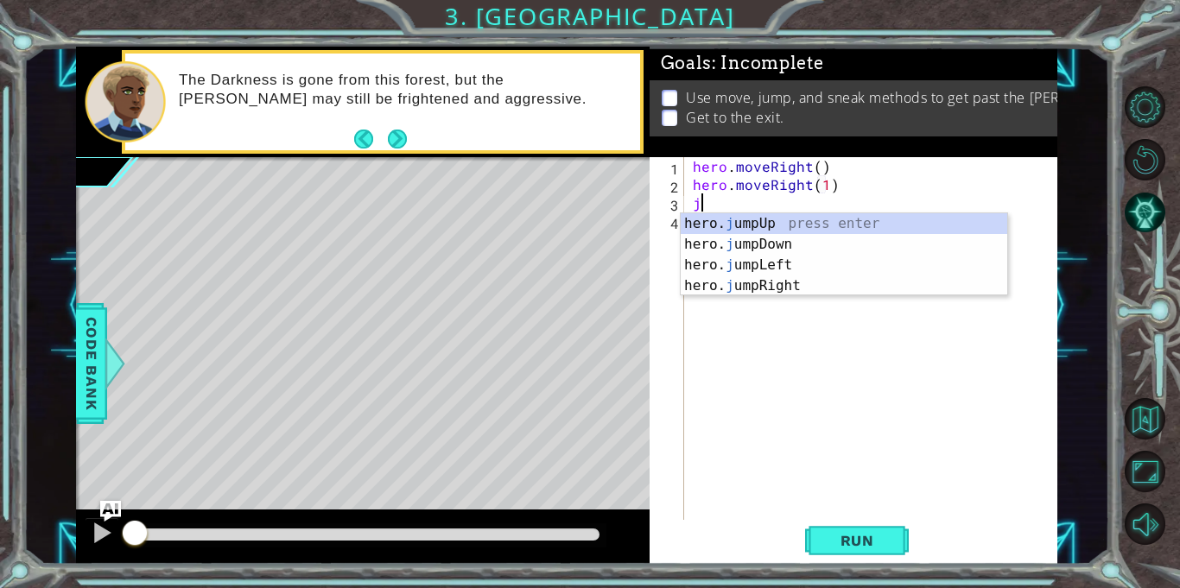
type textarea "ju"
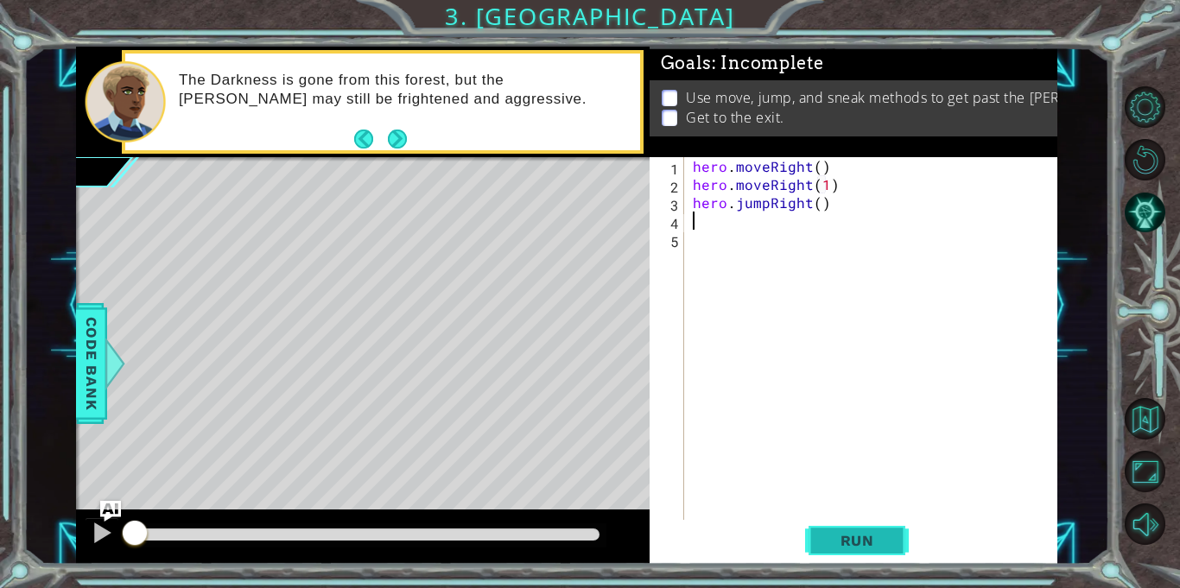
click at [845, 535] on span "Run" at bounding box center [857, 540] width 68 height 17
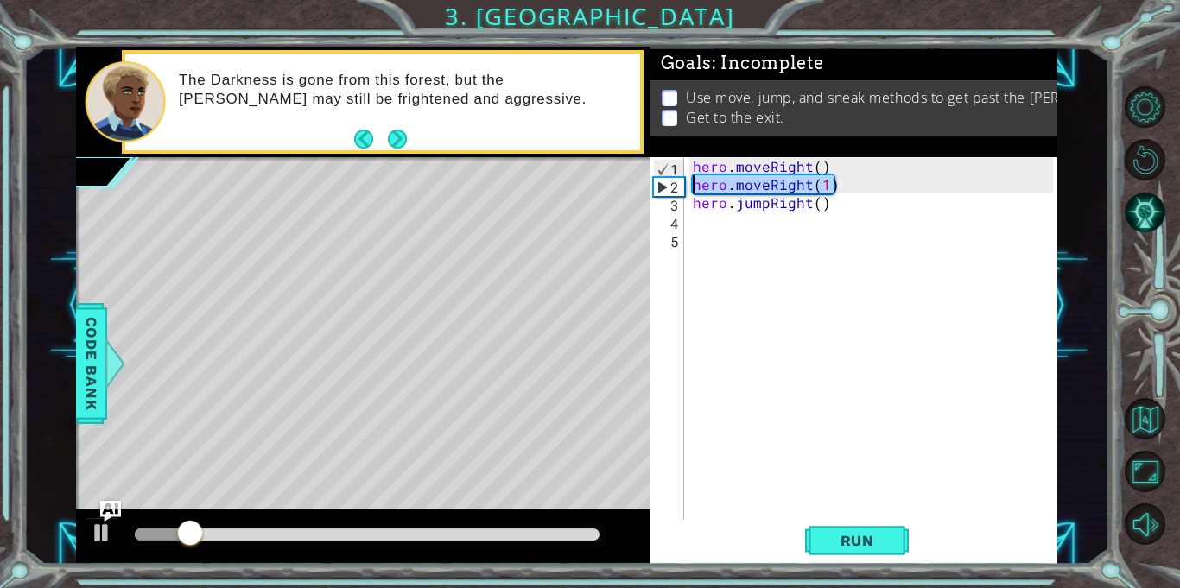
drag, startPoint x: 850, startPoint y: 180, endPoint x: 678, endPoint y: 181, distance: 171.8
click at [678, 181] on div "1 2 3 4 5 hero . moveRight ( ) hero . moveRight ( 1 ) hero . jumpRight ( ) הההה…" at bounding box center [850, 338] width 403 height 363
type textarea "hero.moveRight(1)"
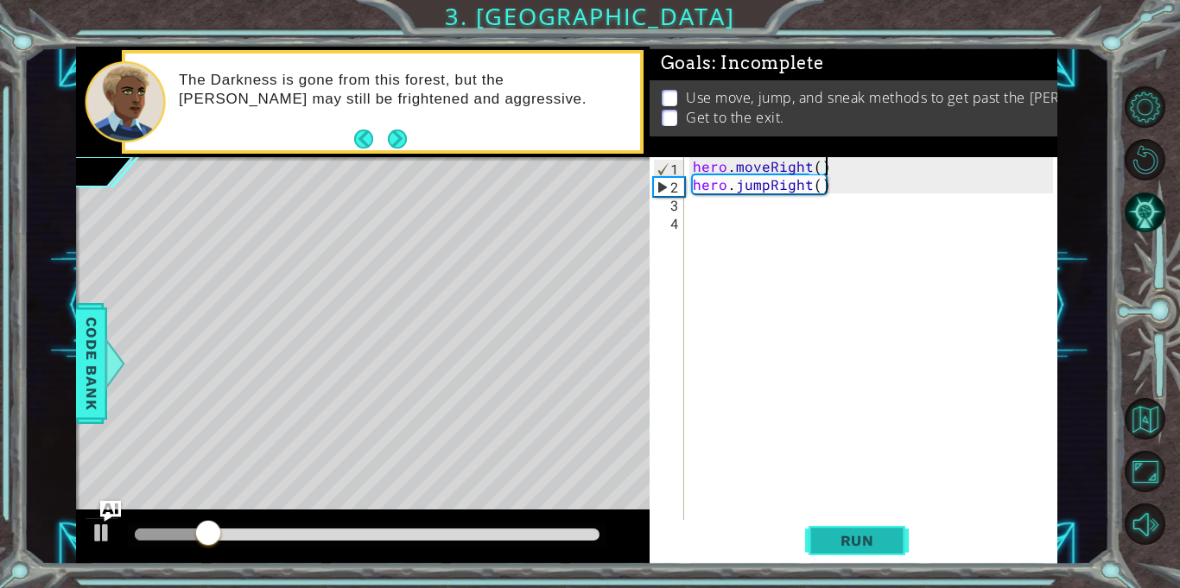
click at [904, 539] on button "Run" at bounding box center [857, 541] width 104 height 41
click at [834, 193] on div "hero . moveRight ( ) hero . jumpRight ( )" at bounding box center [875, 356] width 372 height 399
type textarea "hero.jumpRight()"
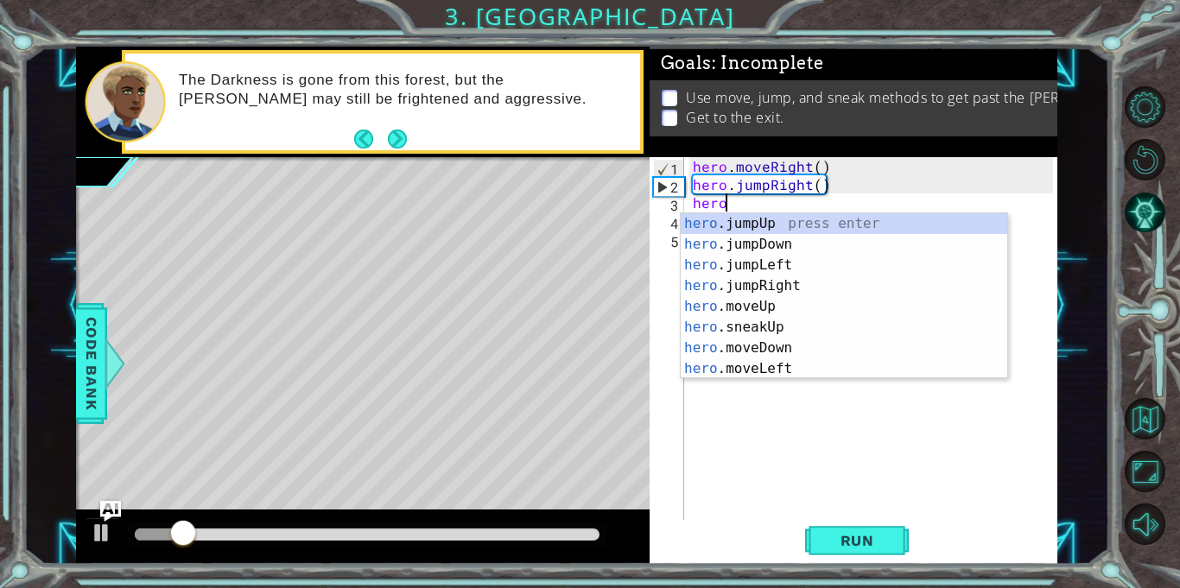
scroll to position [0, 1]
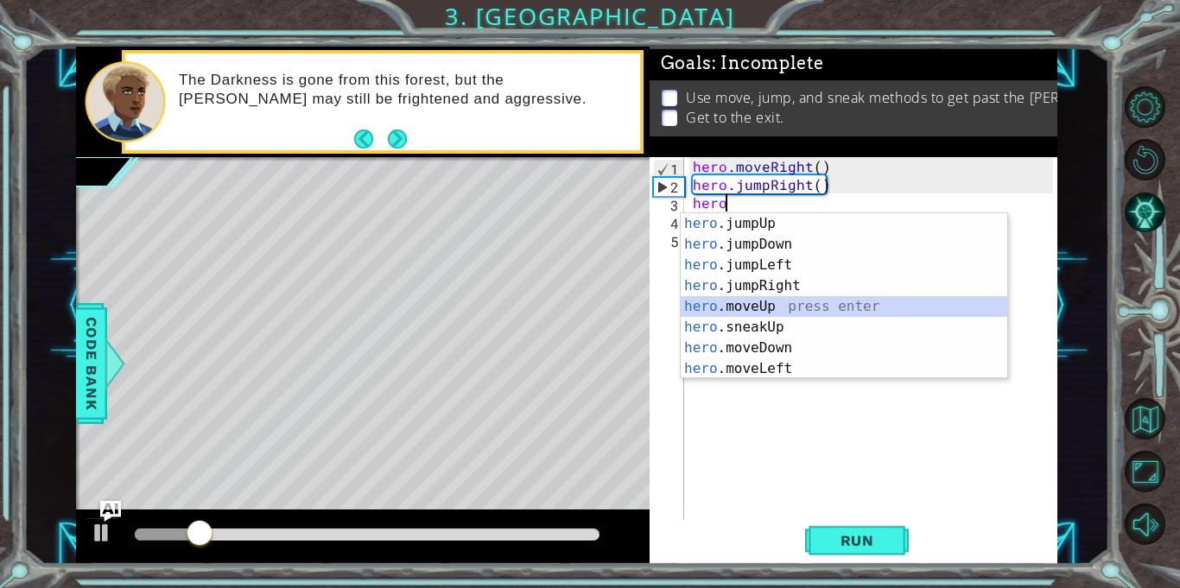
type textarea "hero.moveUp(1)"
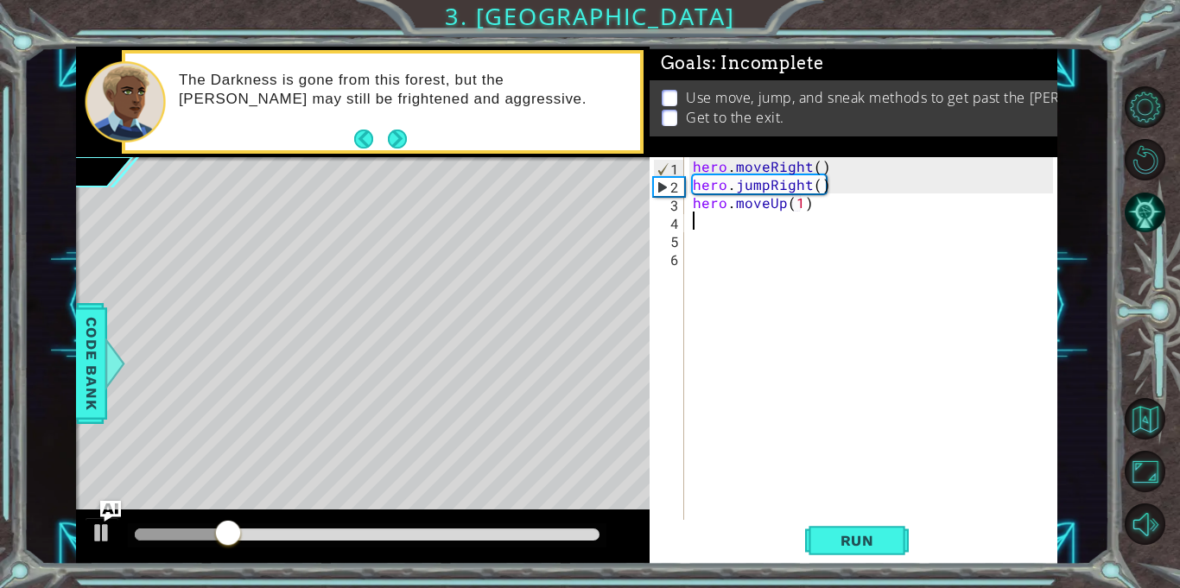
scroll to position [0, 0]
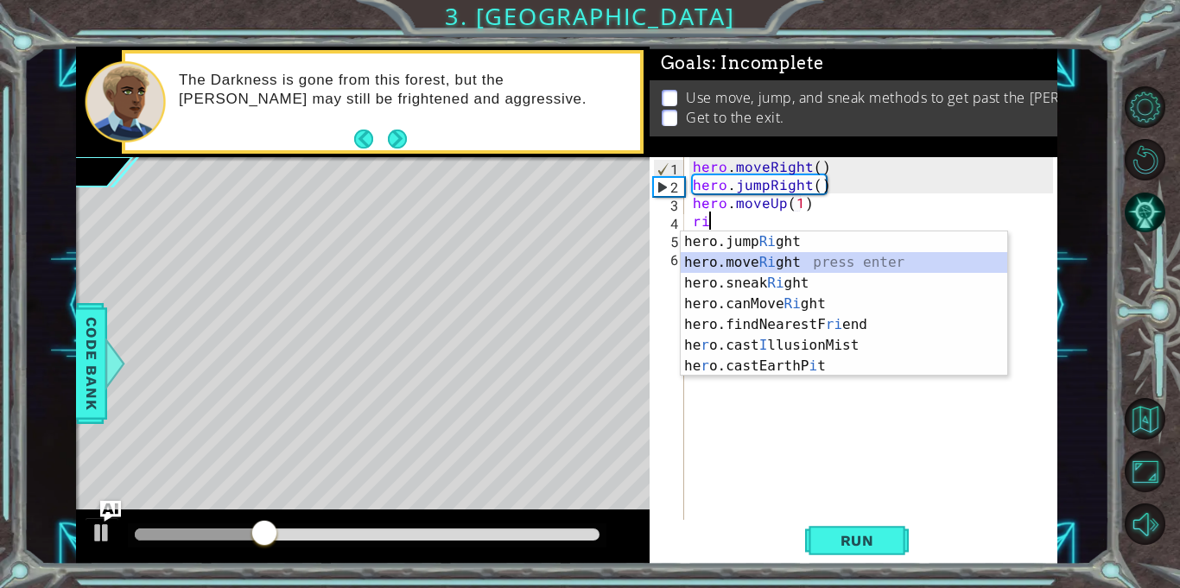
type textarea "hero.moveRight(1)"
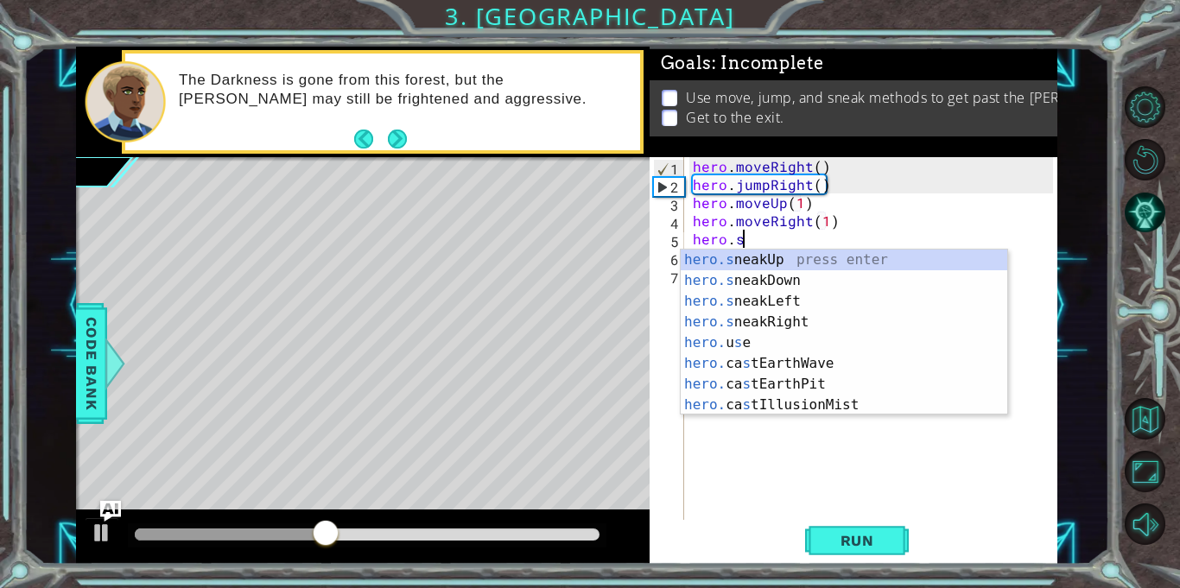
scroll to position [0, 3]
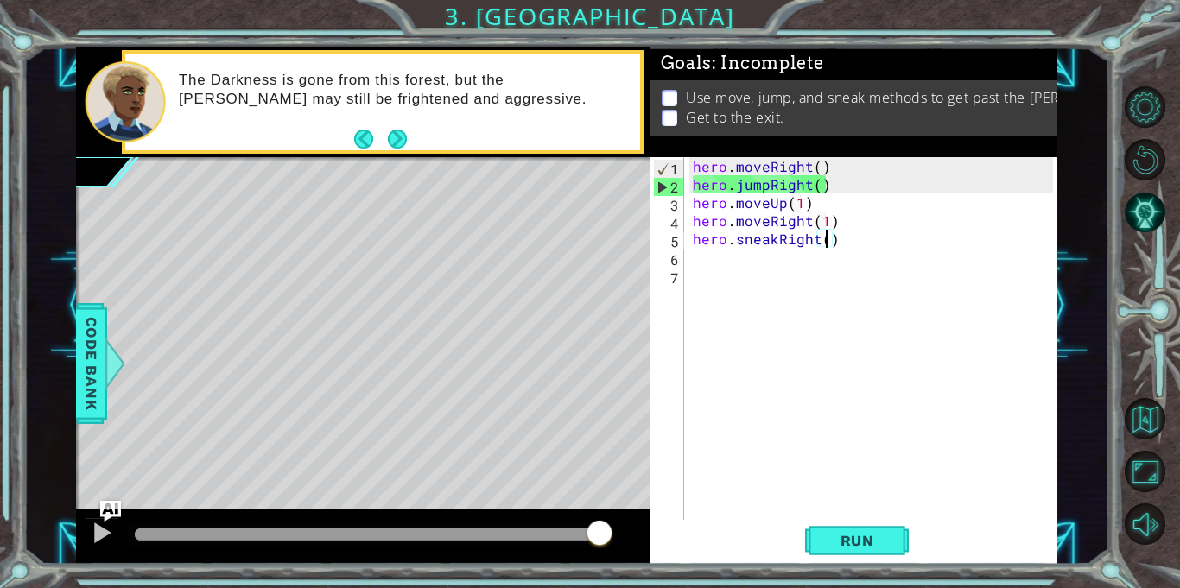
type textarea "hero.sneakRight(2)"
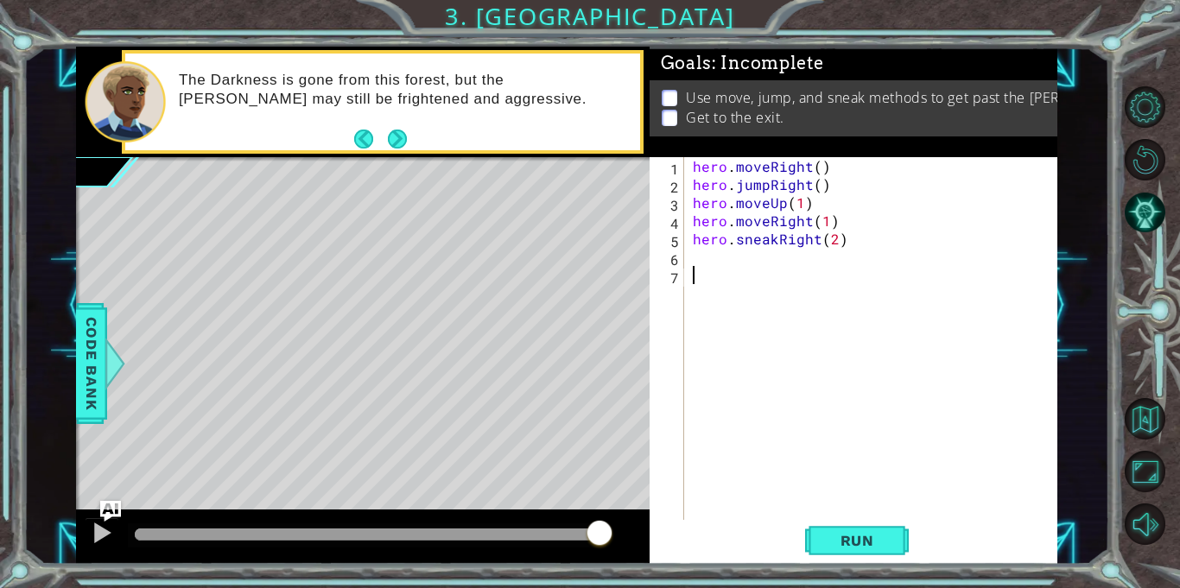
click at [725, 273] on div "hero . moveRight ( ) hero . jumpRight ( ) hero . moveUp ( 1 ) hero . moveRight …" at bounding box center [875, 356] width 372 height 399
click at [718, 267] on div "hero . moveRight ( ) hero . jumpRight ( ) hero . moveUp ( 1 ) hero . moveRight …" at bounding box center [875, 356] width 372 height 399
click at [671, 252] on div "6" at bounding box center [668, 259] width 31 height 18
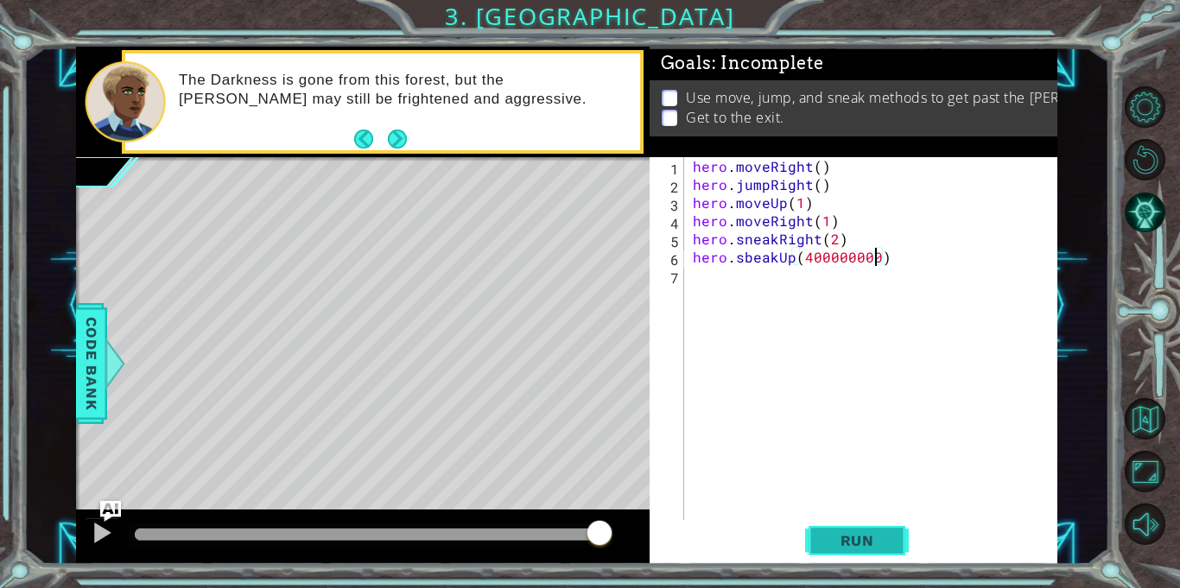
click at [875, 529] on button "Run" at bounding box center [857, 541] width 104 height 41
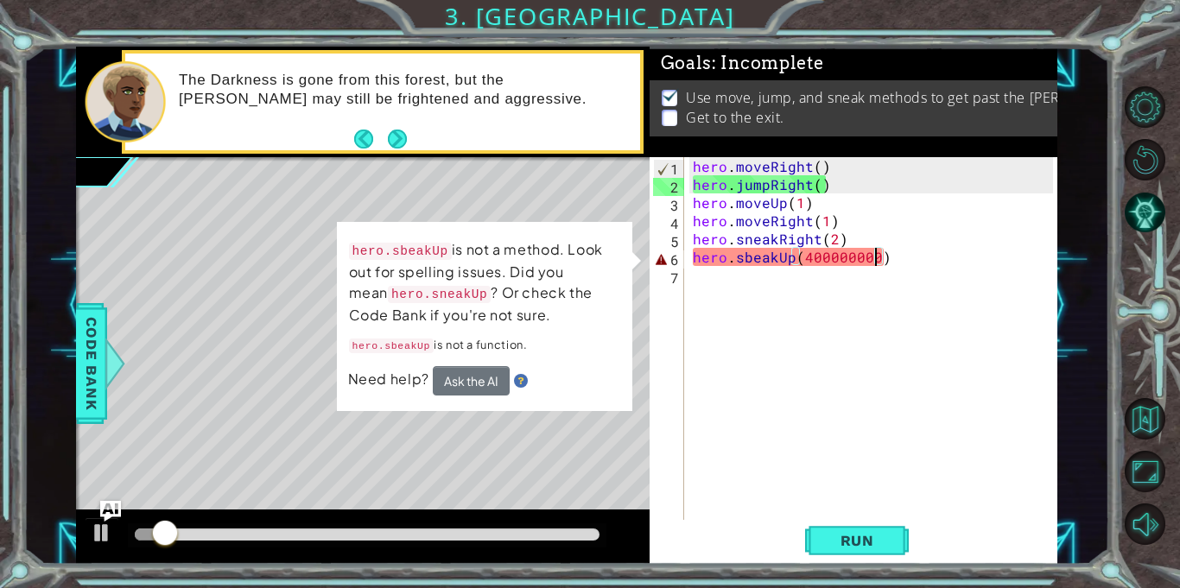
click at [749, 265] on div "hero . moveRight ( ) hero . jumpRight ( ) hero . moveUp ( 1 ) hero . moveRight …" at bounding box center [875, 356] width 372 height 399
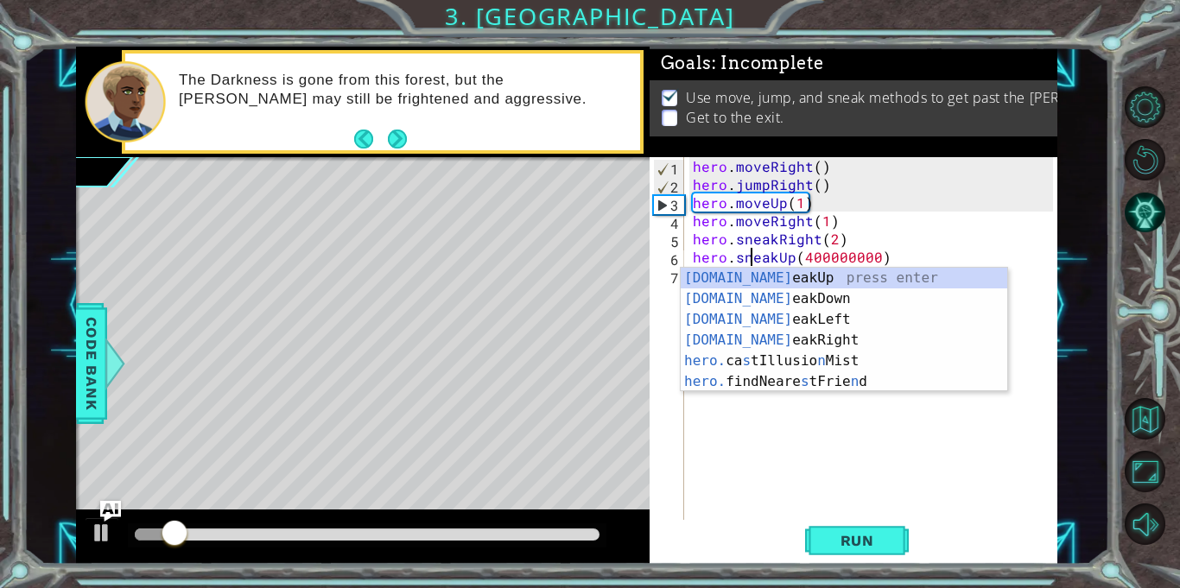
scroll to position [0, 3]
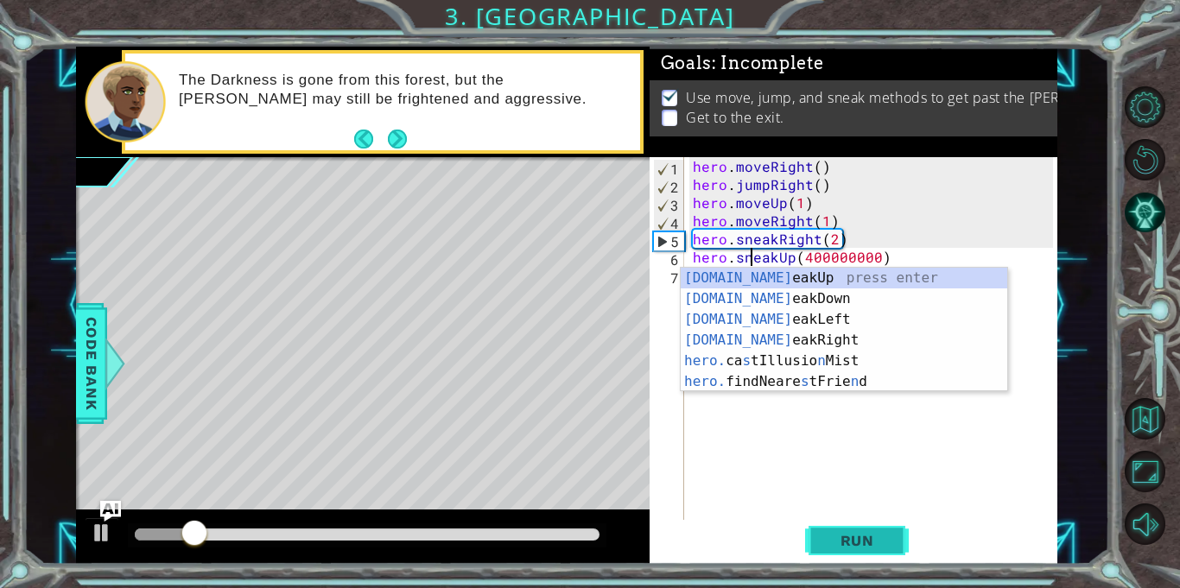
type textarea "hero.sneakUp(400000000)"
click at [867, 541] on span "Run" at bounding box center [857, 540] width 68 height 17
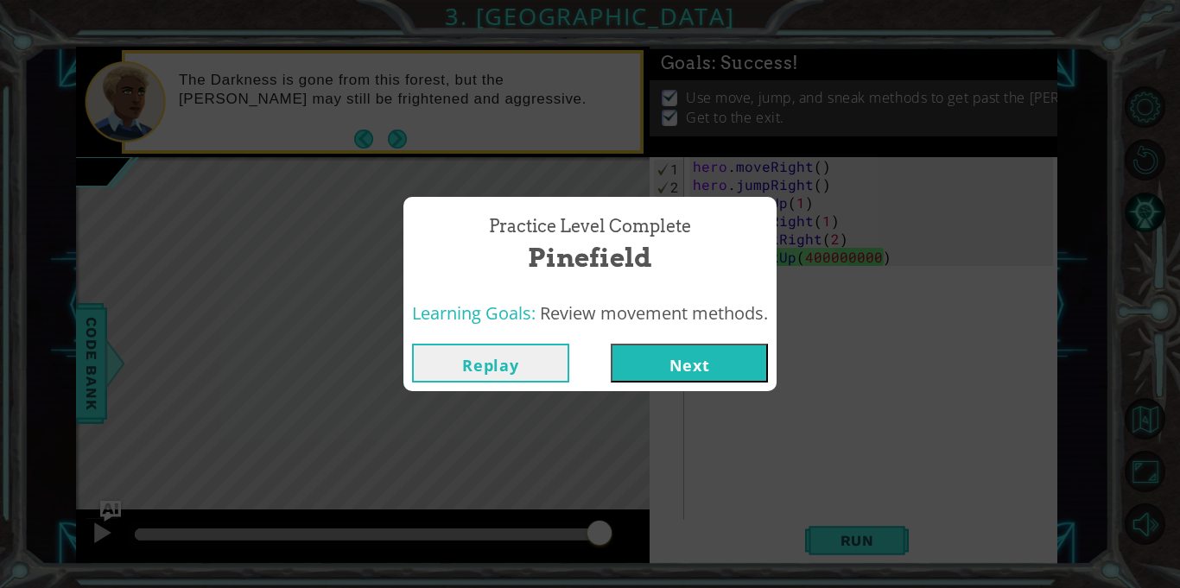
click at [660, 344] on button "Next" at bounding box center [689, 363] width 157 height 39
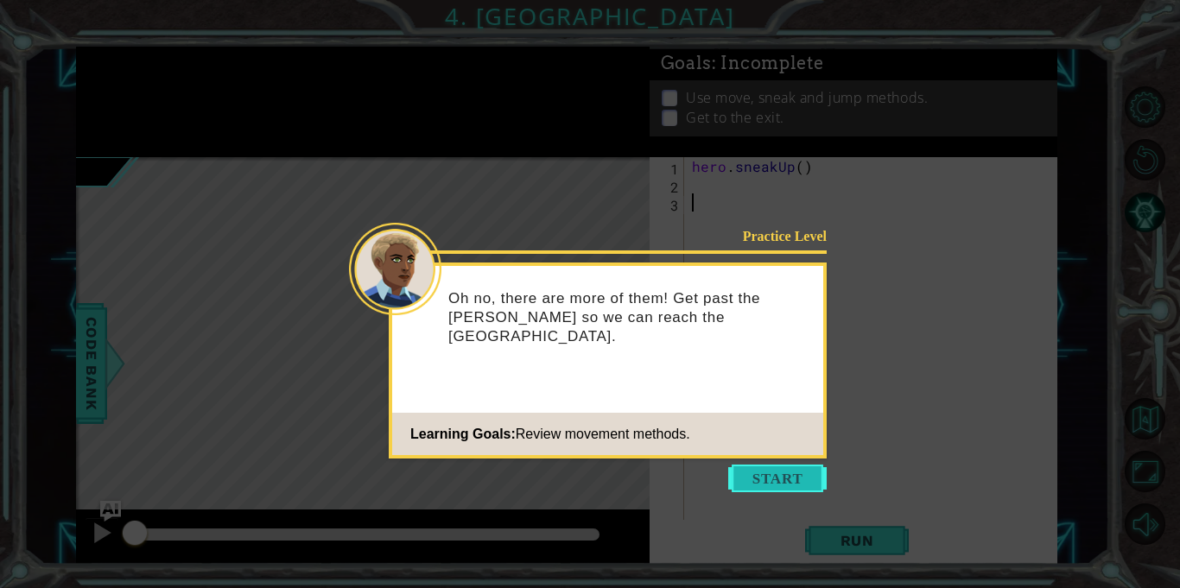
click at [791, 471] on button "Start" at bounding box center [777, 479] width 98 height 28
